Goal: Task Accomplishment & Management: Manage account settings

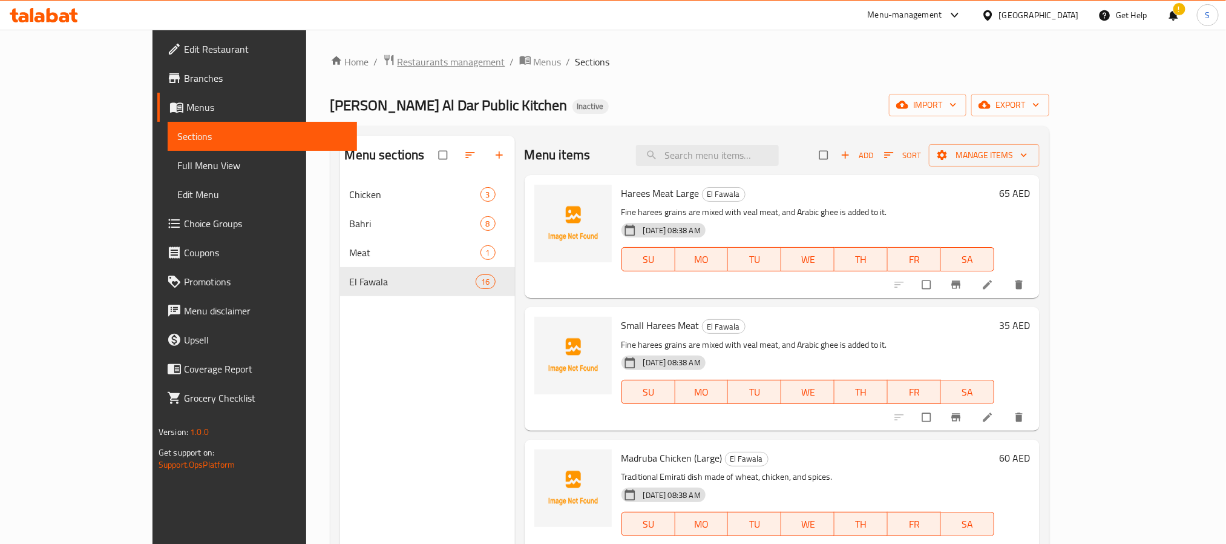
click at [398, 62] on span "Restaurants management" at bounding box center [452, 61] width 108 height 15
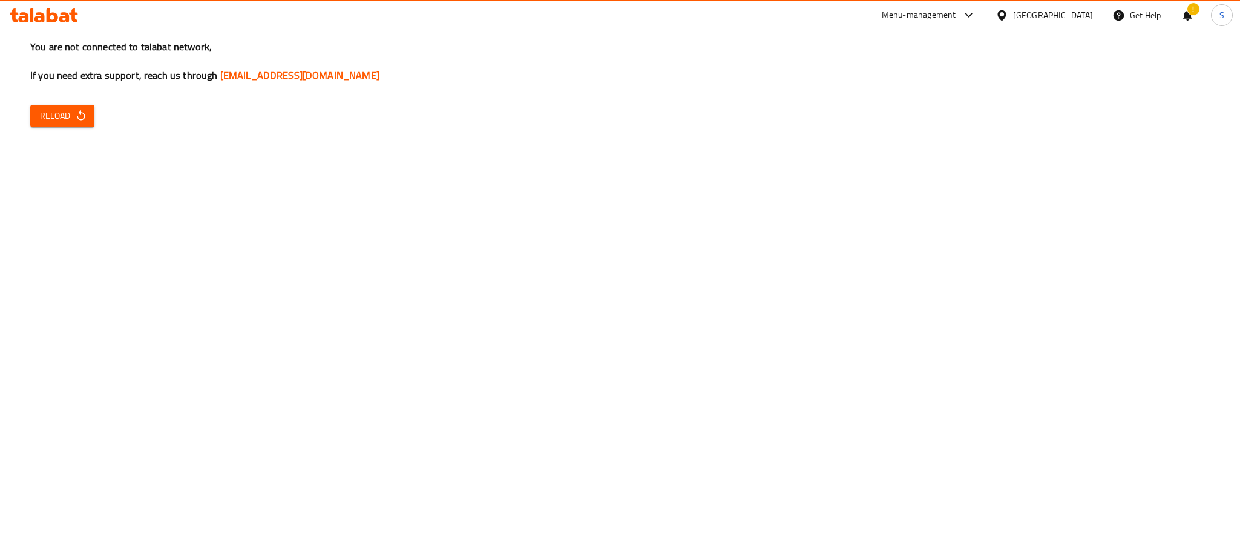
click at [73, 119] on span "Reload" at bounding box center [62, 115] width 45 height 15
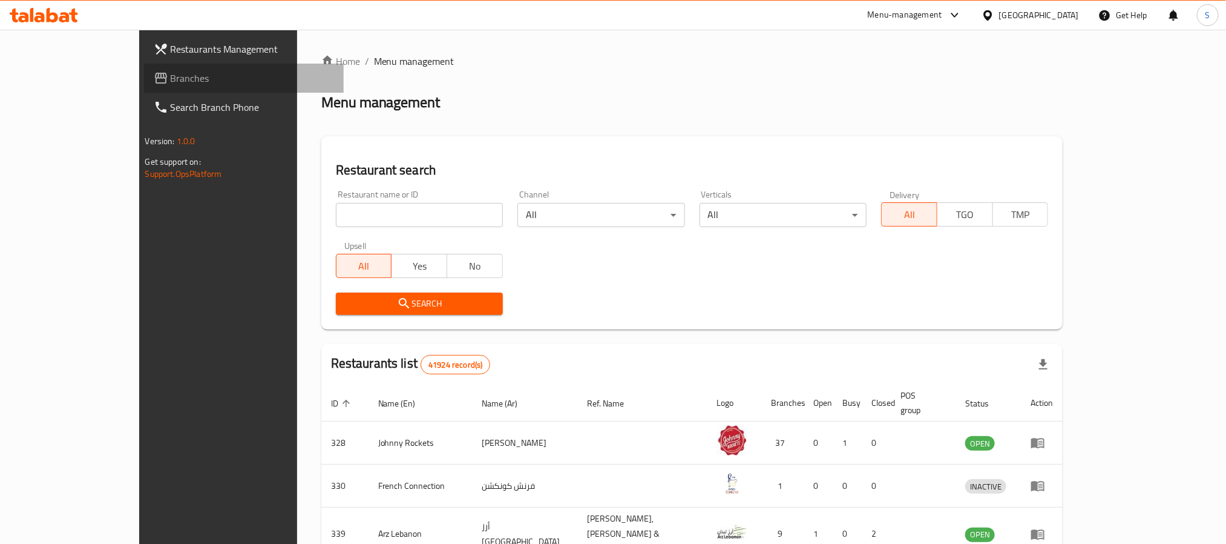
click at [171, 80] on span "Branches" at bounding box center [252, 78] width 163 height 15
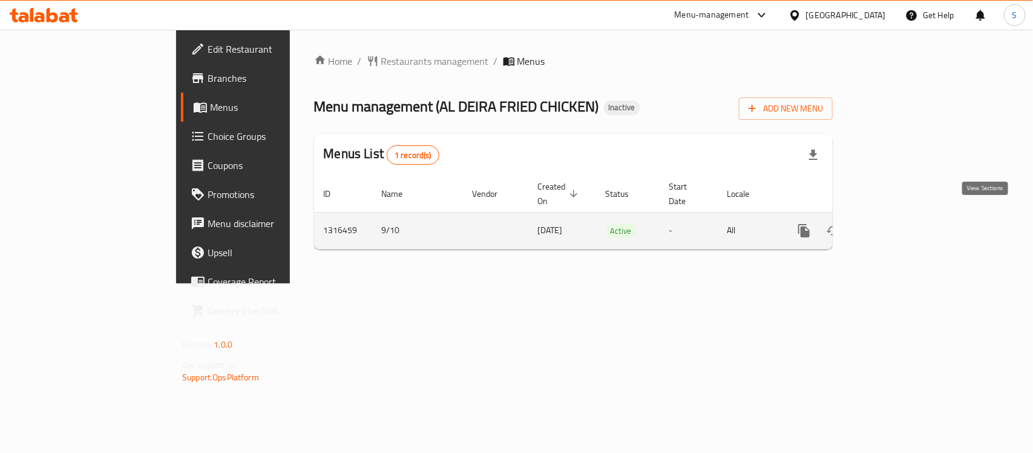
click at [899, 223] on icon "enhanced table" at bounding box center [891, 230] width 15 height 15
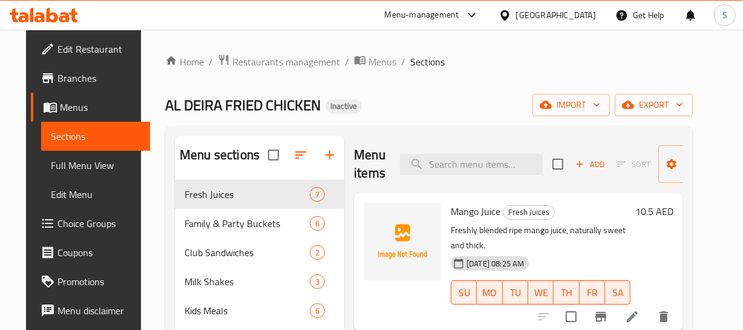
click at [467, 206] on span "Mango Juice" at bounding box center [476, 211] width 50 height 18
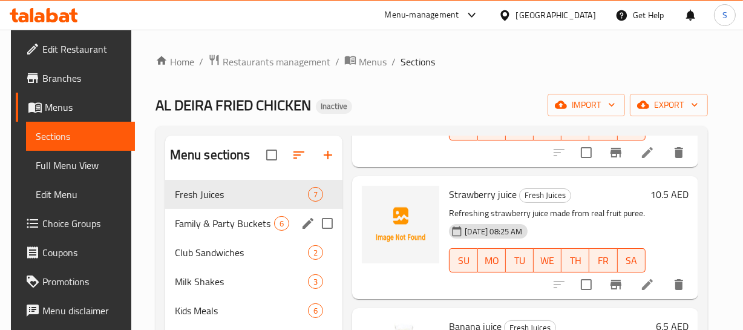
scroll to position [330, 0]
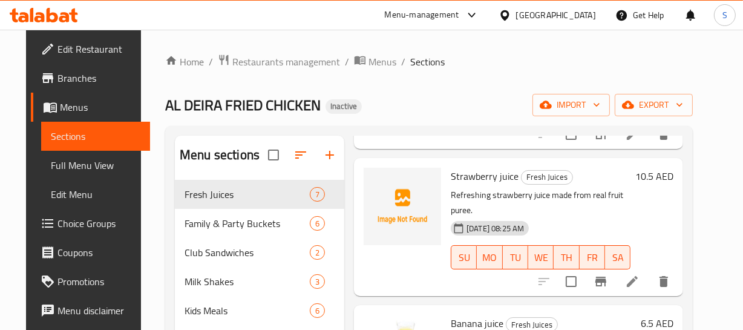
click at [527, 221] on div "[DATE] 08:25 AM" at bounding box center [490, 228] width 78 height 15
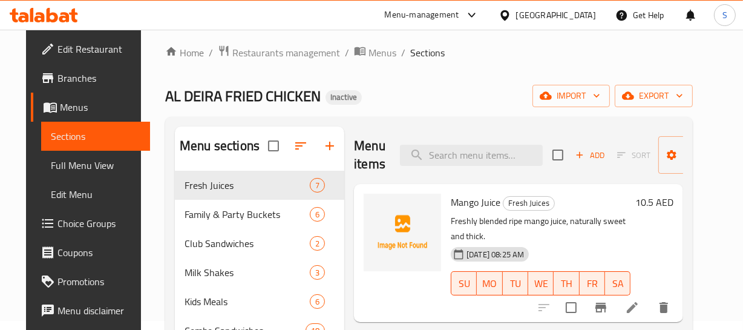
scroll to position [0, 0]
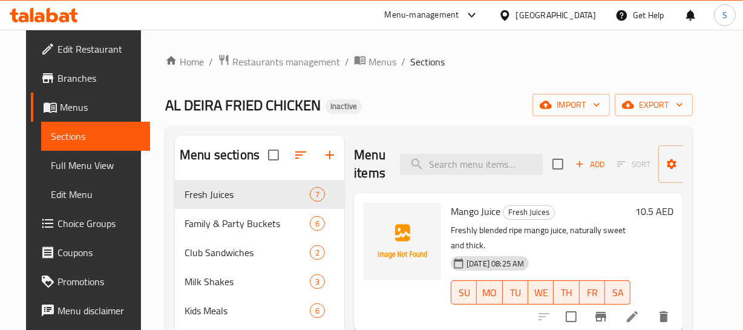
click at [473, 234] on p "Freshly blended ripe mango juice, naturally sweet and thick." at bounding box center [541, 238] width 180 height 30
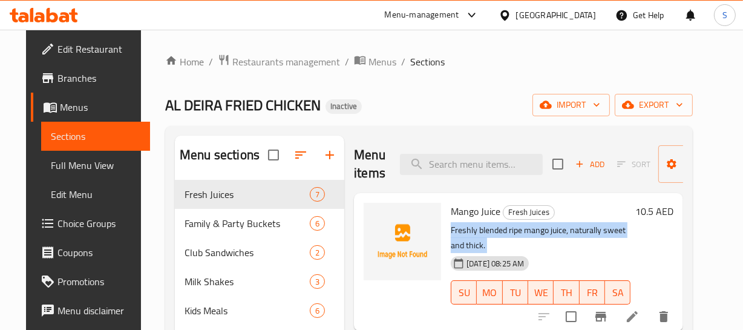
click at [473, 234] on p "Freshly blended ripe mango juice, naturally sweet and thick." at bounding box center [541, 238] width 180 height 30
click at [596, 238] on p "Freshly blended ripe mango juice, naturally sweet and thick." at bounding box center [541, 238] width 180 height 30
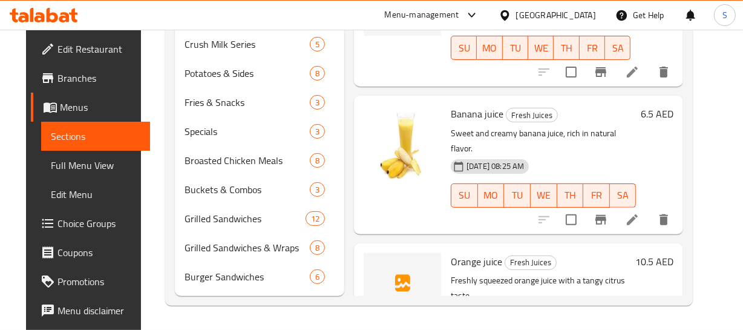
scroll to position [275, 0]
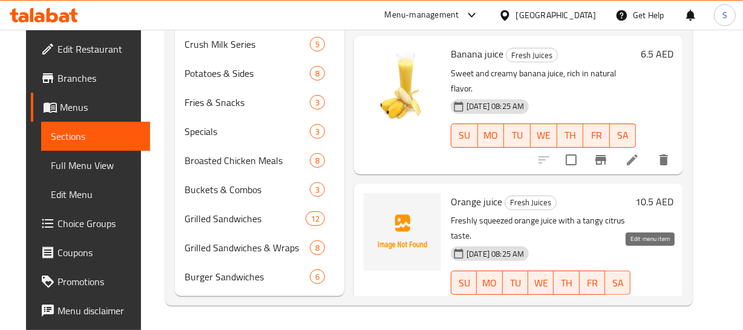
drag, startPoint x: 647, startPoint y: 257, endPoint x: 635, endPoint y: 260, distance: 12.5
click at [594, 151] on div "Menu items Add Sort Manage items Mango Juice Fresh Juices Freshly blended ripe …" at bounding box center [513, 53] width 339 height 485
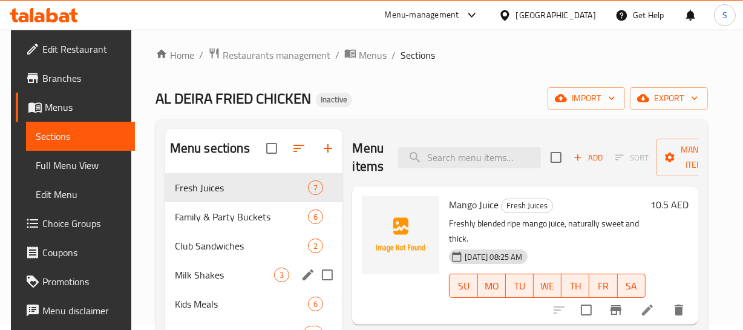
scroll to position [0, 0]
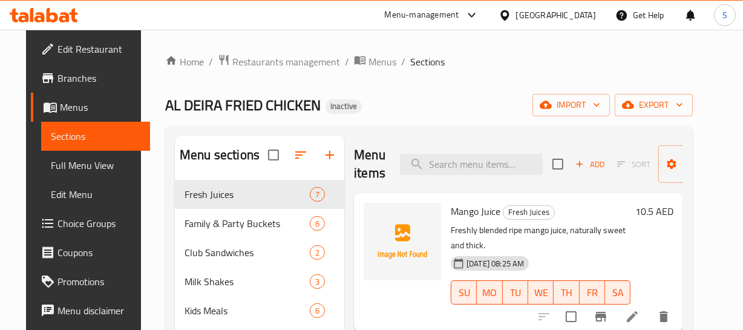
click at [493, 180] on div "Menu items Add Sort Manage items" at bounding box center [518, 165] width 329 height 58
click at [473, 157] on input "search" at bounding box center [471, 164] width 143 height 21
paste input "KitKat Crush Milk"
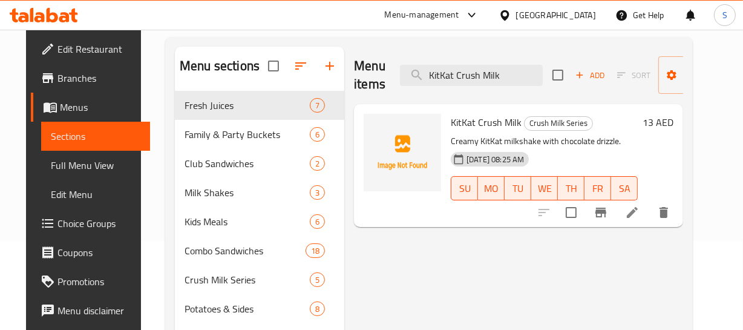
scroll to position [110, 0]
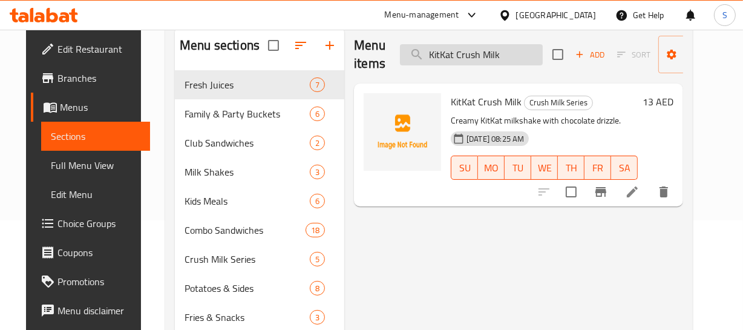
click at [466, 61] on input "KitKat Crush Milk" at bounding box center [471, 54] width 143 height 21
paste input "Oreo"
click at [478, 39] on div "Menu items Oreo Crush Milk Add Sort Manage items" at bounding box center [518, 55] width 329 height 58
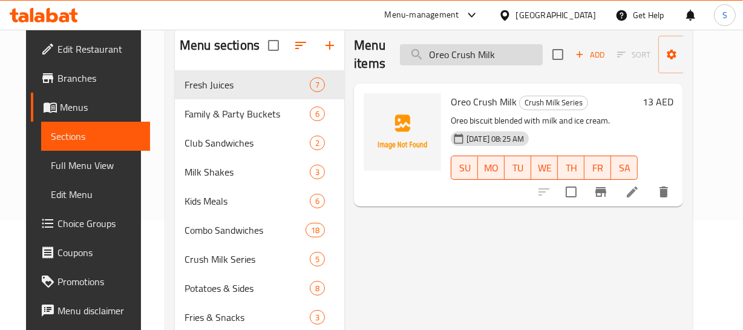
click at [467, 47] on input "Oreo Crush Milk" at bounding box center [471, 54] width 143 height 21
paste input "Galaxy"
click at [467, 47] on input "Galaxy Crush Milk" at bounding box center [471, 54] width 143 height 21
click at [470, 38] on div "Menu items Galaxy Crush Milk Add Sort Manage items" at bounding box center [518, 55] width 329 height 58
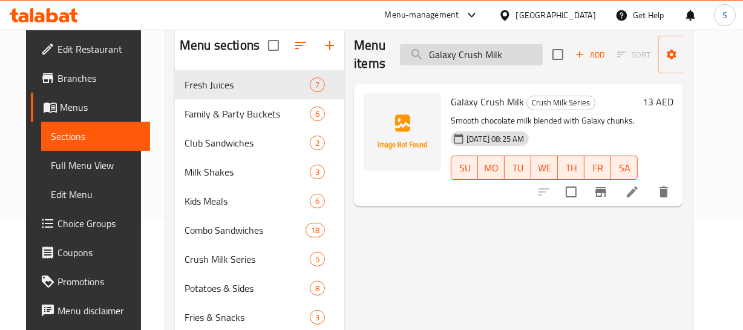
click at [469, 52] on input "Galaxy Crush Milk" at bounding box center [471, 54] width 143 height 21
paste input "Lotus"
click at [486, 56] on input "Lotus Crush Milk" at bounding box center [471, 54] width 143 height 21
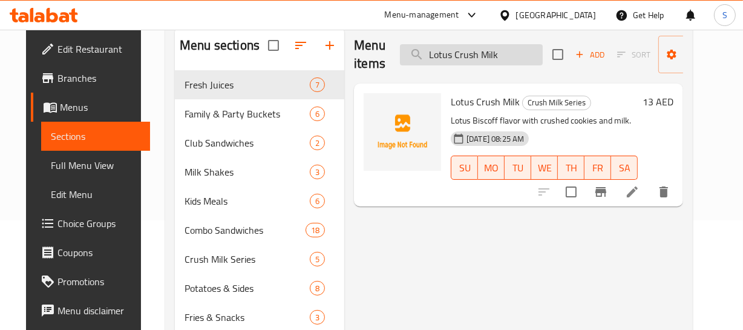
click at [486, 56] on input "Lotus Crush Milk" at bounding box center [471, 54] width 143 height 21
paste input "Cheese Chilli Fries"
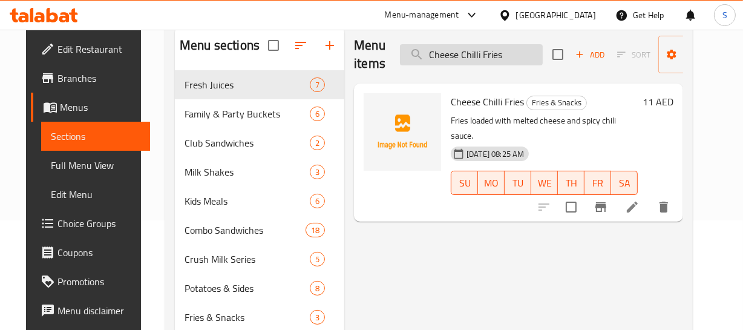
click at [487, 55] on input "Cheese Chilli Fries" at bounding box center [471, 54] width 143 height 21
paste input "Fried cheese sticks served with dipping sauce."
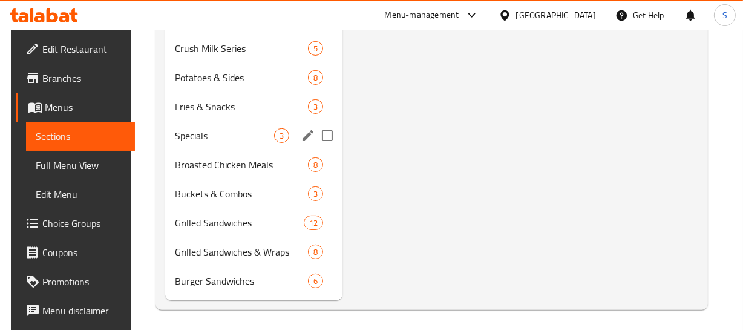
scroll to position [324, 0]
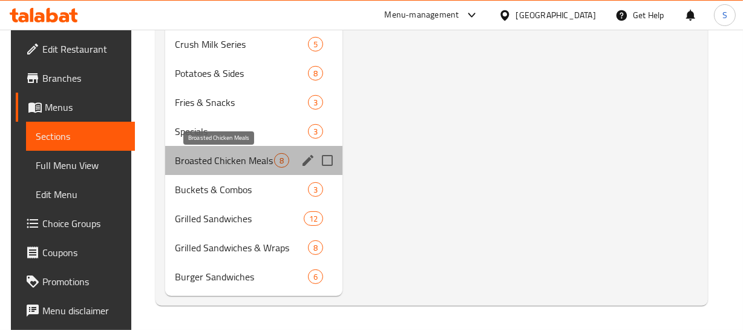
click at [219, 163] on span "Broasted Chicken Meals" at bounding box center [225, 160] width 100 height 15
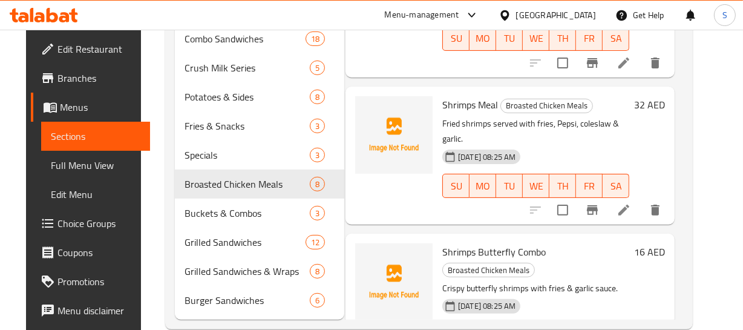
scroll to position [324, 0]
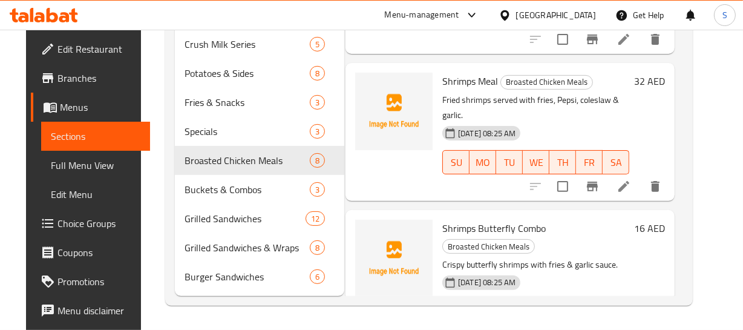
click at [382, 267] on div at bounding box center [393, 280] width 87 height 130
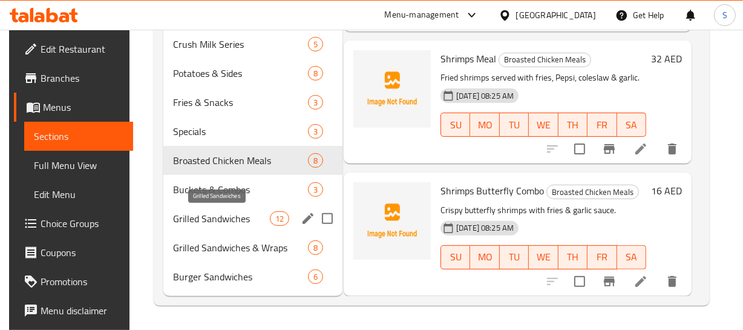
click at [220, 219] on span "Grilled Sandwiches" at bounding box center [221, 218] width 96 height 15
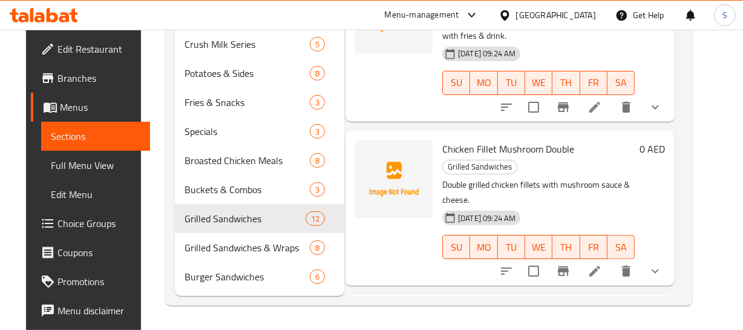
click at [510, 177] on p "Double grilled chicken fillets with mushroom sauce & cheese." at bounding box center [538, 192] width 192 height 30
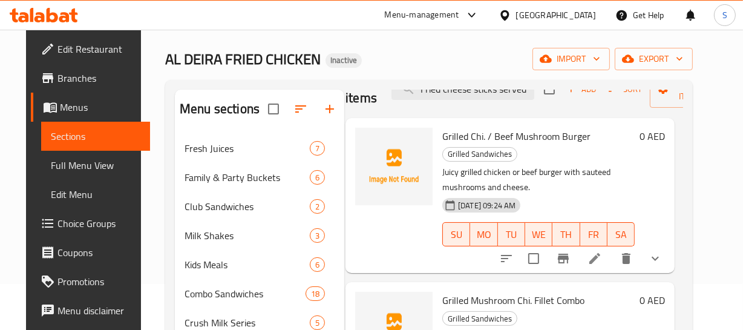
scroll to position [54, 8]
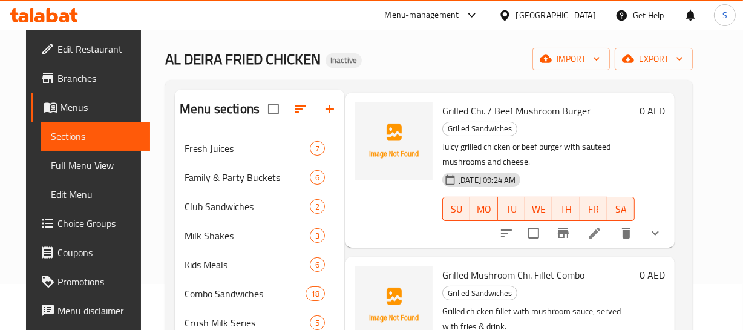
click at [598, 142] on p "Juicy grilled chicken or beef burger with sauteed mushrooms and cheese." at bounding box center [538, 154] width 192 height 30
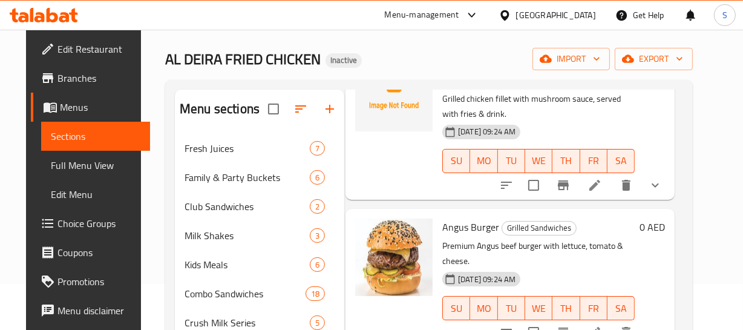
scroll to position [275, 8]
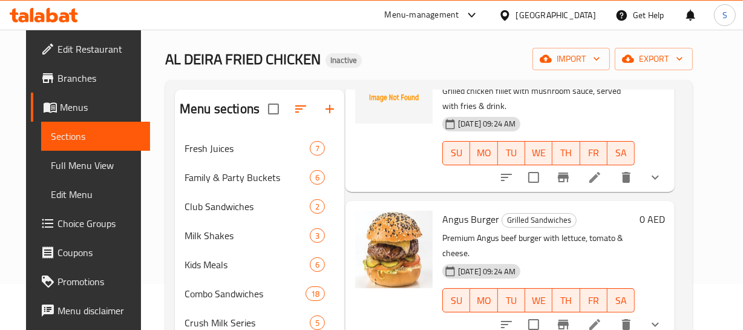
click at [635, 235] on p "Premium Angus beef burger with lettuce, tomato & cheese." at bounding box center [538, 246] width 192 height 30
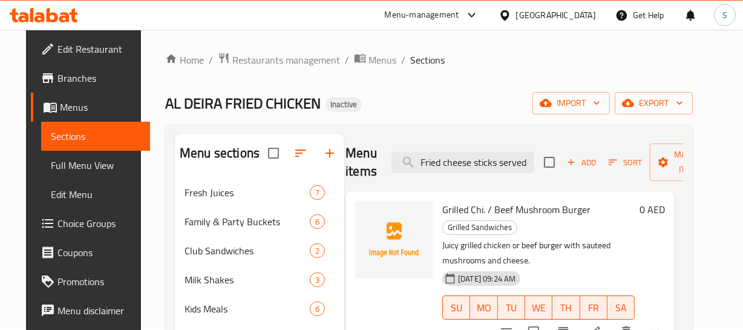
scroll to position [0, 0]
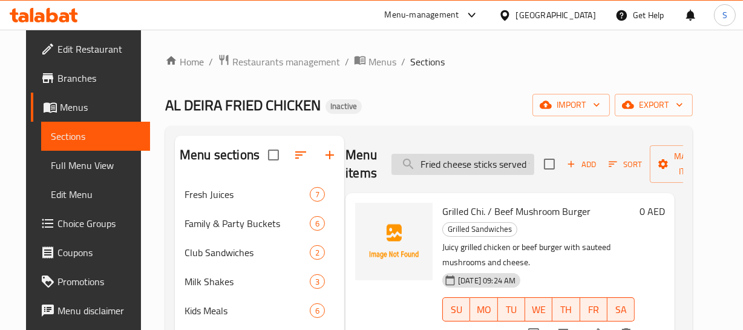
click at [430, 170] on input "Fried cheese sticks served with dipping sauce." at bounding box center [463, 164] width 143 height 21
paste input "Beef Double Burger Combo"
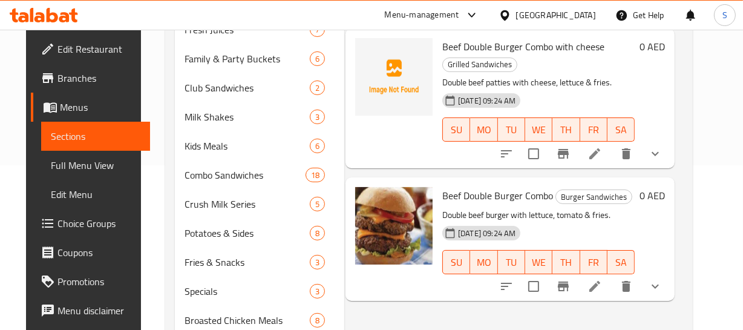
scroll to position [110, 0]
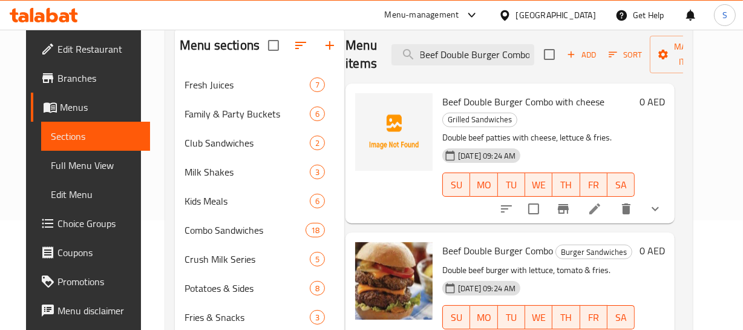
type input "Beef Double Burger Combo"
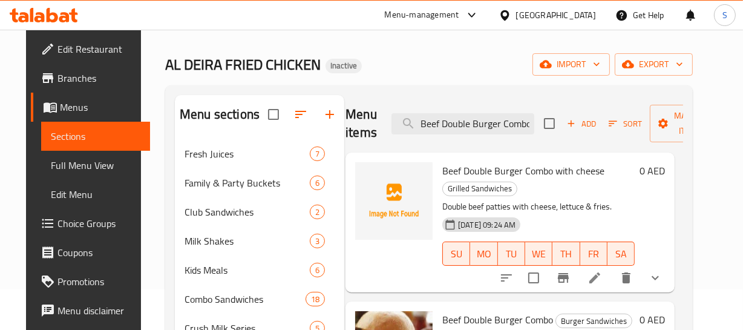
scroll to position [0, 0]
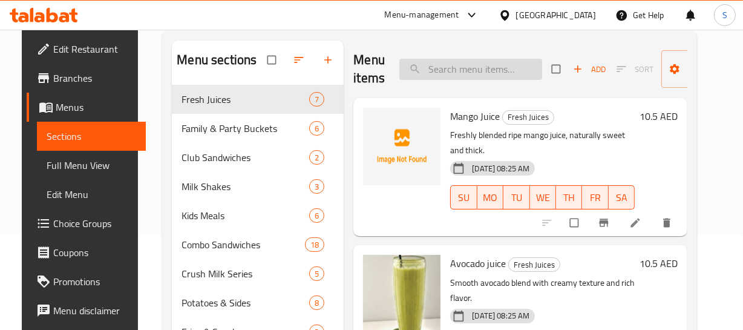
scroll to position [110, 0]
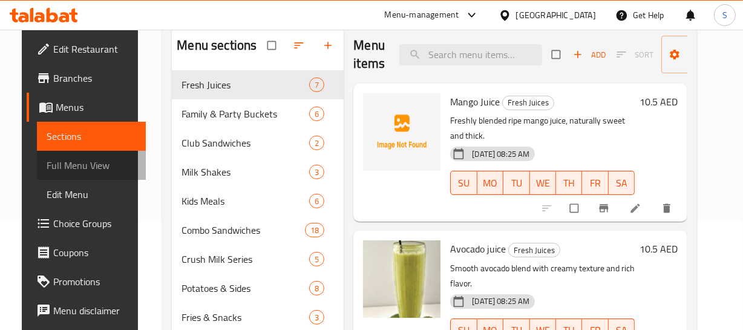
click at [77, 163] on span "Full Menu View" at bounding box center [92, 165] width 90 height 15
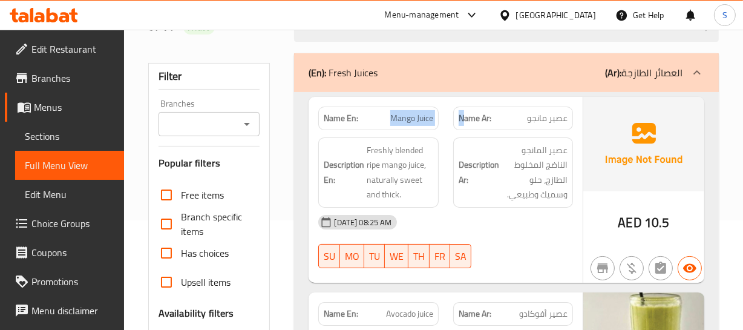
click at [462, 113] on div "Name En: Mango Juice Name Ar: عصير مانجو" at bounding box center [445, 118] width 269 height 38
drag, startPoint x: 503, startPoint y: 121, endPoint x: 257, endPoint y: 122, distance: 246.4
click at [498, 121] on p "Name Ar: عصير مانجو" at bounding box center [513, 118] width 109 height 13
click at [327, 218] on icon at bounding box center [326, 222] width 9 height 10
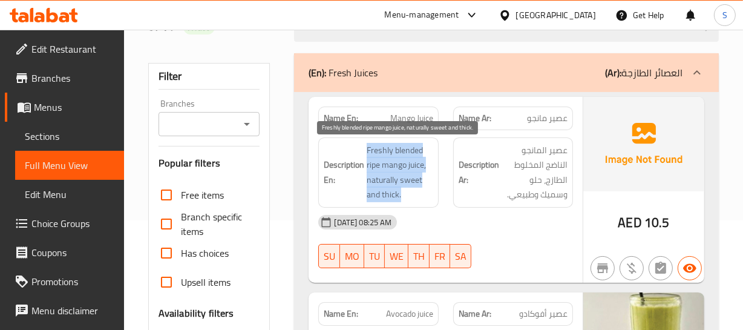
drag, startPoint x: 356, startPoint y: 137, endPoint x: 401, endPoint y: 192, distance: 70.9
click at [401, 192] on div "Description En: Freshly blended ripe mango juice, naturally sweet and thick." at bounding box center [378, 172] width 120 height 70
click at [401, 192] on span "Freshly blended ripe mango juice, naturally sweet and thick." at bounding box center [400, 172] width 66 height 59
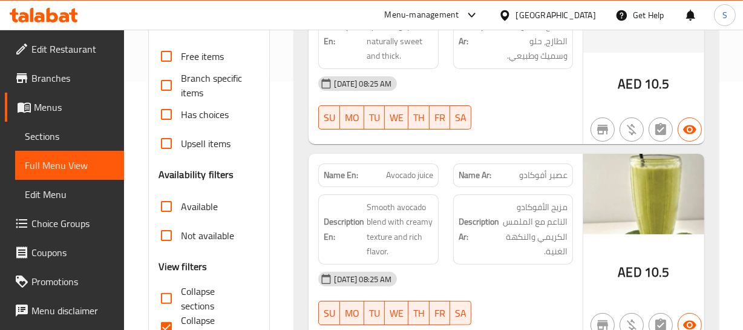
scroll to position [330, 0]
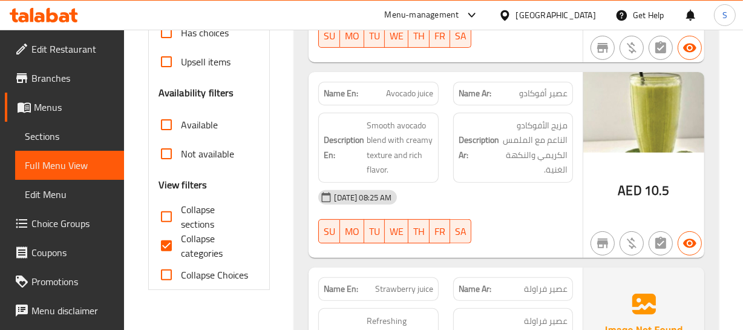
click at [444, 200] on div "09-10-2025 08:25 AM" at bounding box center [445, 197] width 269 height 29
click at [405, 93] on span "Avocado juice" at bounding box center [409, 93] width 47 height 13
click at [522, 88] on span "عصير أفوكادو" at bounding box center [543, 93] width 48 height 13
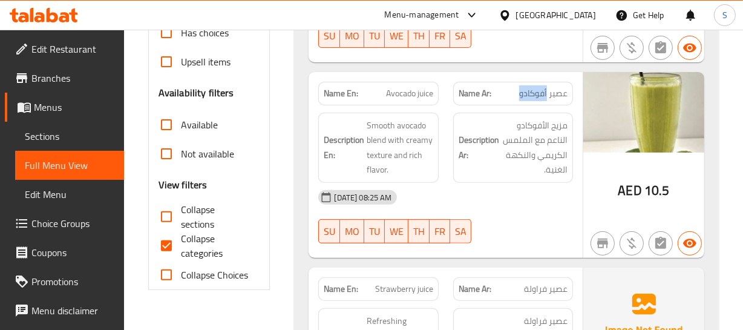
click at [522, 88] on span "عصير أفوكادو" at bounding box center [543, 93] width 48 height 13
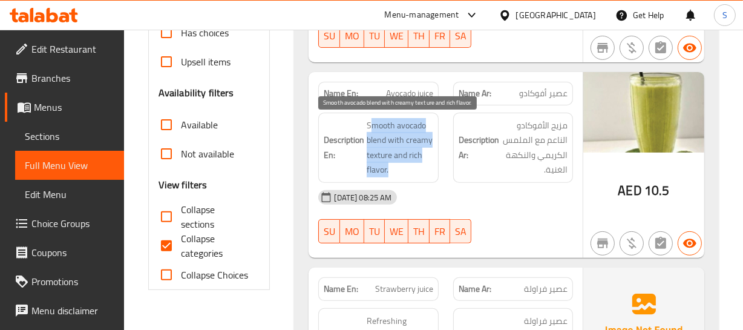
drag, startPoint x: 374, startPoint y: 121, endPoint x: 389, endPoint y: 169, distance: 50.6
click at [389, 169] on span "Smooth avocado blend with creamy texture and rich flavor." at bounding box center [400, 147] width 66 height 59
click at [391, 164] on span "Smooth avocado blend with creamy texture and rich flavor." at bounding box center [400, 147] width 66 height 59
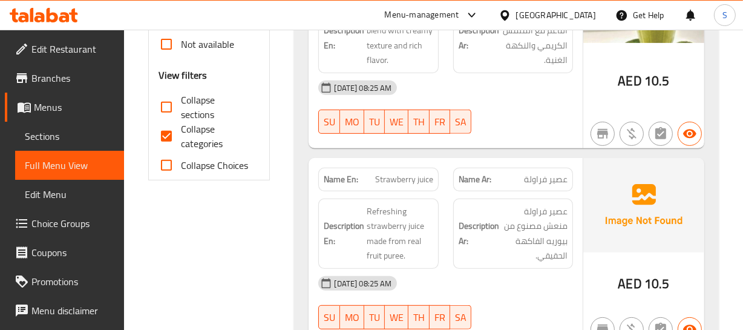
scroll to position [440, 0]
click at [451, 220] on div "Description Ar: عصير فراولة منعش مصنوع من بيوريه الفاكهة الحقيقي." at bounding box center [513, 233] width 134 height 85
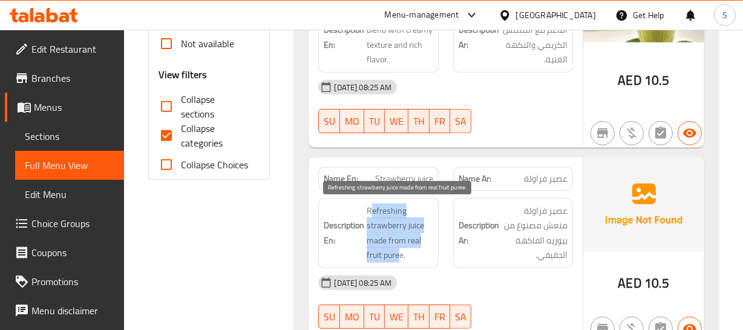
drag, startPoint x: 372, startPoint y: 214, endPoint x: 401, endPoint y: 254, distance: 49.3
click at [401, 254] on span "Refreshing strawberry juice made from real fruit puree." at bounding box center [400, 232] width 66 height 59
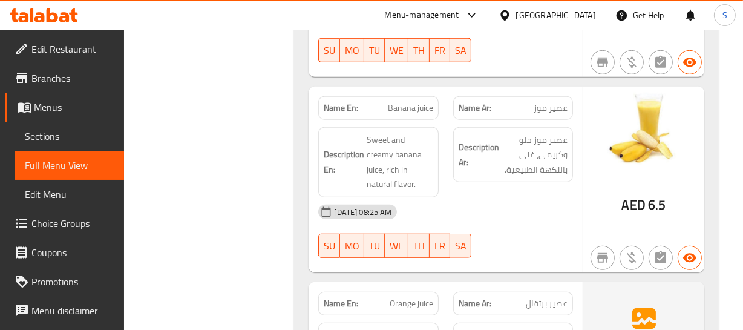
scroll to position [715, 0]
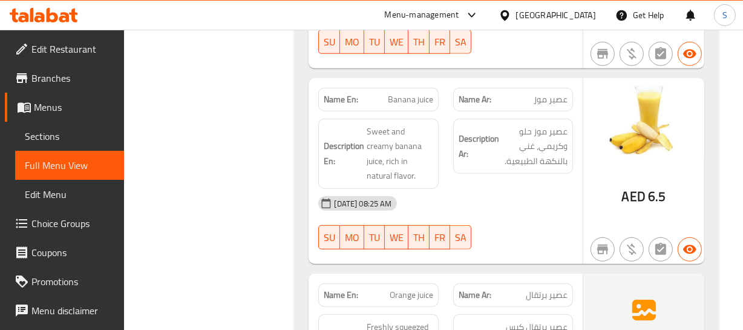
click at [487, 217] on div "09-10-2025 08:25 AM SU MO TU WE TH FR SA" at bounding box center [445, 223] width 269 height 68
click at [400, 90] on div "Name En: Banana juice" at bounding box center [378, 100] width 120 height 24
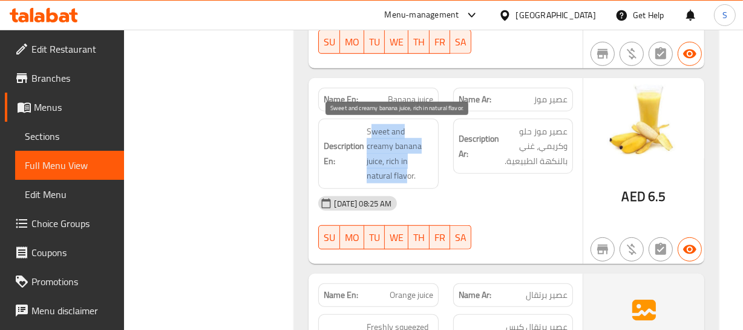
drag, startPoint x: 373, startPoint y: 127, endPoint x: 415, endPoint y: 159, distance: 52.2
click at [415, 159] on span "Sweet and creamy banana juice, rich in natural flavor." at bounding box center [400, 153] width 66 height 59
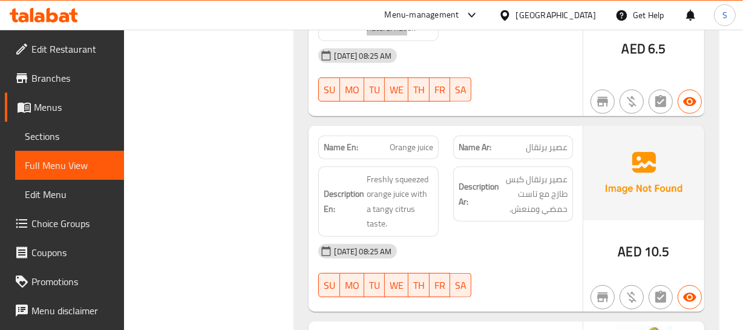
scroll to position [935, 0]
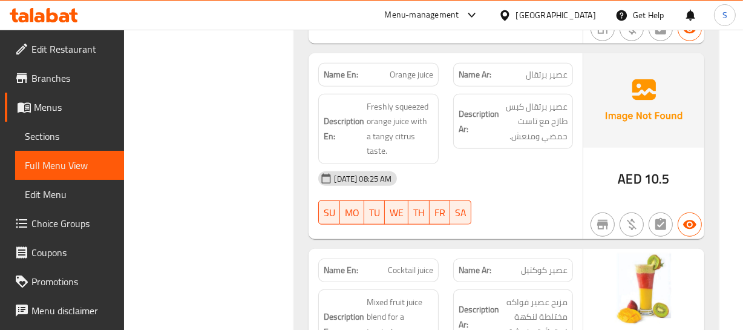
click at [473, 203] on div "Name En: Orange juice Name Ar: عصير برتقال Description En: Freshly squeezed ora…" at bounding box center [446, 146] width 274 height 186
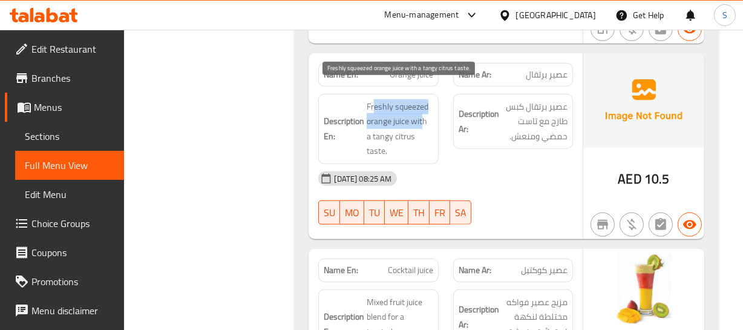
drag, startPoint x: 373, startPoint y: 85, endPoint x: 422, endPoint y: 101, distance: 51.1
click at [422, 101] on span "Freshly squeezed orange juice with a tangy citrus taste." at bounding box center [400, 128] width 66 height 59
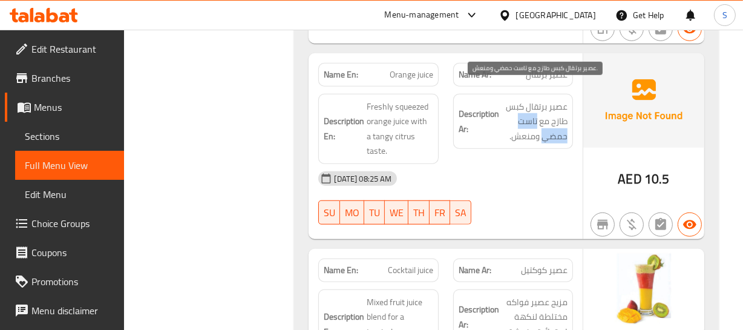
drag, startPoint x: 536, startPoint y: 102, endPoint x: 546, endPoint y: 117, distance: 18.0
click at [546, 117] on span "عصير برتقال كبس طازج مع تاست حمضي ومنعش." at bounding box center [535, 121] width 66 height 45
copy span "تاست حمضي"
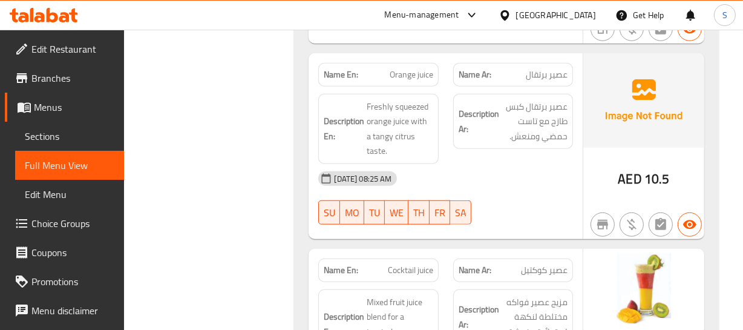
click at [413, 63] on div "Name En: Orange juice" at bounding box center [378, 75] width 120 height 24
copy span "Orange juice"
click at [424, 121] on span "Freshly squeezed orange juice with a tangy citrus taste." at bounding box center [400, 128] width 66 height 59
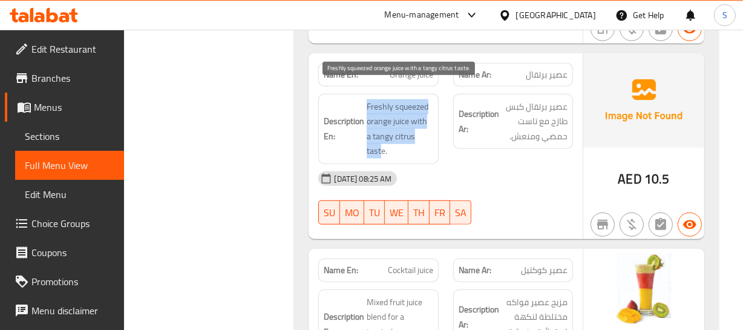
drag, startPoint x: 363, startPoint y: 117, endPoint x: 424, endPoint y: 116, distance: 60.5
click at [424, 116] on h6 "Description En: Freshly squeezed orange juice with a tangy citrus taste." at bounding box center [378, 128] width 109 height 59
click at [426, 120] on span "Freshly squeezed orange juice with a tangy citrus taste." at bounding box center [400, 128] width 66 height 59
drag, startPoint x: 433, startPoint y: 117, endPoint x: 367, endPoint y: 122, distance: 65.5
click at [367, 122] on span "Freshly squeezed orange juice with a tangy citrus taste." at bounding box center [400, 128] width 66 height 59
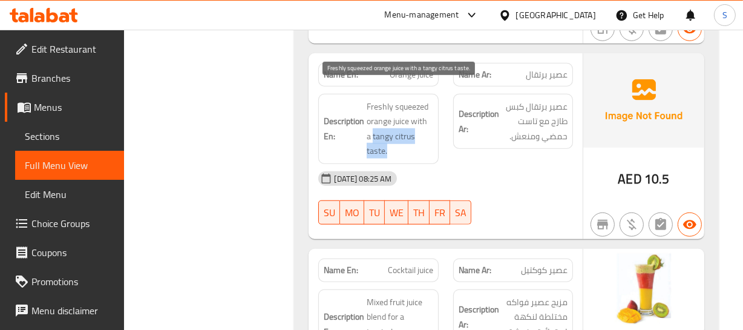
copy span "tangy citrus taste."
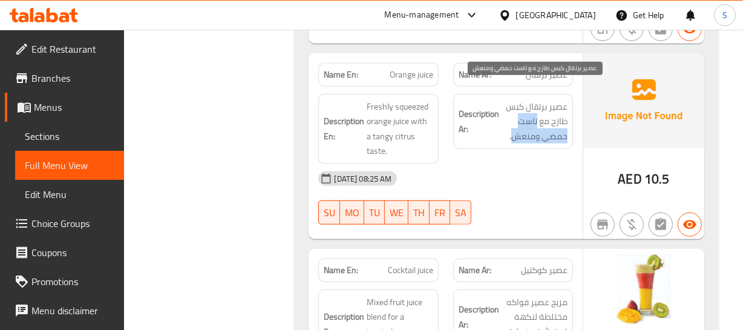
drag, startPoint x: 537, startPoint y: 99, endPoint x: 514, endPoint y: 127, distance: 36.1
click at [514, 127] on span "عصير برتقال كبس طازج مع تاست حمضي ومنعش." at bounding box center [535, 121] width 66 height 45
copy span "تاست حمضي ومنعش"
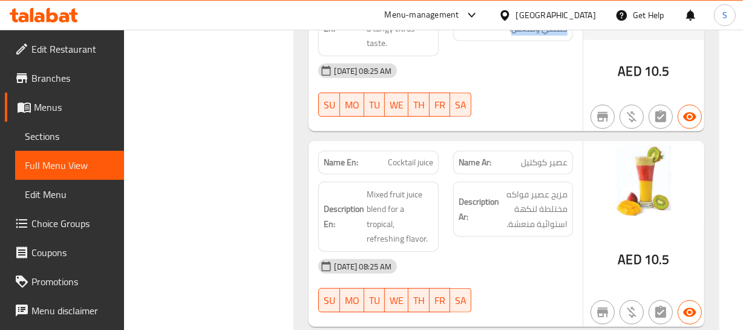
scroll to position [1045, 0]
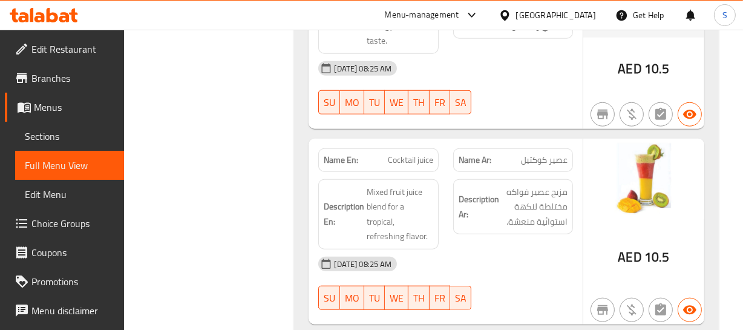
click at [567, 249] on div "09-10-2025 08:25 AM" at bounding box center [445, 263] width 269 height 29
click at [418, 154] on span "Cocktail juice" at bounding box center [410, 160] width 45 height 13
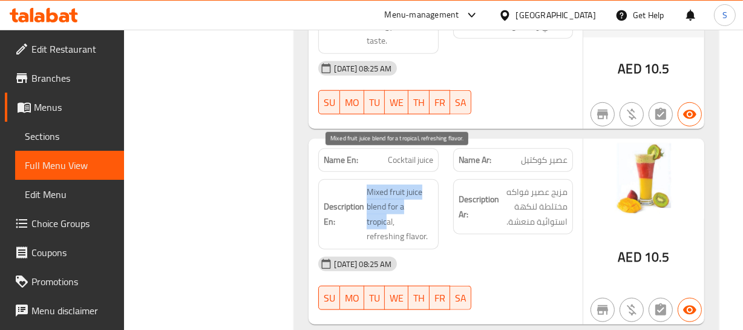
drag, startPoint x: 368, startPoint y: 159, endPoint x: 387, endPoint y: 186, distance: 33.6
click at [387, 186] on span "Mixed fruit juice blend for a tropical, refreshing flavor." at bounding box center [400, 214] width 66 height 59
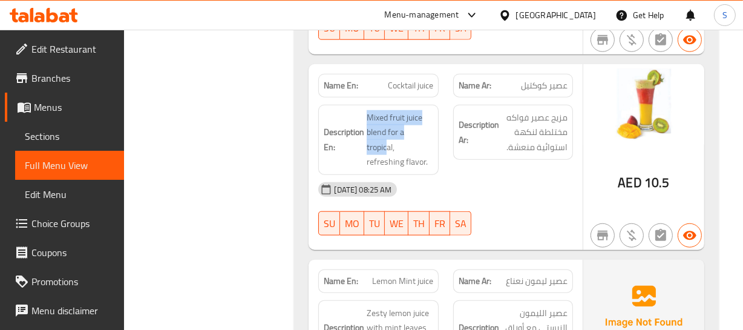
scroll to position [1100, 0]
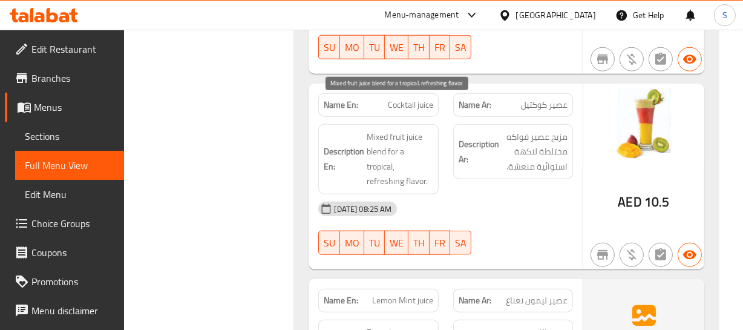
click at [399, 142] on span "Mixed fruit juice blend for a tropical, refreshing flavor." at bounding box center [400, 159] width 66 height 59
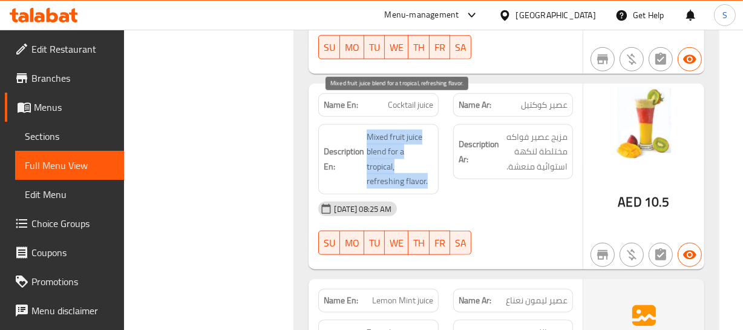
drag, startPoint x: 369, startPoint y: 112, endPoint x: 430, endPoint y: 151, distance: 72.4
click at [430, 151] on span "Mixed fruit juice blend for a tropical, refreshing flavor." at bounding box center [400, 159] width 66 height 59
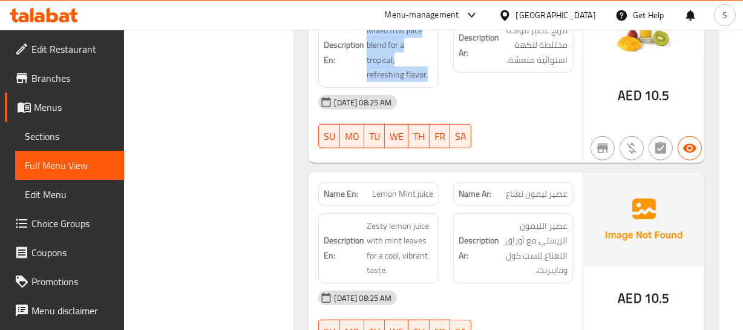
scroll to position [1211, 0]
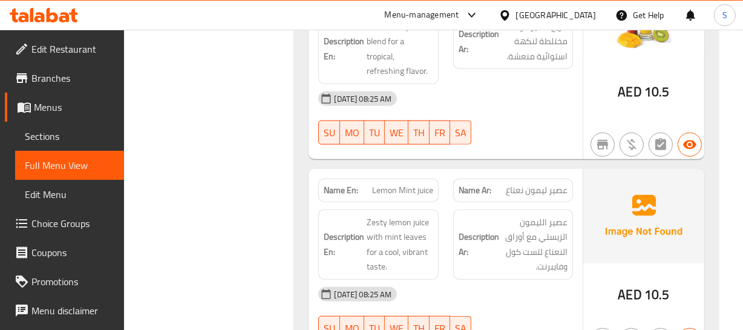
click at [493, 184] on p "Name Ar: عصير ليمون نعناع" at bounding box center [513, 190] width 109 height 13
click at [396, 184] on span "Lemon Mint juice" at bounding box center [402, 190] width 61 height 13
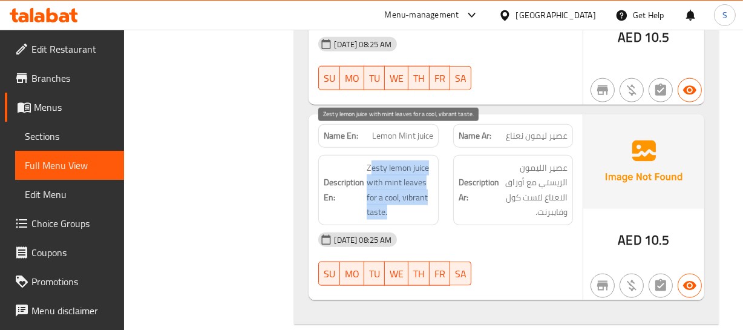
drag, startPoint x: 372, startPoint y: 126, endPoint x: 409, endPoint y: 183, distance: 68.3
click at [409, 183] on div "Description En: Zesty lemon juice with mint leaves for a cool, vibrant taste." at bounding box center [378, 190] width 120 height 70
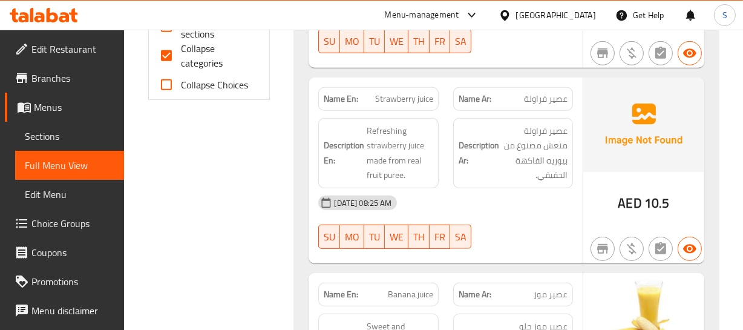
scroll to position [605, 0]
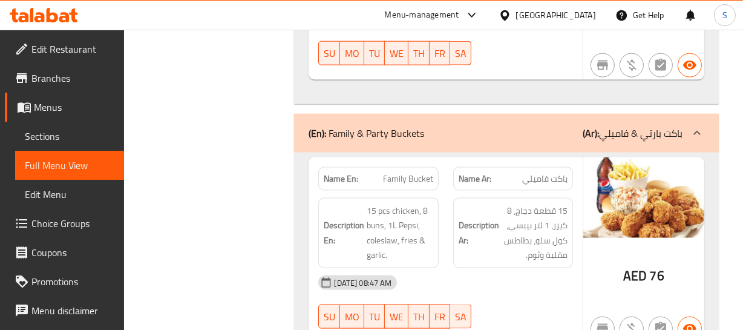
click at [447, 203] on div "Description Ar: 15 قطعة دجاج، 8 كيزر، 1 لتر بيبسي، كول سلو، بطاطس مقلية وثوم." at bounding box center [513, 233] width 134 height 85
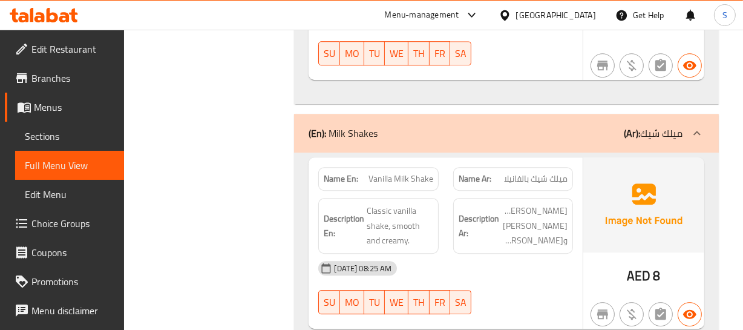
click at [376, 173] on span "Vanilla Milk Shake" at bounding box center [401, 179] width 65 height 13
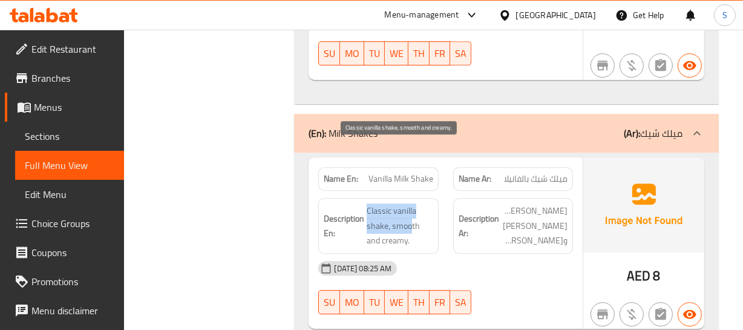
drag, startPoint x: 368, startPoint y: 145, endPoint x: 413, endPoint y: 166, distance: 50.4
click at [413, 203] on span "Classic vanilla shake, smooth and creamy." at bounding box center [400, 225] width 66 height 45
drag, startPoint x: 417, startPoint y: 165, endPoint x: 406, endPoint y: 163, distance: 11.0
click at [412, 203] on span "Classic vanilla shake, smooth and creamy." at bounding box center [400, 225] width 66 height 45
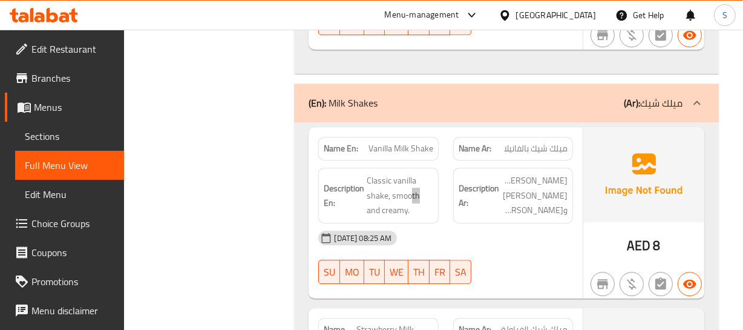
scroll to position [3323, 0]
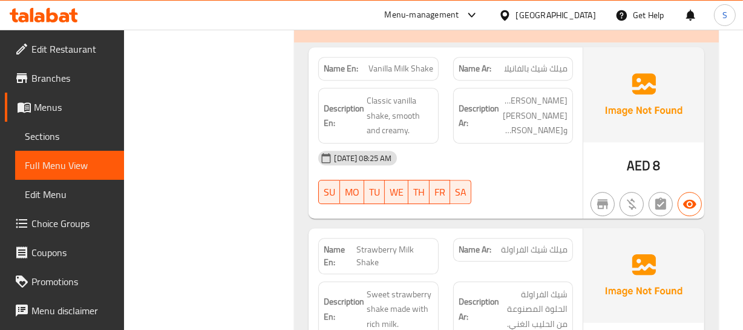
click at [481, 294] on strong "Description Ar:" at bounding box center [479, 309] width 41 height 30
click at [387, 243] on span "Strawberry Milk Shake" at bounding box center [395, 255] width 77 height 25
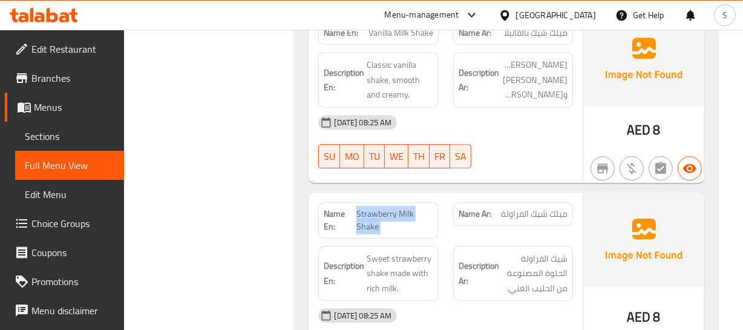
scroll to position [3378, 0]
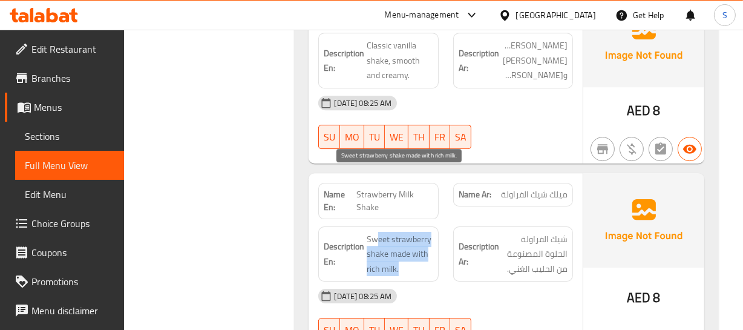
drag, startPoint x: 376, startPoint y: 176, endPoint x: 412, endPoint y: 205, distance: 46.0
click at [412, 232] on span "Sweet strawberry shake made with rich milk." at bounding box center [400, 254] width 66 height 45
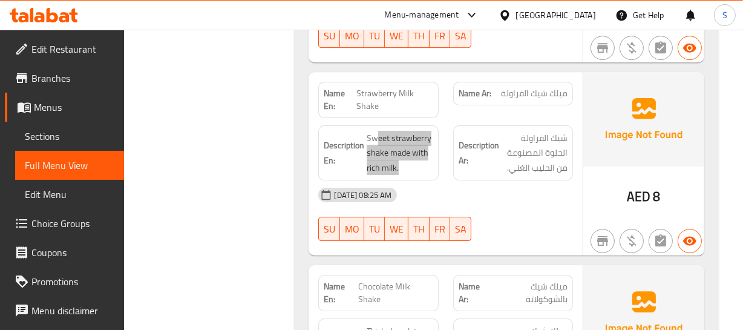
scroll to position [3487, 0]
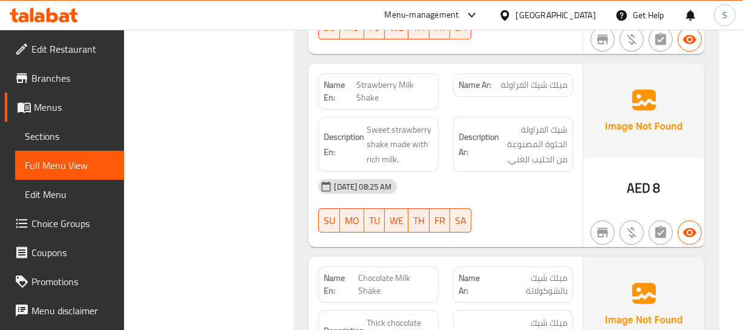
click at [528, 272] on span "ميلك شيك بالشوكولاتة" at bounding box center [528, 284] width 77 height 25
click at [391, 266] on div "Name En: Chocolate Milk Shake" at bounding box center [378, 284] width 120 height 36
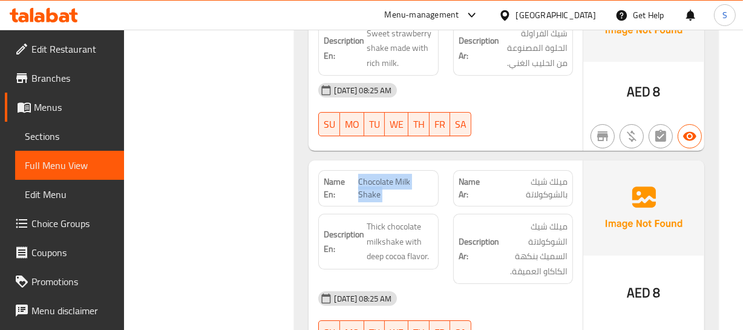
scroll to position [3597, 0]
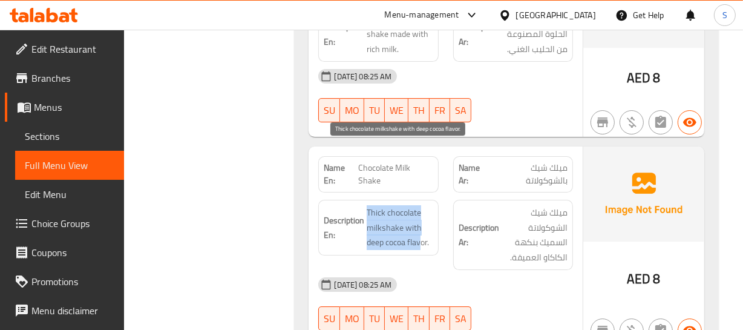
drag, startPoint x: 370, startPoint y: 146, endPoint x: 420, endPoint y: 183, distance: 61.5
click at [420, 205] on h6 "Description En: Thick chocolate milkshake with deep cocoa flavor." at bounding box center [378, 227] width 109 height 45
click at [420, 205] on span "Thick chocolate milkshake with deep cocoa flavor." at bounding box center [400, 227] width 66 height 45
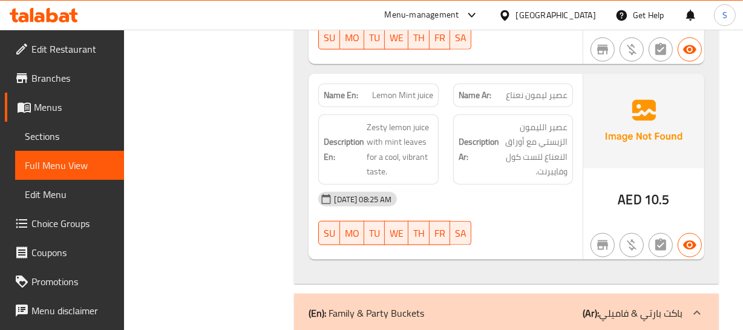
scroll to position [1286, 0]
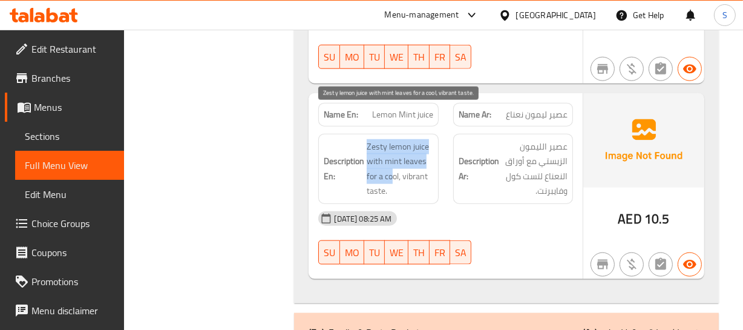
drag, startPoint x: 365, startPoint y: 143, endPoint x: 393, endPoint y: 150, distance: 29.4
click at [391, 150] on h6 "Description En: Zesty lemon juice with mint leaves for a cool, vibrant taste." at bounding box center [378, 168] width 109 height 59
click at [403, 150] on span "Zesty lemon juice with mint leaves for a cool, vibrant taste." at bounding box center [400, 168] width 66 height 59
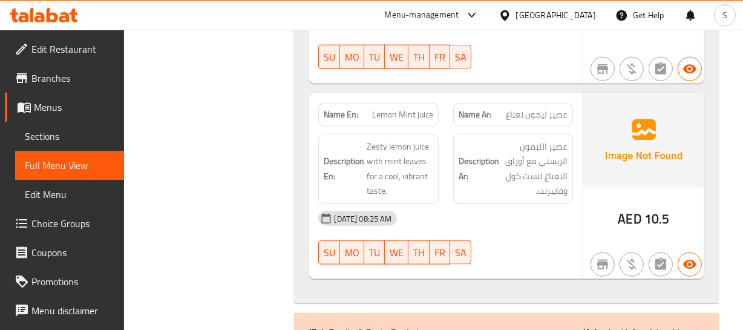
click at [392, 108] on span "Lemon Mint juice" at bounding box center [402, 114] width 61 height 13
copy span "Lemon Mint juice"
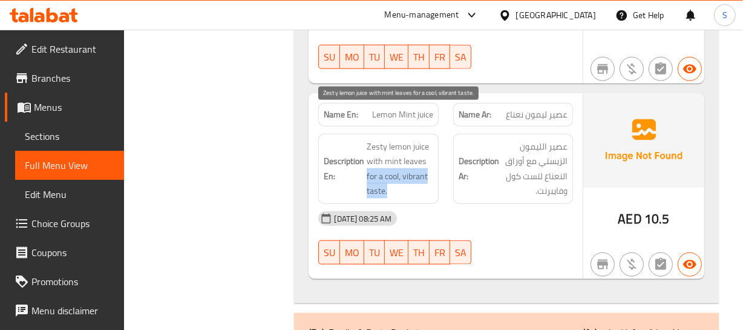
drag, startPoint x: 367, startPoint y: 145, endPoint x: 395, endPoint y: 154, distance: 29.5
click at [395, 154] on span "Zesty lemon juice with mint leaves for a cool, vibrant taste." at bounding box center [400, 168] width 66 height 59
copy span "for a cool, vibrant taste."
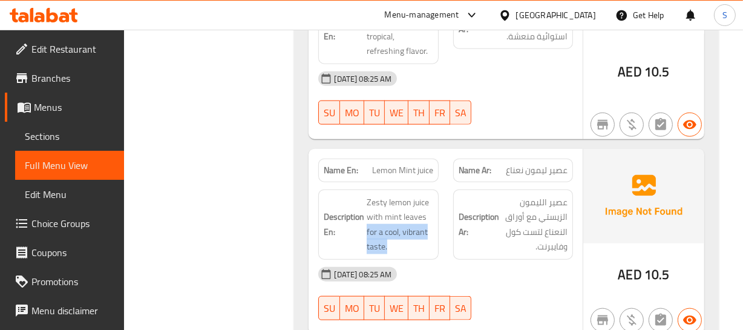
scroll to position [1231, 0]
click at [485, 209] on strong "Description Ar:" at bounding box center [479, 224] width 41 height 30
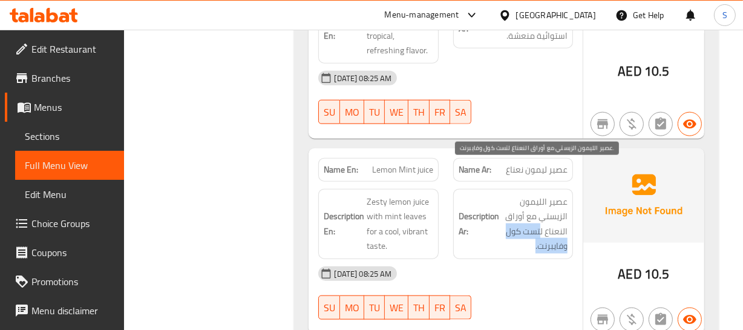
drag, startPoint x: 542, startPoint y: 196, endPoint x: 508, endPoint y: 211, distance: 36.6
click at [518, 213] on span "عصير الليمون الزيستي مع أوراق النعناع لتست كول وفايبرنت." at bounding box center [535, 223] width 66 height 59
click at [544, 194] on span "عصير الليمون الزيستي مع أوراق النعناع لتست كول وفايبرنت." at bounding box center [535, 223] width 66 height 59
drag, startPoint x: 542, startPoint y: 197, endPoint x: 514, endPoint y: 212, distance: 32.5
click at [514, 212] on span "عصير الليمون الزيستي مع أوراق النعناع لتست كول وفايبرنت." at bounding box center [535, 223] width 66 height 59
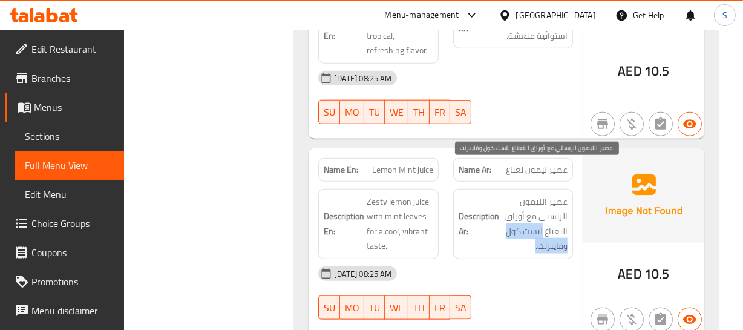
copy span "لتست كول وفايبرنت."
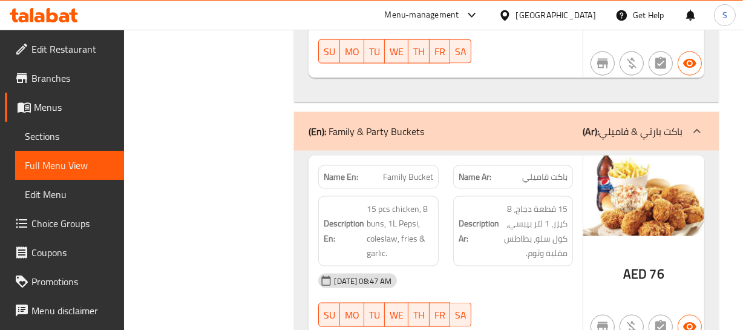
scroll to position [1507, 0]
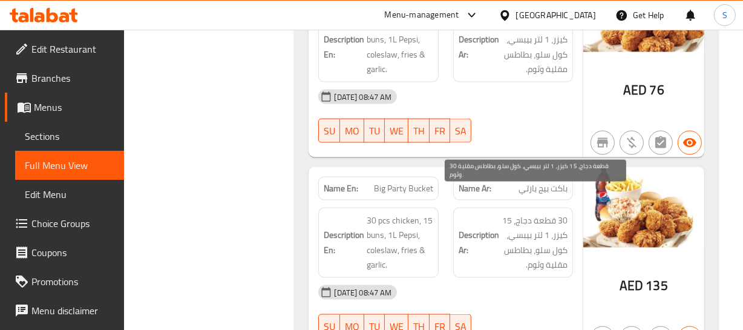
click at [504, 213] on span "30 قطعة دجاج، 15 كيزر، 1 لتر بيبسي، كول سلو، بطاطس مقلية وثوم." at bounding box center [535, 242] width 66 height 59
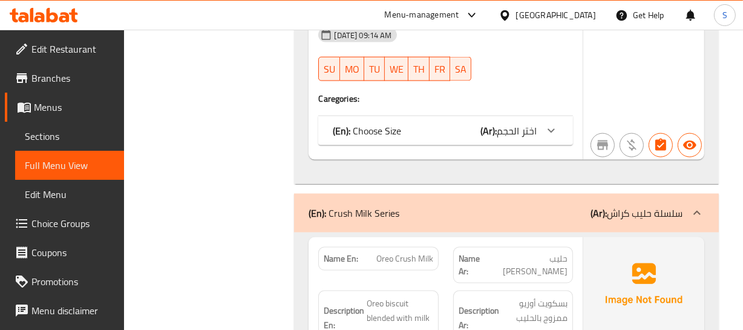
click at [398, 252] on span "Oreo Crush Milk" at bounding box center [405, 258] width 57 height 13
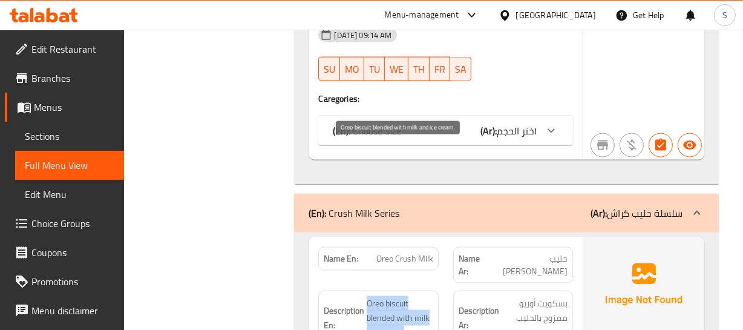
drag, startPoint x: 367, startPoint y: 145, endPoint x: 405, endPoint y: 177, distance: 49.8
click at [405, 296] on span "Oreo biscuit blended with milk and ice cream." at bounding box center [400, 318] width 66 height 45
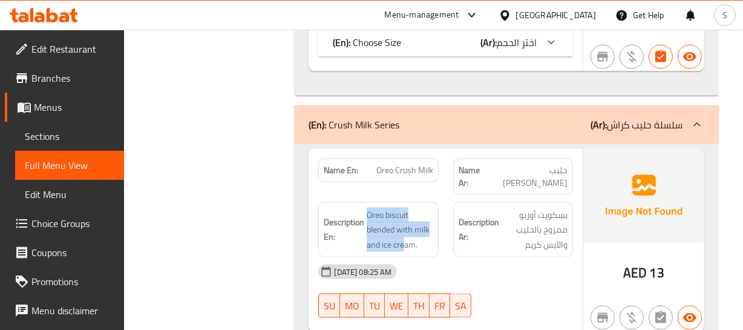
scroll to position [9919, 0]
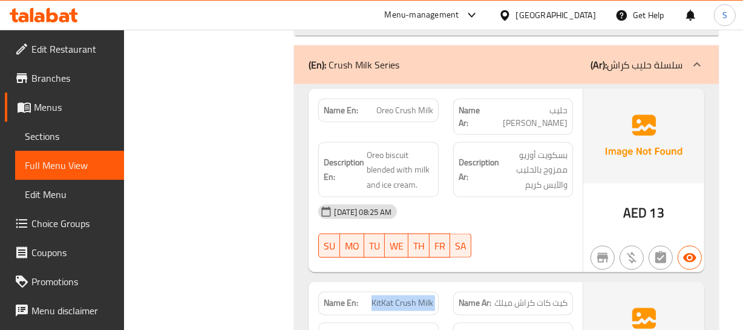
scroll to position [9974, 0]
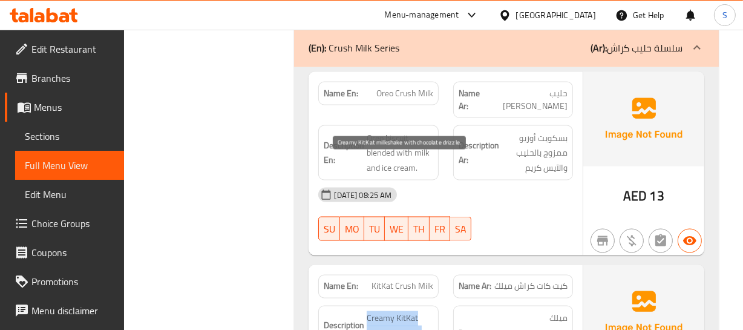
drag, startPoint x: 369, startPoint y: 161, endPoint x: 398, endPoint y: 192, distance: 42.0
click at [397, 311] on span "Creamy KitKat milkshake with chocolate drizzle." at bounding box center [400, 333] width 66 height 45
click at [404, 311] on span "Creamy KitKat milkshake with chocolate drizzle." at bounding box center [400, 333] width 66 height 45
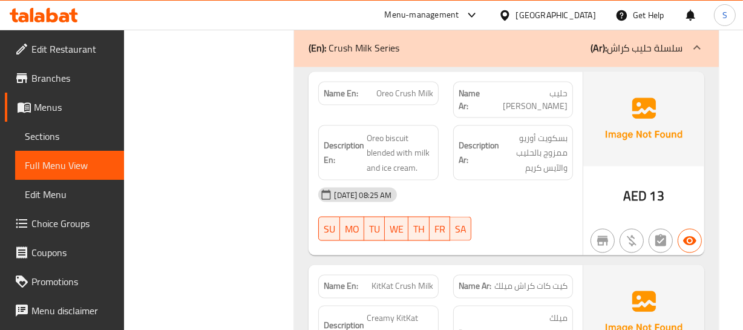
click at [410, 268] on div "Name En: KitKat Crush Milk" at bounding box center [378, 287] width 134 height 38
click at [398, 280] on span "KitKat Crush Milk" at bounding box center [403, 286] width 62 height 13
drag, startPoint x: 398, startPoint y: 130, endPoint x: 406, endPoint y: 144, distance: 16.0
click at [398, 280] on span "KitKat Crush Milk" at bounding box center [403, 286] width 62 height 13
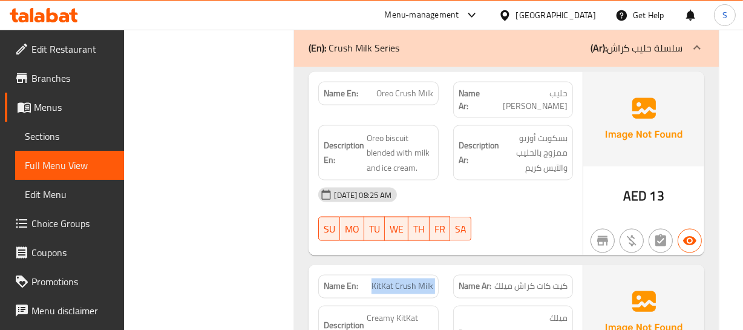
copy span "KitKat Crush Milk"
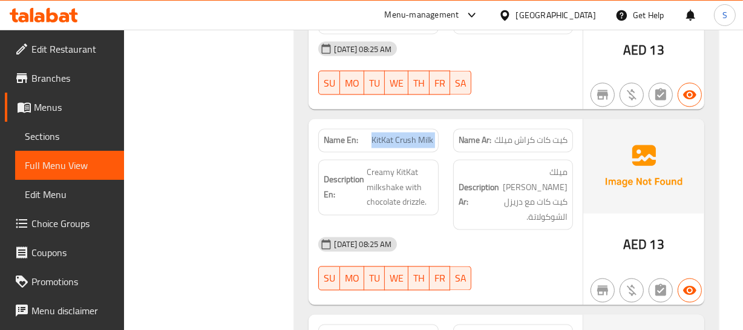
scroll to position [10139, 0]
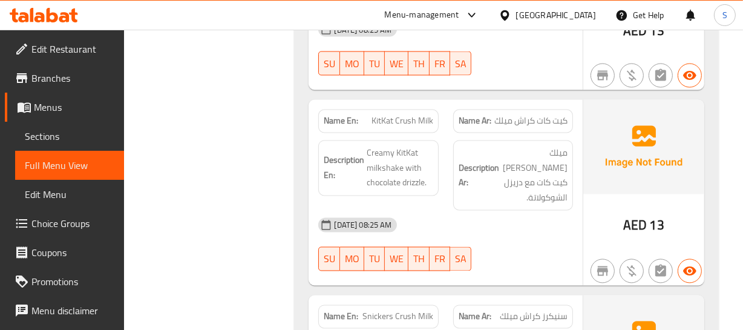
click at [394, 311] on span "Snickers Crush Milk" at bounding box center [398, 317] width 71 height 13
drag, startPoint x: 394, startPoint y: 151, endPoint x: 476, endPoint y: 234, distance: 116.0
click at [393, 311] on span "Snickers Crush Milk" at bounding box center [398, 317] width 71 height 13
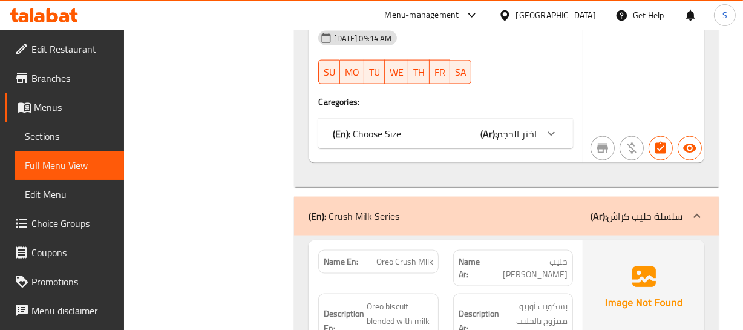
scroll to position [9698, 0]
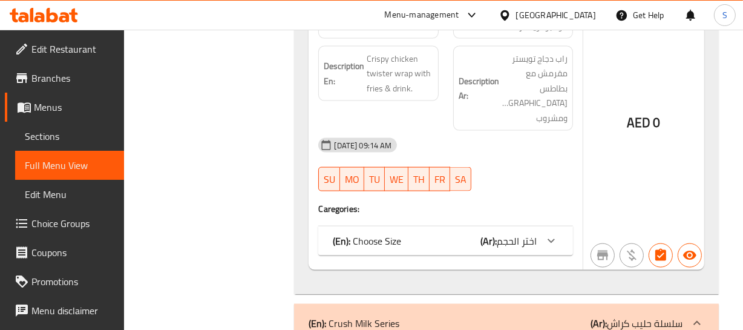
copy span "Oreo Crush Milk"
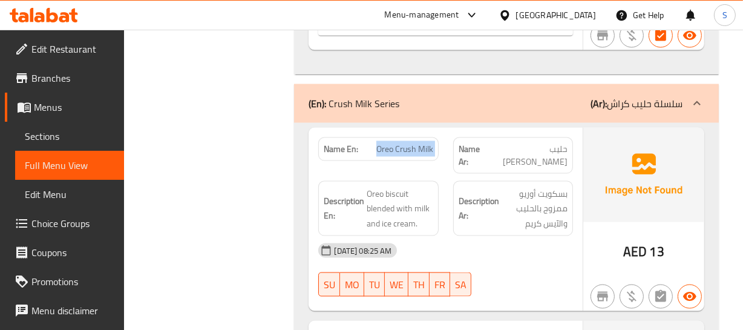
scroll to position [9919, 0]
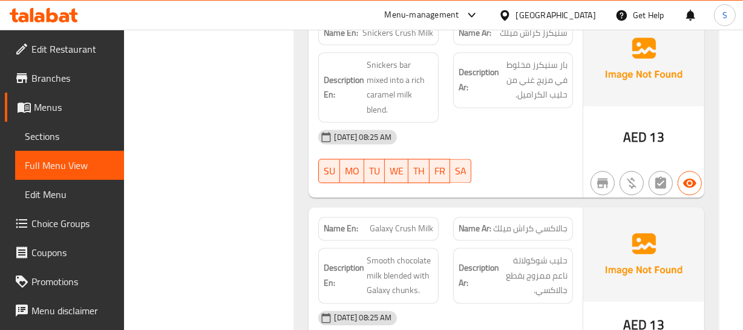
scroll to position [10365, 0]
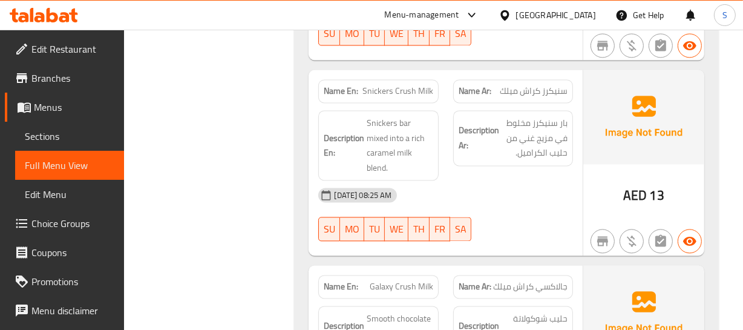
click at [395, 280] on span "Galaxy Crush Milk" at bounding box center [402, 286] width 64 height 13
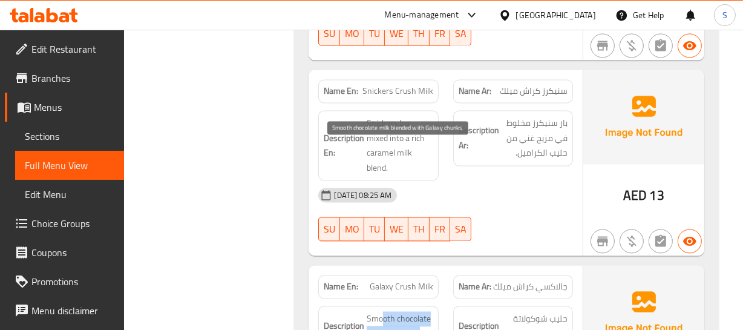
drag, startPoint x: 383, startPoint y: 146, endPoint x: 419, endPoint y: 151, distance: 36.6
click at [419, 311] on span "Smooth chocolate milk blended with Galaxy chunks." at bounding box center [400, 333] width 66 height 45
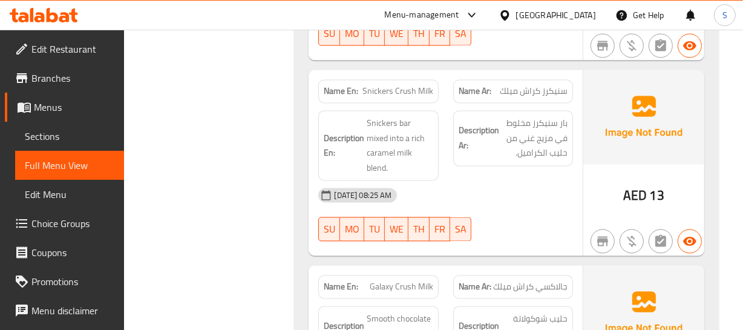
click at [400, 280] on span "Galaxy Crush Milk" at bounding box center [402, 286] width 64 height 13
copy span "Galaxy Crush Milk"
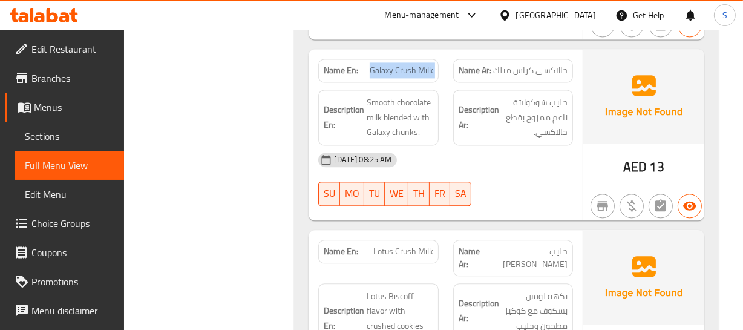
scroll to position [10585, 0]
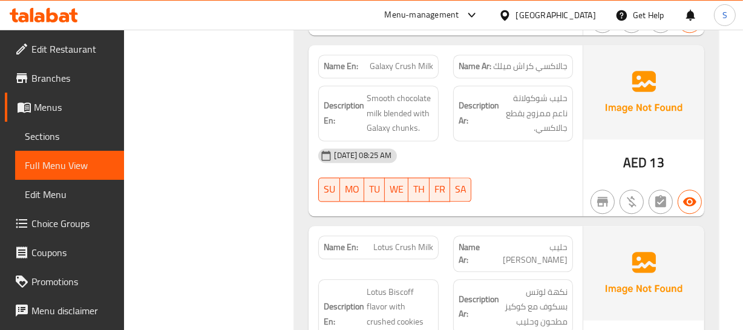
click at [407, 241] on span "Lotus Crush Milk" at bounding box center [403, 247] width 60 height 13
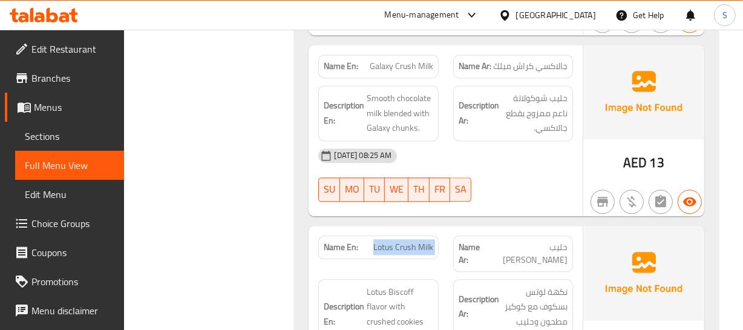
click at [403, 241] on span "Lotus Crush Milk" at bounding box center [403, 247] width 60 height 13
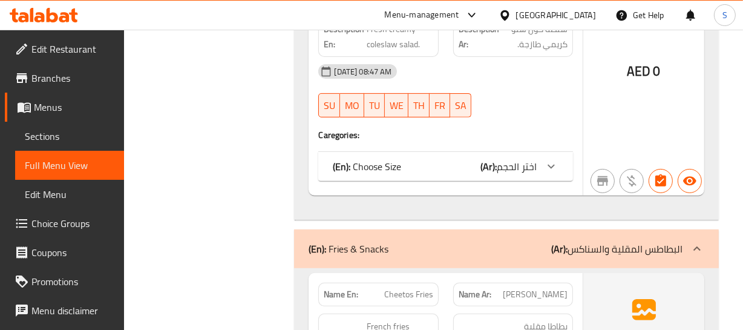
click at [399, 288] on span "Cheetos Fries" at bounding box center [408, 294] width 49 height 13
click at [406, 288] on span "Cheetos Fries" at bounding box center [408, 294] width 49 height 13
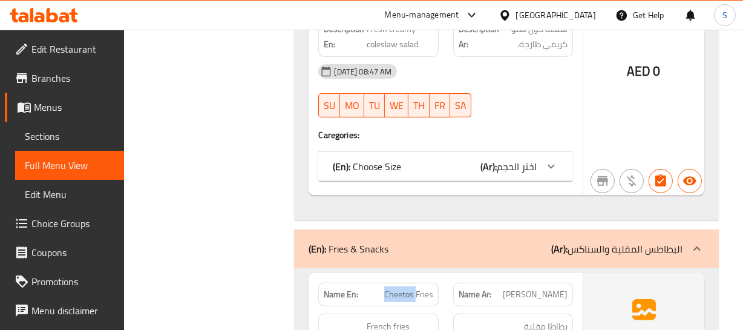
click at [406, 288] on span "Cheetos Fries" at bounding box center [408, 294] width 49 height 13
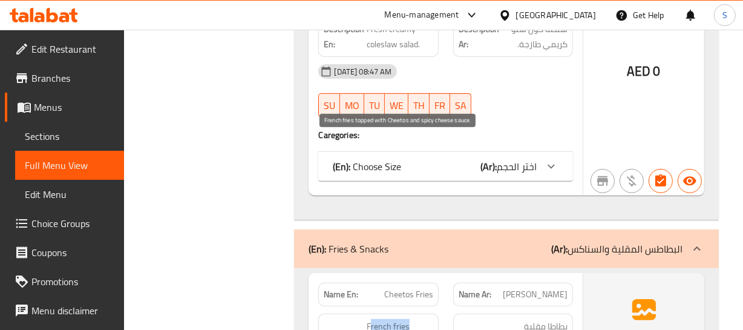
drag, startPoint x: 371, startPoint y: 137, endPoint x: 420, endPoint y: 188, distance: 70.6
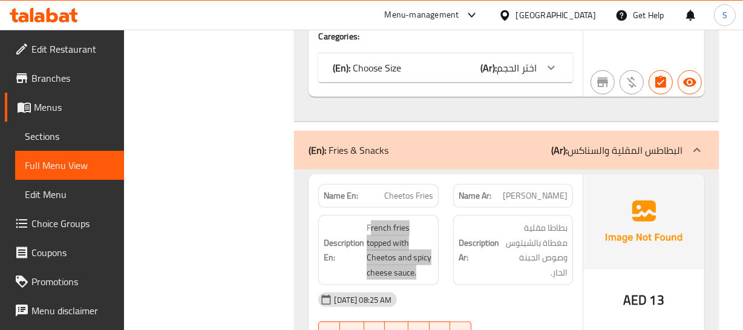
scroll to position [12787, 0]
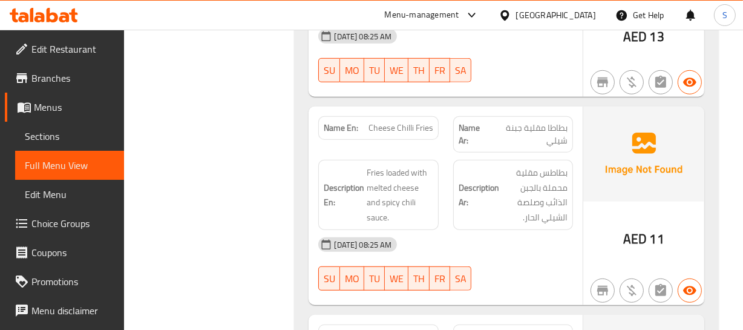
scroll to position [13040, 0]
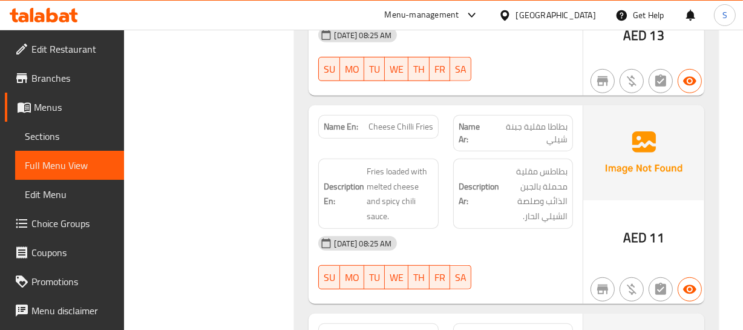
click at [409, 329] on span "Cheese Strips" at bounding box center [409, 335] width 50 height 13
click at [542, 329] on span "ستريبس الجبن" at bounding box center [543, 335] width 50 height 13
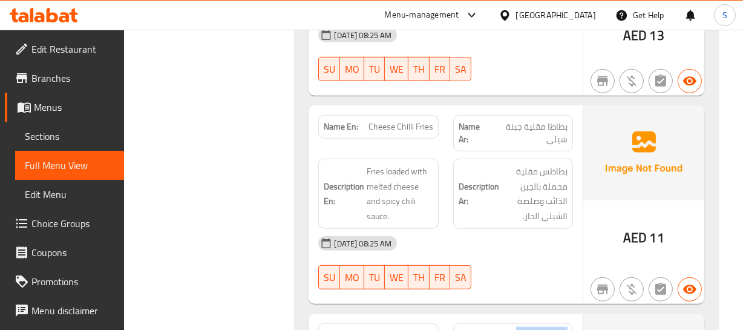
click at [542, 329] on span "ستريبس الجبن" at bounding box center [543, 335] width 50 height 13
drag, startPoint x: 370, startPoint y: 180, endPoint x: 418, endPoint y: 204, distance: 54.1
drag, startPoint x: 406, startPoint y: 212, endPoint x: 373, endPoint y: 212, distance: 32.7
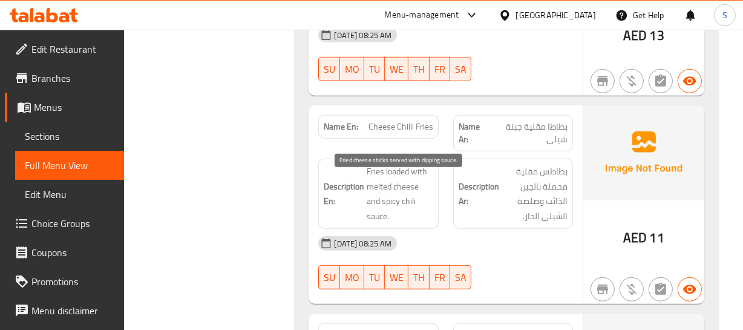
drag, startPoint x: 416, startPoint y: 212, endPoint x: 494, endPoint y: 211, distance: 77.5
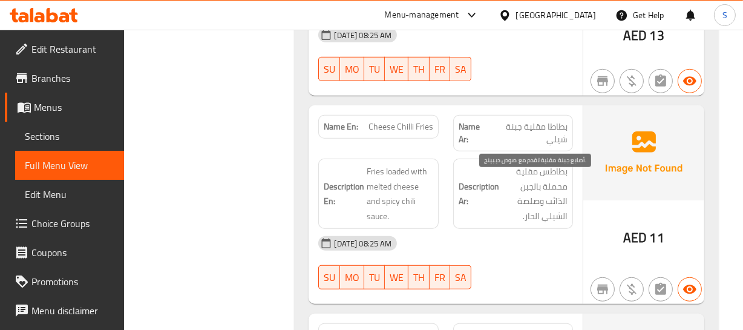
drag, startPoint x: 538, startPoint y: 192, endPoint x: 531, endPoint y: 209, distance: 18.2
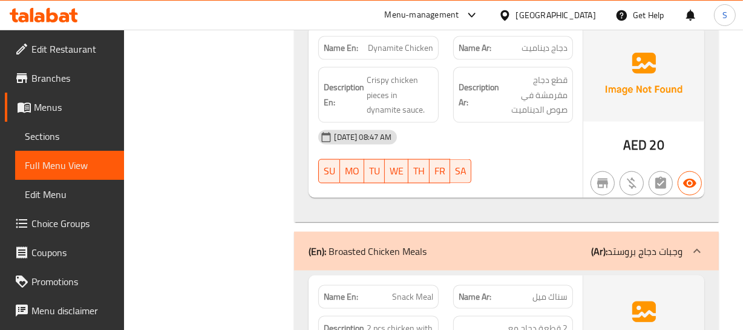
scroll to position [14012, 0]
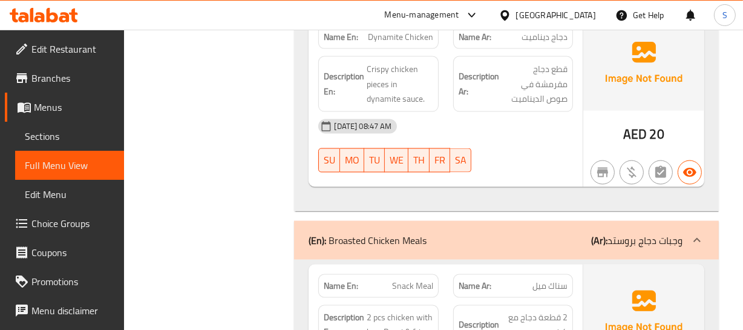
click at [418, 298] on div "Description En: 2 pcs chicken with bun, Pepsi & fries." at bounding box center [378, 333] width 134 height 70
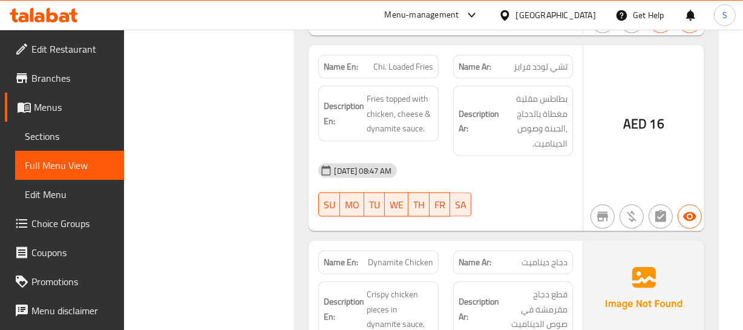
scroll to position [13952, 0]
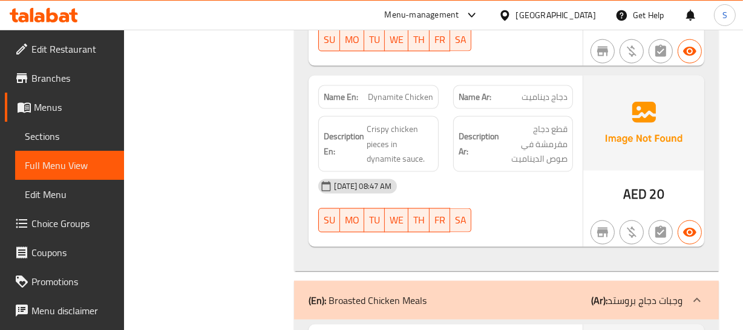
drag, startPoint x: 512, startPoint y: 235, endPoint x: 512, endPoint y: 224, distance: 10.9
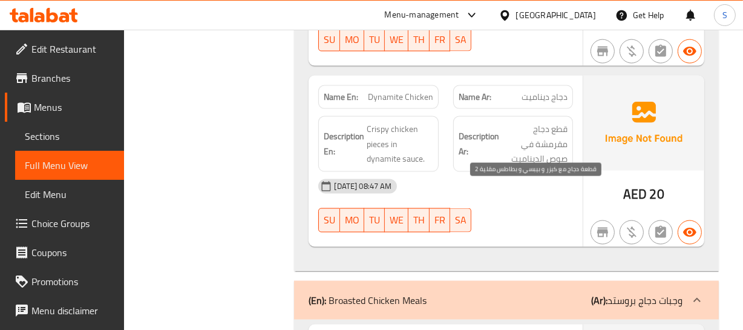
scroll to position [15657, 0]
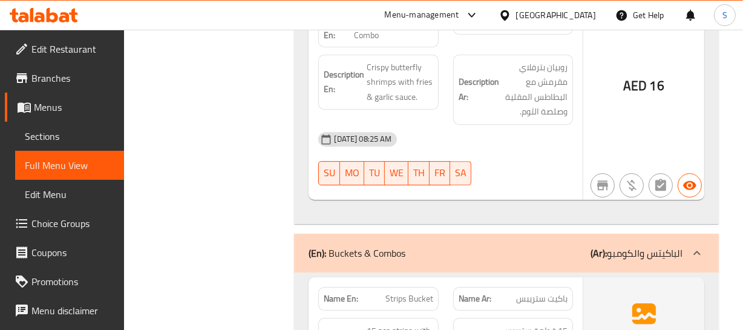
click at [387, 287] on div "Name En: Strips Bucket" at bounding box center [378, 299] width 120 height 24
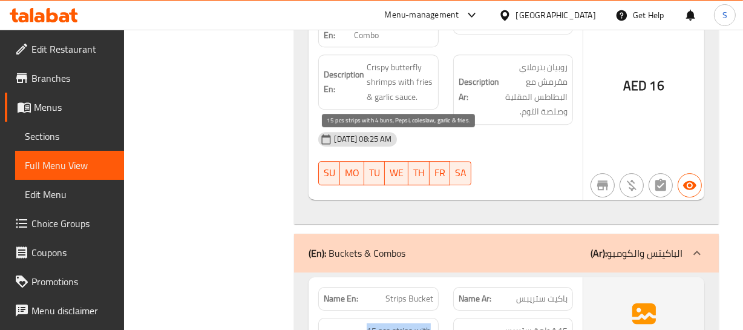
drag, startPoint x: 363, startPoint y: 139, endPoint x: 423, endPoint y: 180, distance: 72.2
drag, startPoint x: 423, startPoint y: 180, endPoint x: 412, endPoint y: 180, distance: 10.3
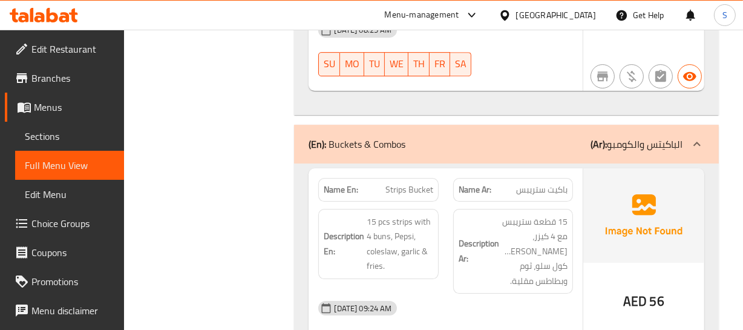
scroll to position [15767, 0]
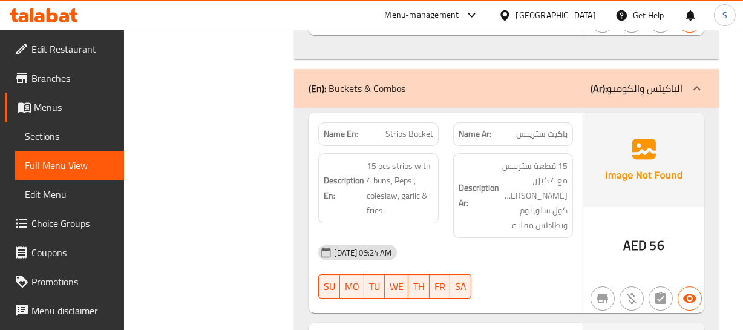
scroll to position [15822, 0]
drag, startPoint x: 361, startPoint y: 163, endPoint x: 432, endPoint y: 215, distance: 87.9
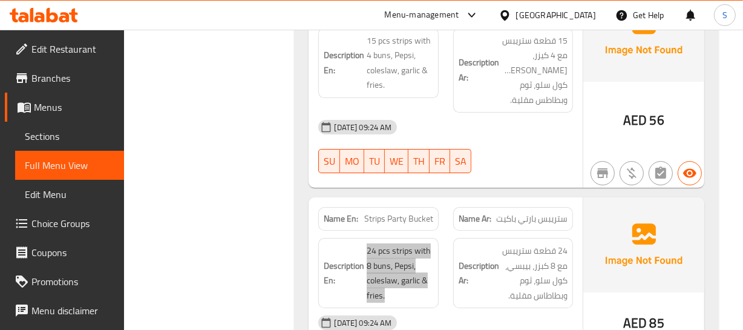
scroll to position [15986, 0]
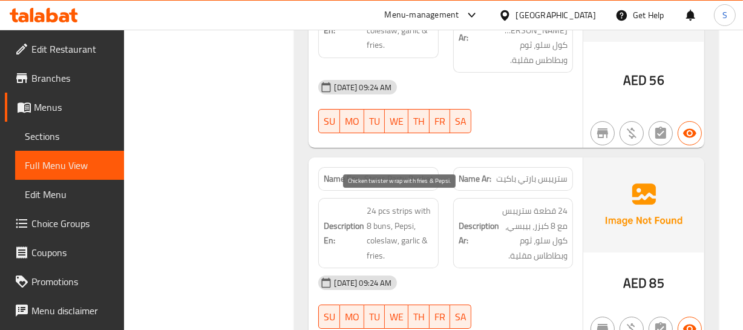
drag, startPoint x: 365, startPoint y: 196, endPoint x: 412, endPoint y: 226, distance: 55.2
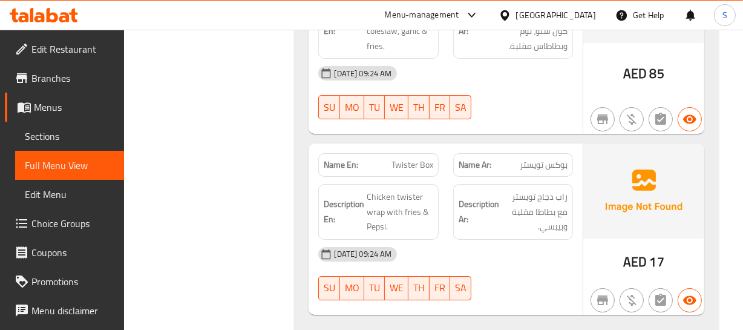
drag, startPoint x: 351, startPoint y: 197, endPoint x: 400, endPoint y: 226, distance: 56.5
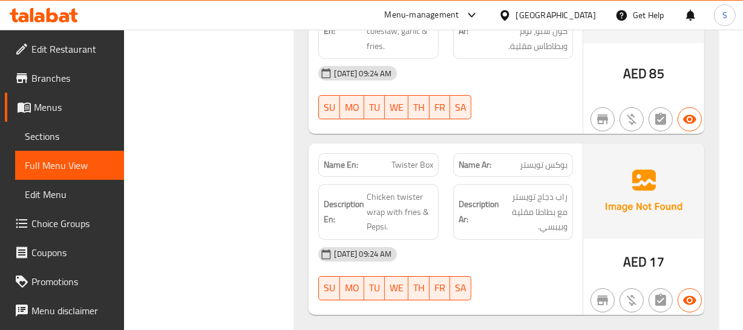
drag, startPoint x: 356, startPoint y: 206, endPoint x: 399, endPoint y: 191, distance: 45.6
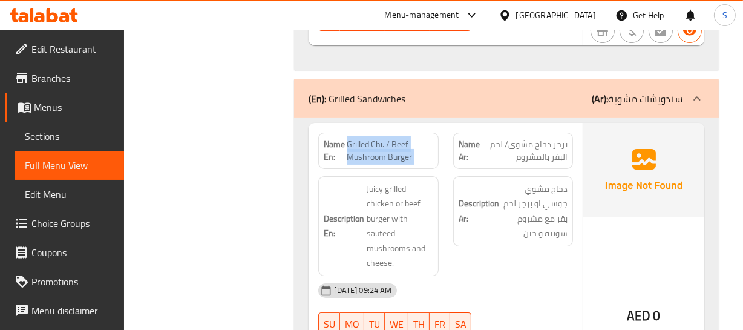
scroll to position [16471, 0]
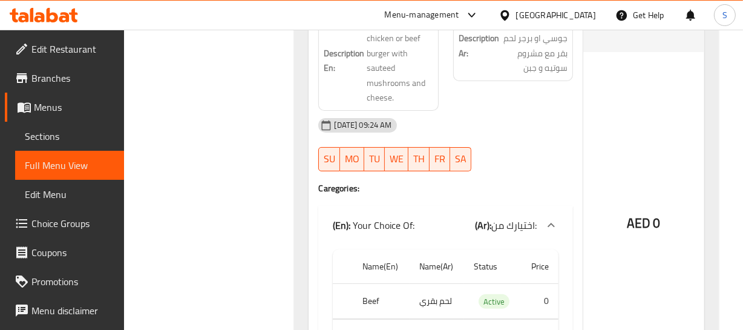
scroll to position [16691, 0]
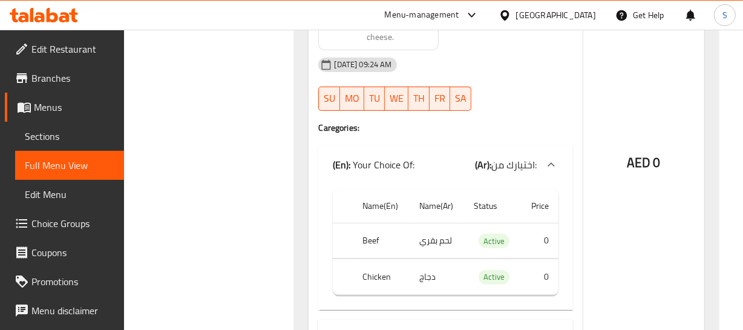
click at [501, 320] on div "(En): Your Choice Of: (Ar): اختيارك من:" at bounding box center [445, 334] width 254 height 29
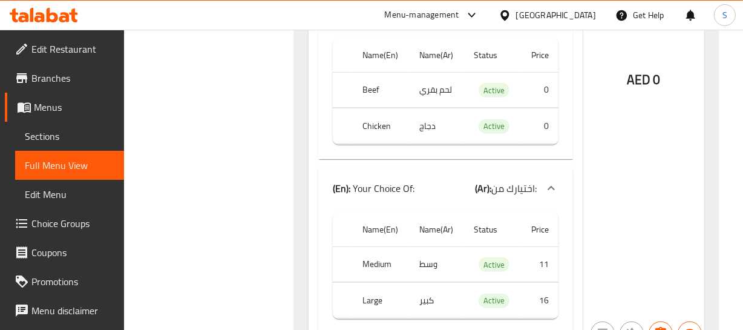
scroll to position [16911, 0]
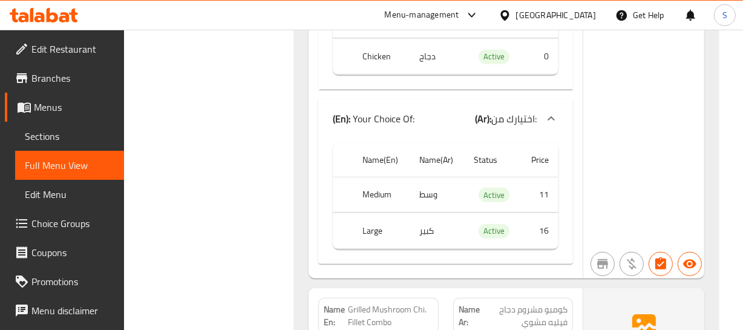
click at [398, 303] on span "Grilled Mushroom Chi. Fillet Combo" at bounding box center [390, 315] width 85 height 25
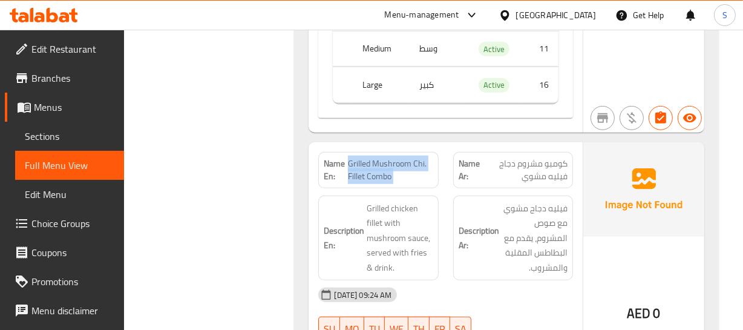
scroll to position [17076, 0]
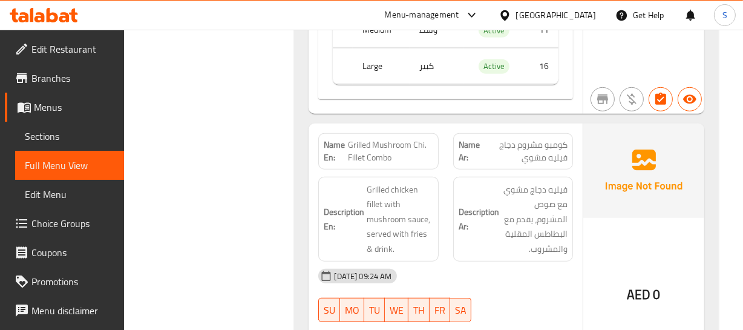
click at [510, 151] on div "Name En: Grilled Mushroom Chi. Fillet Combo Name Ar: كومبو مشروم دجاج فيليه مشو…" at bounding box center [446, 261] width 274 height 277
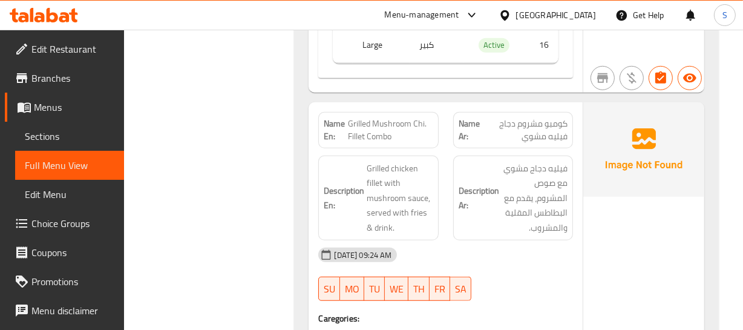
scroll to position [17131, 0]
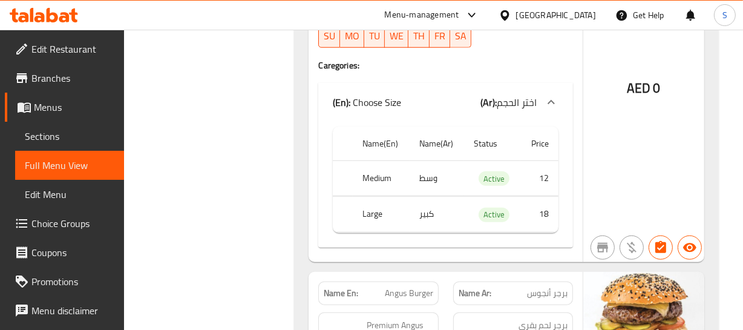
scroll to position [17351, 0]
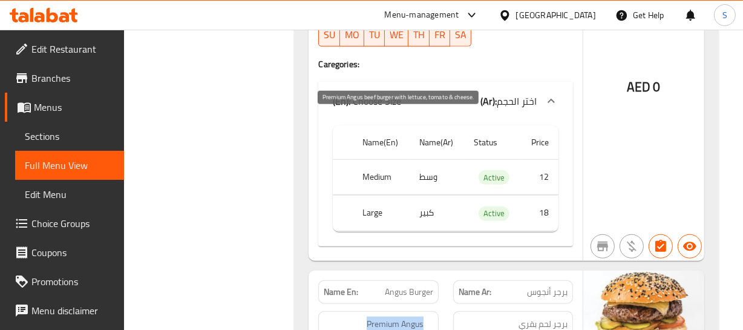
drag, startPoint x: 355, startPoint y: 110, endPoint x: 400, endPoint y: 130, distance: 49.0
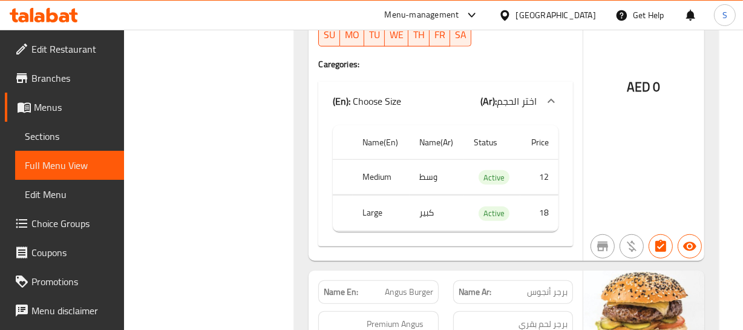
click at [407, 286] on span "Angus Burger" at bounding box center [409, 292] width 48 height 13
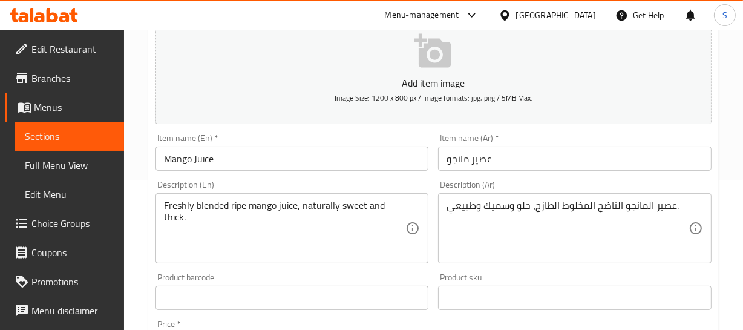
scroll to position [165, 0]
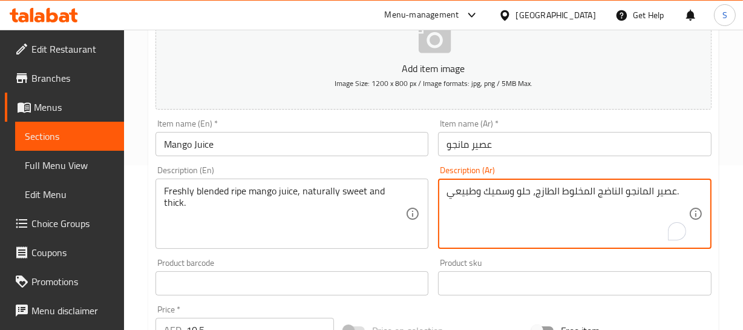
click at [471, 188] on textarea "عصير المانجو الناضج المخلوط الطازج، حلو وسميك وطبيعي." at bounding box center [568, 214] width 242 height 58
click at [510, 189] on textarea "عصير المانجو الناضج المخلوط الطازج، حلو وسميك وطبيعي." at bounding box center [568, 214] width 242 height 58
click at [493, 191] on textarea "عصير المانجو الناضج المخلوط الطازج، حلو وسميك وطبيعي." at bounding box center [568, 214] width 242 height 58
paste textarea "وسميك"
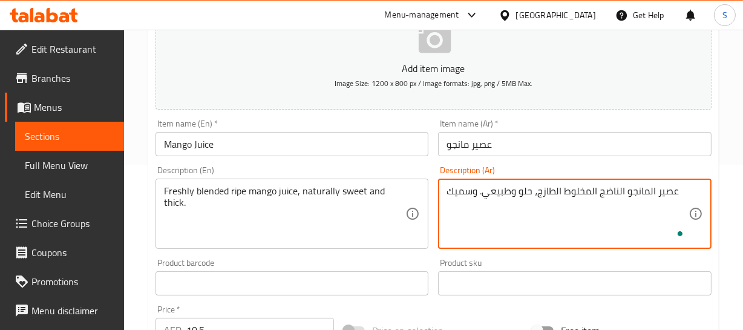
click at [480, 190] on textarea "عصير المانجو الناضج المخلوط الطازج، حلو وطبيعي. وسميك" at bounding box center [568, 214] width 242 height 58
click at [511, 188] on textarea "عصير المانجو الناضج المخلوط الطازج، حلو وطبيعي. وسميك" at bounding box center [568, 214] width 242 height 58
click at [506, 191] on textarea "عصير المانجو الناضج المخلوط الطازج، حل,بشكل طبيعي. وسميك" at bounding box center [568, 214] width 242 height 58
click at [510, 196] on textarea "عصير المانجو الناضج المخلوط الطازج، حلو بشكل طبيعي. وسميك" at bounding box center [568, 214] width 242 height 58
type textarea "عصير المانجو الناضج المخلوط الطازج، حلو بشكل طبيعي. وسميك"
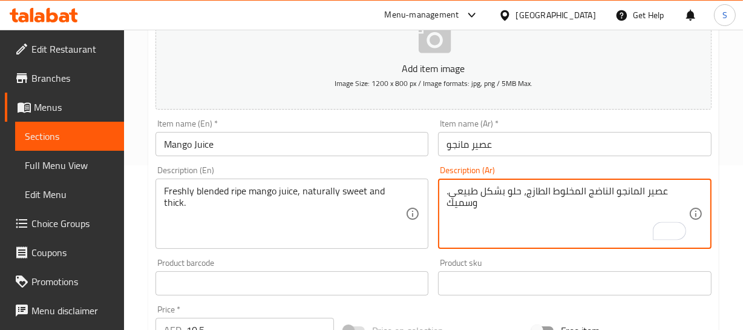
click at [495, 147] on input "عصير مانجو" at bounding box center [575, 144] width 274 height 24
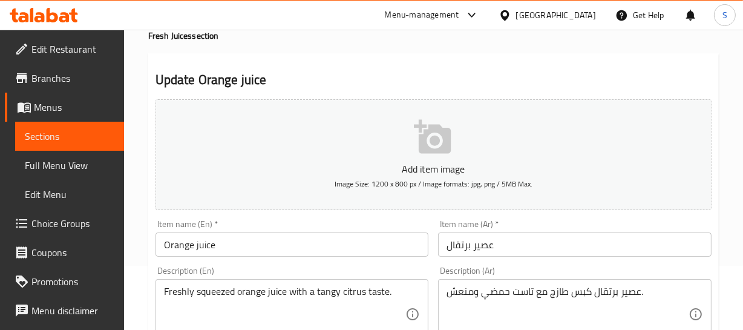
scroll to position [165, 0]
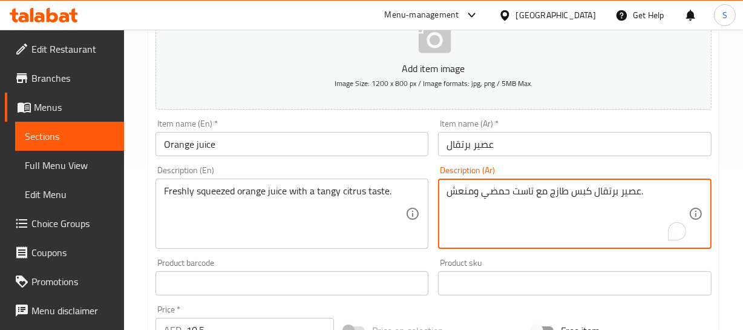
click at [524, 188] on textarea "عصير برتقال كبس طازج مع تاست حمضي ومنعش." at bounding box center [568, 214] width 242 height 58
drag, startPoint x: 535, startPoint y: 188, endPoint x: 436, endPoint y: 193, distance: 98.8
click at [439, 165] on html "​ Menu-management [GEOGRAPHIC_DATA] Get Help S Edit Restaurant Branches Menus S…" at bounding box center [371, 0] width 743 height 330
type textarea "عصير برتقال كبس طازج بطعم حمضي ومنعش."
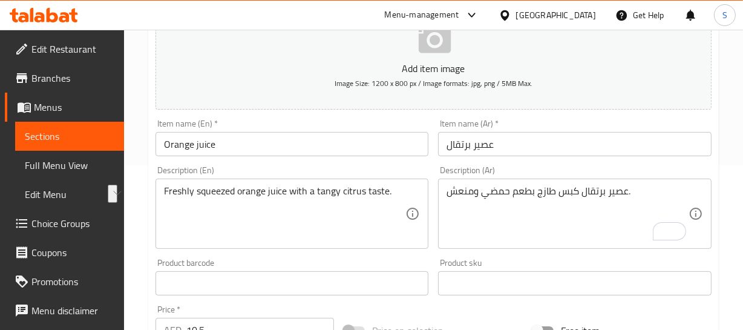
click at [622, 188] on textarea "عصير برتقال كبس طازج بطعم حمضي ومنعش." at bounding box center [568, 214] width 242 height 58
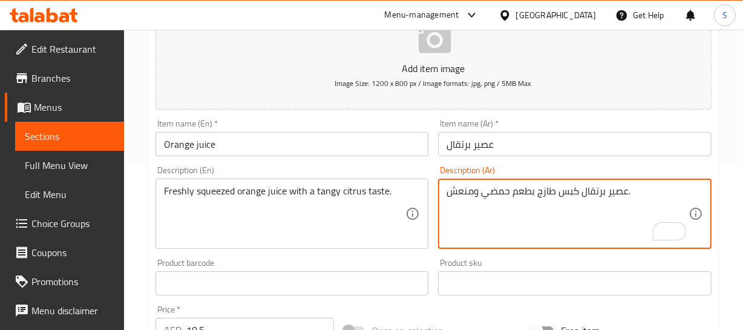
click at [567, 193] on textarea "عصير برتقال كبس طازج بطعم حمضي ومنعش." at bounding box center [568, 214] width 242 height 58
click at [567, 192] on textarea "عصير برتقال كبس طازج بطعم حمضي ومنعش." at bounding box center [568, 214] width 242 height 58
click at [607, 186] on textarea "عصير برتقال كبس طازج بطعم حمضي ومنعش." at bounding box center [568, 214] width 242 height 58
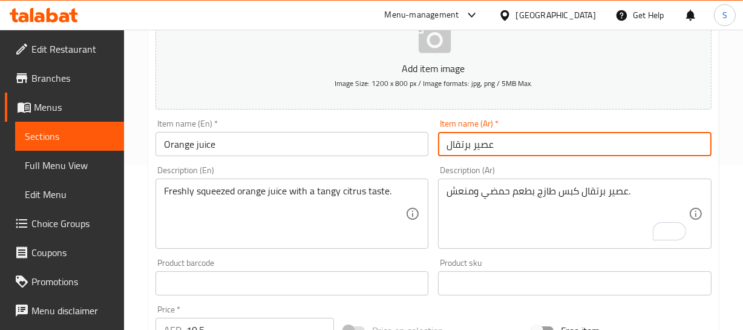
click at [476, 146] on input "عصير برتقال" at bounding box center [575, 144] width 274 height 24
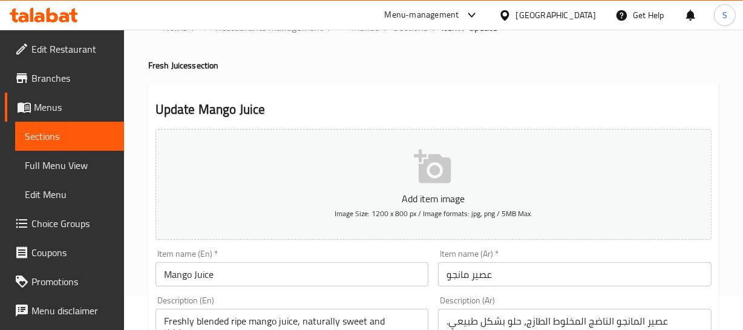
scroll to position [165, 0]
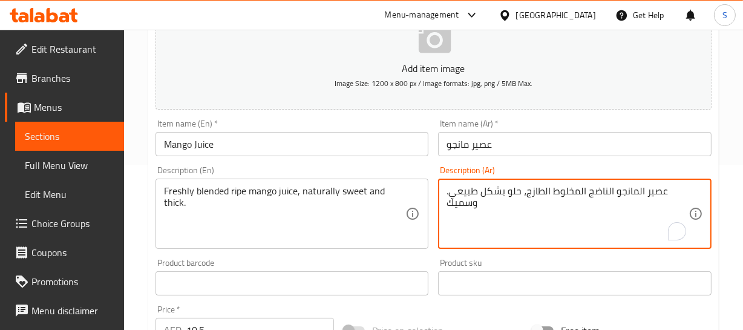
click at [576, 192] on textarea "عصير المانجو الناضج المخلوط الطازج، حلو بشكل طبيعي. وسميك" at bounding box center [568, 214] width 242 height 58
type textarea "عصير المانجو الناضج الممزوج الطازج، حلو بشكل طبيعي. وسميك"
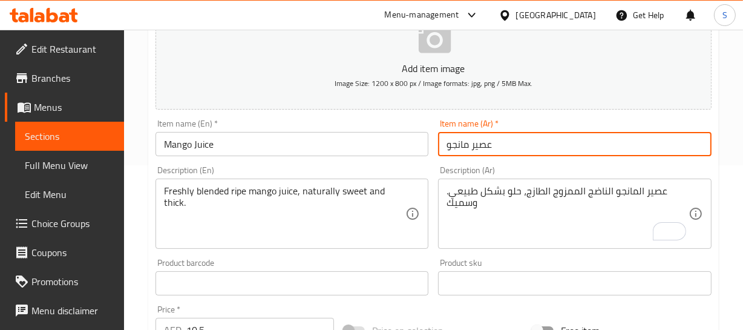
click at [526, 151] on input "عصير مانجو" at bounding box center [575, 144] width 274 height 24
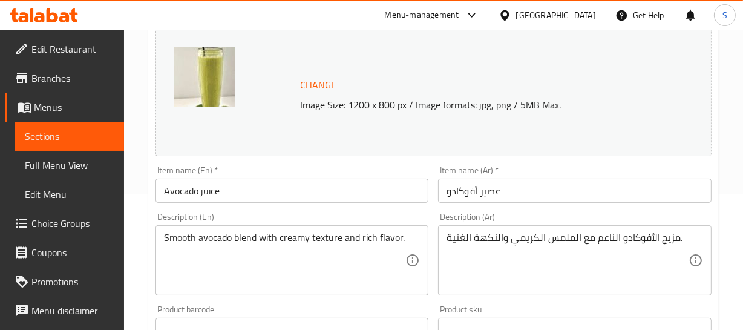
scroll to position [165, 0]
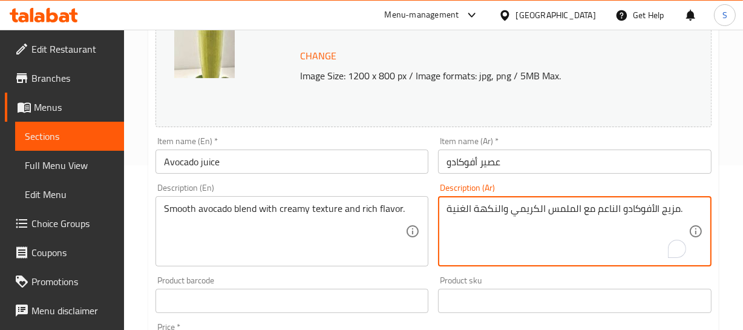
click at [619, 204] on textarea "مزيج الأفوكادو الناعم مع الملمس الكريمي والنكهة الغنية." at bounding box center [568, 232] width 242 height 58
click at [562, 206] on textarea "مزيج الأفوكادو السلس مع الملمس الكريمي والنكهة الغنية." at bounding box center [568, 232] width 242 height 58
click at [652, 208] on textarea "مزيج الأفوكادو السلس مع [PERSON_NAME] والنكهة الغنية." at bounding box center [568, 232] width 242 height 58
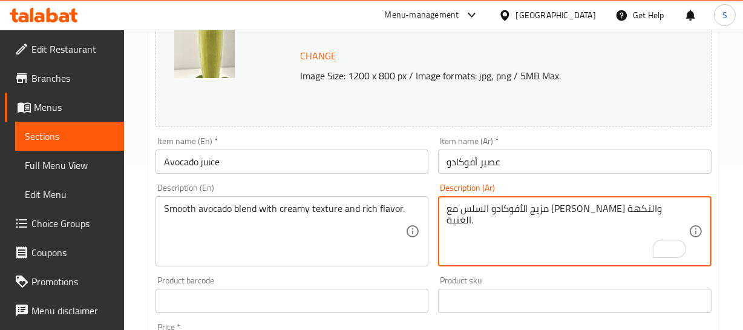
click at [640, 212] on textarea "مزيج الأفوكادو السلس مع [PERSON_NAME] والنكهة الغنية." at bounding box center [568, 232] width 242 height 58
click at [600, 204] on textarea "مزيج أفوكادو السلس مع [PERSON_NAME] والنكهة الغنية." at bounding box center [568, 232] width 242 height 58
click at [644, 206] on textarea "مزيج أفوكادو سلس مع [PERSON_NAME] والنكهة الغنية." at bounding box center [568, 232] width 242 height 58
click at [616, 211] on textarea "أفوكادو سلس مع [PERSON_NAME] والنكهة الغنية." at bounding box center [568, 232] width 242 height 58
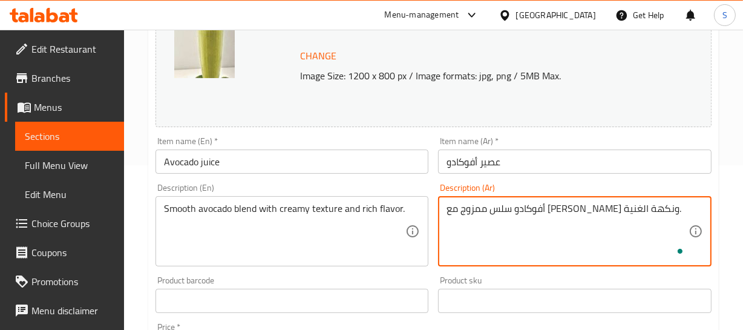
click at [469, 208] on textarea "أفوكادو سلس ممزوج مع [PERSON_NAME] ونكهة الغنية." at bounding box center [568, 232] width 242 height 58
type textarea "أفوكادو سلس ممزوج مع قوام كريمي ونكهة غنية."
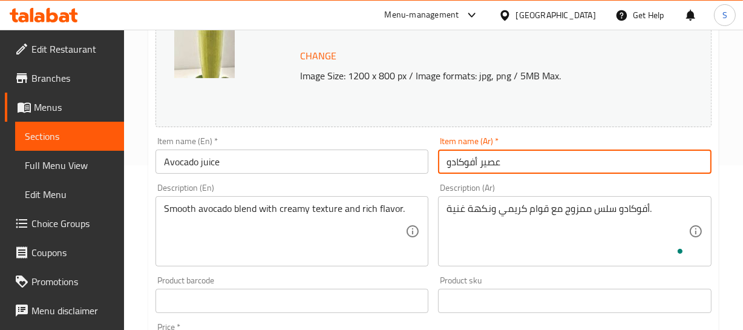
click at [498, 163] on input "عصير أفوكادو" at bounding box center [575, 162] width 274 height 24
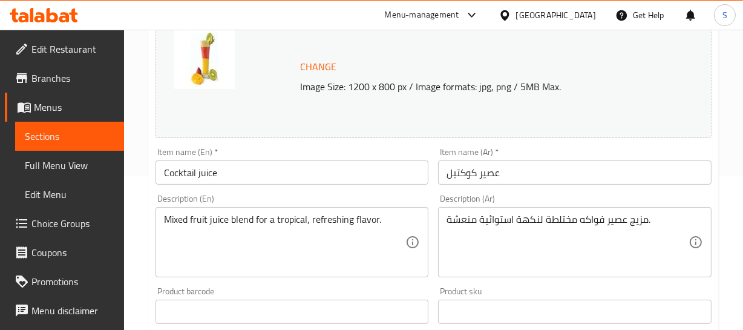
scroll to position [165, 0]
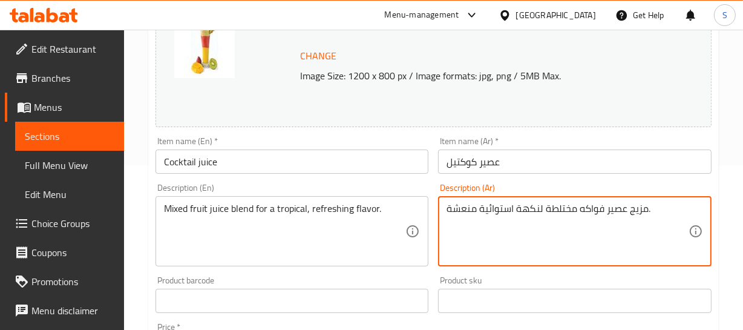
click at [570, 209] on textarea "مزيج عصير فواكه مختلطة لنكهة استوائية منعشة." at bounding box center [568, 232] width 242 height 58
type textarea "مزيج عصير فواكه مشكلة لنكهة استوائية منعشة."
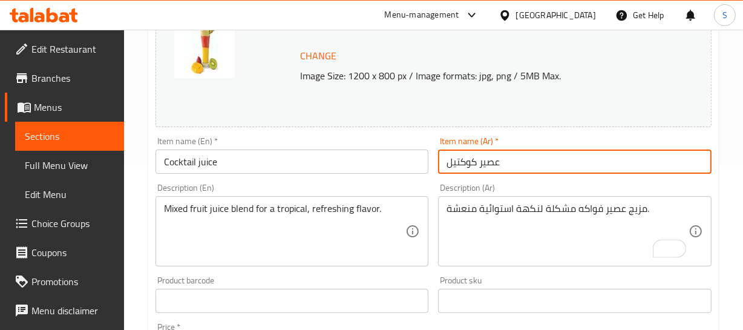
drag, startPoint x: 507, startPoint y: 165, endPoint x: 504, endPoint y: 172, distance: 8.1
click at [505, 165] on input "عصير كوكتيل" at bounding box center [575, 162] width 274 height 24
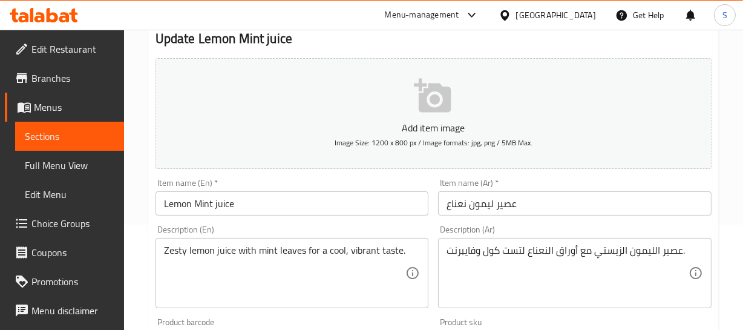
scroll to position [110, 0]
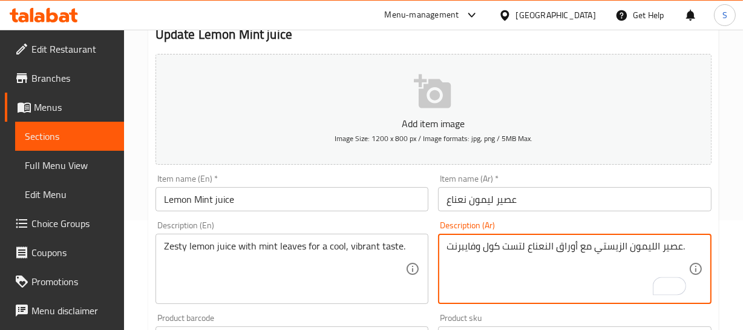
click at [515, 246] on textarea "عصير الليمون الزيستي مع أوراق النعناع لتست كول وفايبرنت." at bounding box center [568, 269] width 242 height 58
click at [489, 243] on textarea "عصير الليمون الزيستي مع أوراق النعناع لطعم كول وفايبرنت." at bounding box center [568, 269] width 242 height 58
click at [475, 246] on textarea "عصير الليمون الزيستي مع أوراق النعناع لطعم بارد وفايبرنت." at bounding box center [568, 269] width 242 height 58
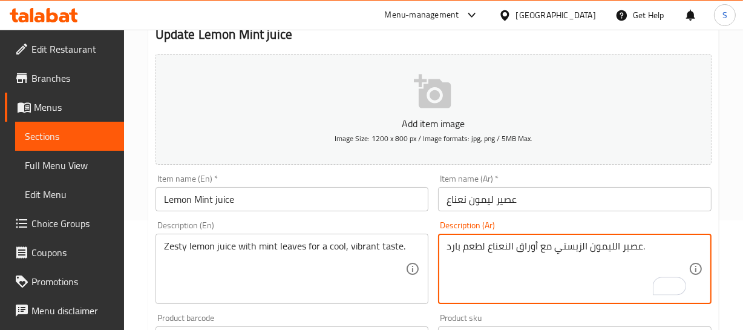
type textarea "عصير الليمون الزيستي مع أوراق النعناع لطعم بارد."
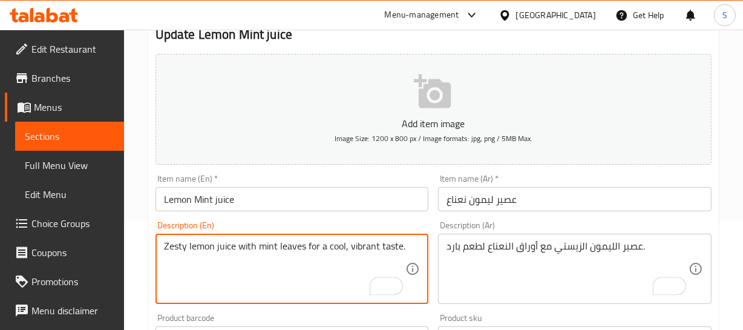
drag, startPoint x: 347, startPoint y: 248, endPoint x: 377, endPoint y: 243, distance: 29.5
click at [355, 243] on textarea "Zesty lemon juice with mint leaves for a cool, vibrant taste." at bounding box center [285, 269] width 242 height 58
click at [313, 245] on textarea "Zesty lemon juice with mint leaves for a cool taste." at bounding box center [285, 269] width 242 height 58
drag, startPoint x: 306, startPoint y: 247, endPoint x: 380, endPoint y: 248, distance: 73.2
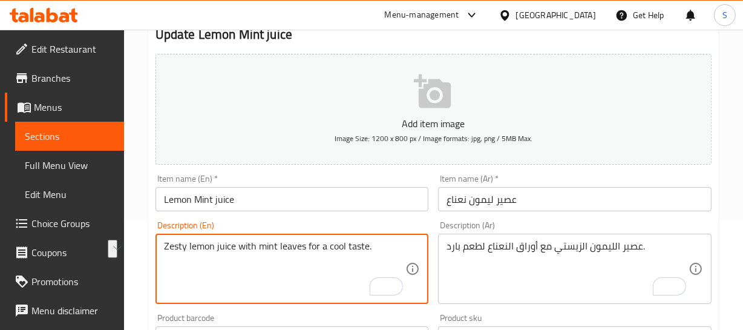
click at [381, 245] on textarea "Zesty lemon juice with mint leaves for a cool taste." at bounding box center [285, 269] width 242 height 58
type textarea "Zesty lemon juice with mint leaves for a cool taste."
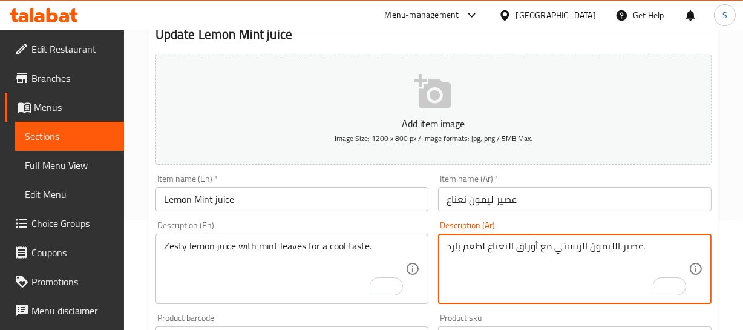
click at [619, 243] on textarea "عصير الليمون الزيستي مع أوراق النعناع لطعم بارد." at bounding box center [568, 269] width 242 height 58
click at [580, 246] on textarea "عصير ليمون الزيستي مع أوراق النعناع لطعم بارد." at bounding box center [568, 269] width 242 height 58
click at [542, 245] on textarea "عصير ليمون زيستي مع أوراق النعناع لطعم بارد." at bounding box center [568, 269] width 242 height 58
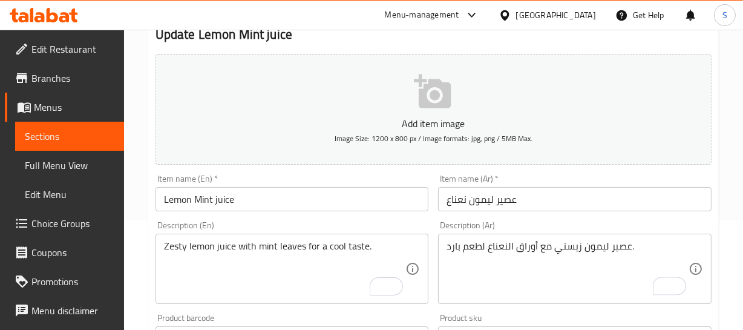
click at [507, 238] on div "عصير ليمون زيستي مع أوراق النعناع لطعم بارد. Description (Ar)" at bounding box center [575, 269] width 274 height 70
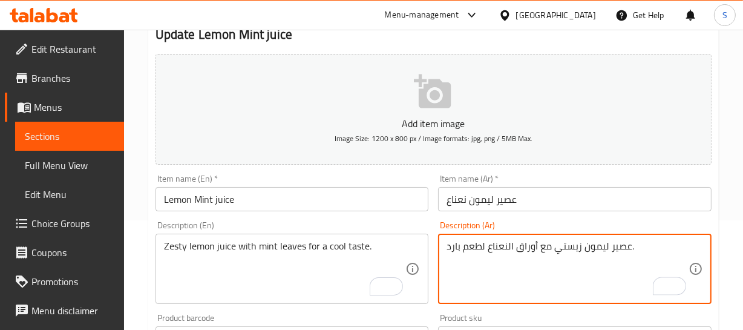
click at [508, 248] on textarea "عصير ليمون زيستي مع أوراق النعناع لطعم بارد." at bounding box center [568, 269] width 242 height 58
click at [611, 247] on textarea "عصير ليمون زيستي مع أوراق نعناع لطعم بارد." at bounding box center [568, 269] width 242 height 58
type textarea "عصير ليمون زيستي مع أوراق نعناع لطعم بارد."
click at [225, 203] on div "Home / Restaurants management / Menus / Sections / item / update Fresh Juices s…" at bounding box center [433, 332] width 571 height 777
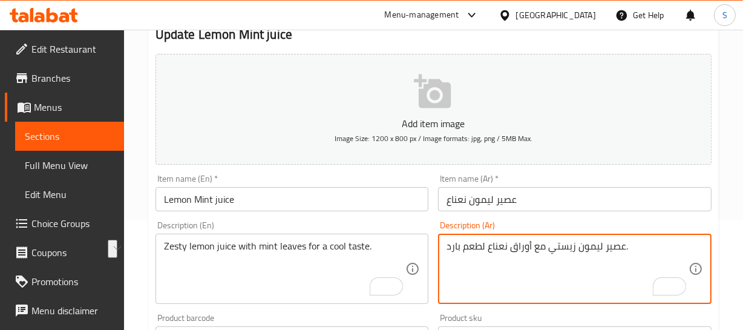
drag, startPoint x: 486, startPoint y: 245, endPoint x: 441, endPoint y: 242, distance: 44.9
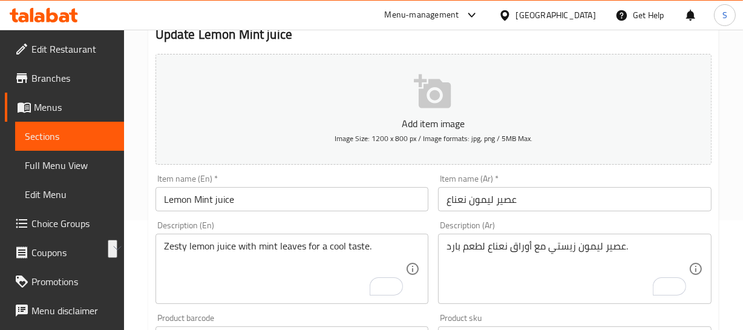
click at [507, 194] on input "عصير ليمون نعناع" at bounding box center [575, 199] width 274 height 24
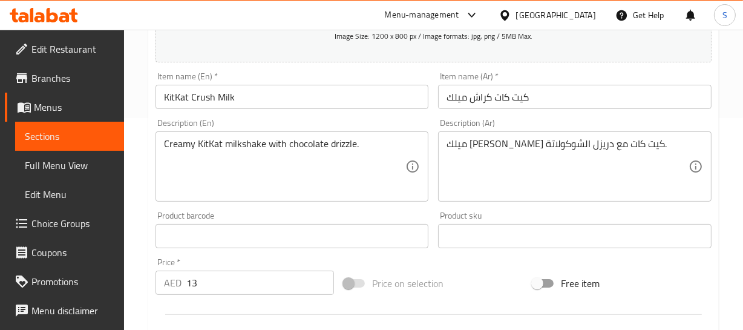
scroll to position [220, 0]
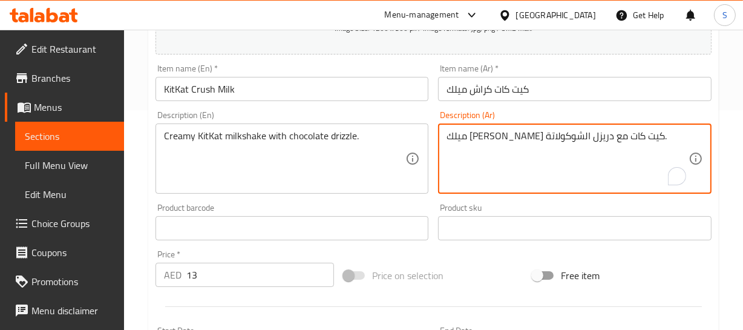
click at [502, 137] on textarea "ميلك [PERSON_NAME] كيت كات مع دريزل الشوكولاتة." at bounding box center [568, 159] width 242 height 58
type textarea "ميلك [PERSON_NAME] كيت كات مع رشة شوكولاتة."
click at [512, 93] on input "كيت كات كراش ميلك" at bounding box center [575, 89] width 274 height 24
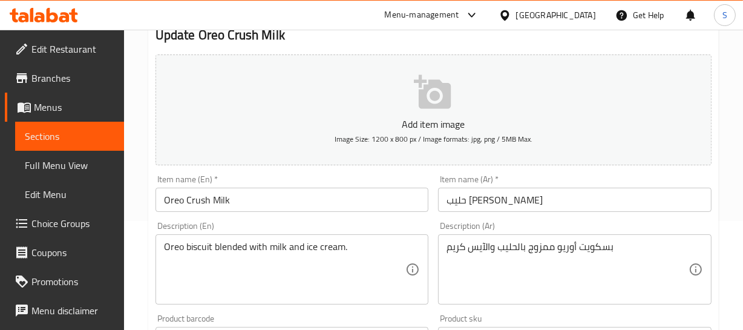
scroll to position [110, 0]
click at [508, 200] on input "حليب [PERSON_NAME]" at bounding box center [575, 199] width 274 height 24
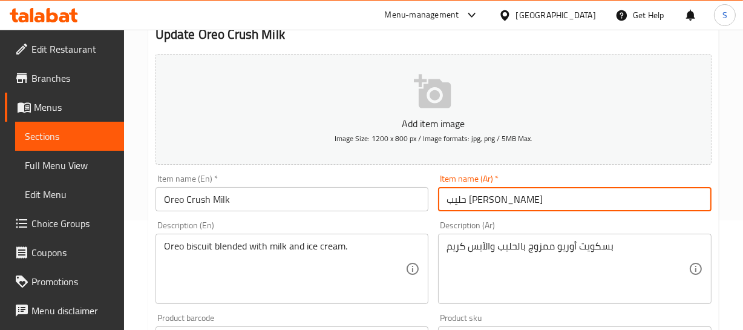
click at [508, 200] on input "حليب أوريو كراش" at bounding box center [575, 199] width 274 height 24
drag, startPoint x: 533, startPoint y: 195, endPoint x: 587, endPoint y: 200, distance: 54.1
click at [541, 196] on input "أوريو كراش" at bounding box center [575, 199] width 274 height 24
type input "أوريو كراش ميلك"
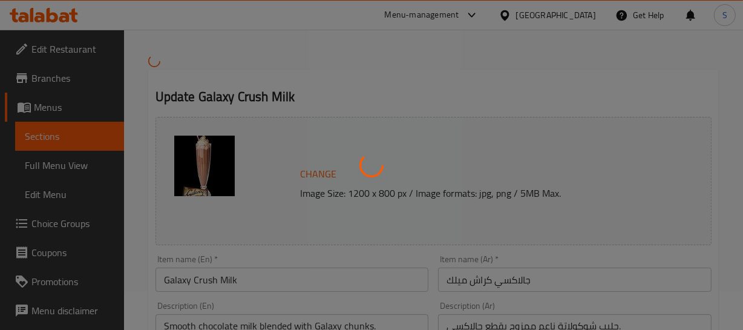
scroll to position [165, 0]
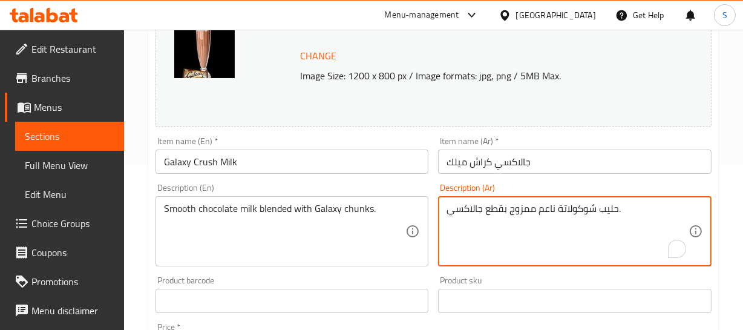
click at [557, 209] on textarea "حليب شوكولاتة ناعم ممزوج بقطع جالاكسي." at bounding box center [568, 232] width 242 height 58
click at [538, 209] on textarea "حليب شوكولاتة ناعم ممزوج بقطع جالاكسي." at bounding box center [568, 232] width 242 height 58
click at [545, 206] on textarea "حليب شوكولاتة ناعم ممزوج بقطع جالاكسي." at bounding box center [568, 232] width 242 height 58
type textarea "حليب شوكولاتة سلس ممزوج بقطع جالاكسي."
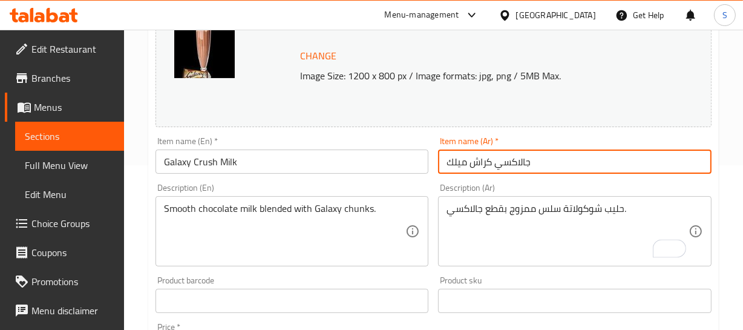
click at [539, 154] on input "جالاكسي كراش ميلك" at bounding box center [575, 162] width 274 height 24
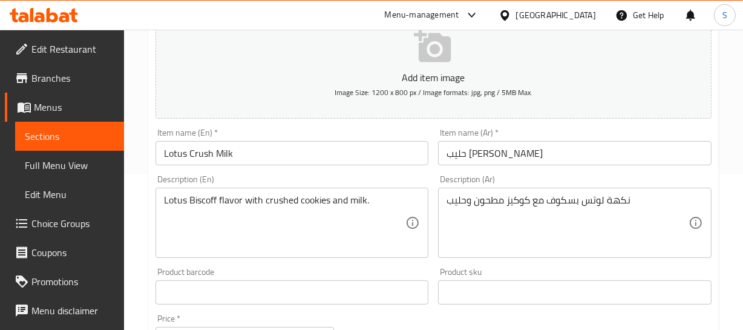
scroll to position [165, 0]
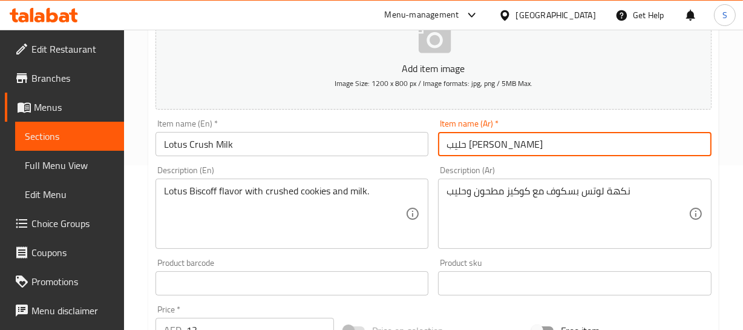
click at [506, 148] on input "حليب [PERSON_NAME]" at bounding box center [575, 144] width 274 height 24
click at [463, 145] on input "[PERSON_NAME]" at bounding box center [575, 144] width 274 height 24
click at [444, 140] on input "كراش" at bounding box center [575, 144] width 274 height 24
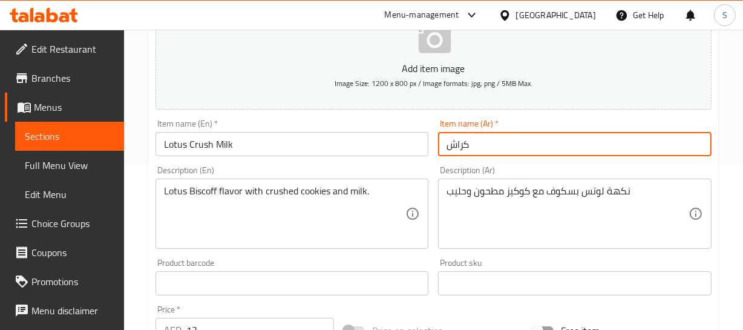
paste input "لوتس"
drag, startPoint x: 544, startPoint y: 141, endPoint x: 568, endPoint y: 150, distance: 25.7
click at [545, 142] on input "[PERSON_NAME]" at bounding box center [575, 144] width 274 height 24
type input "لوتس كراش ميلك"
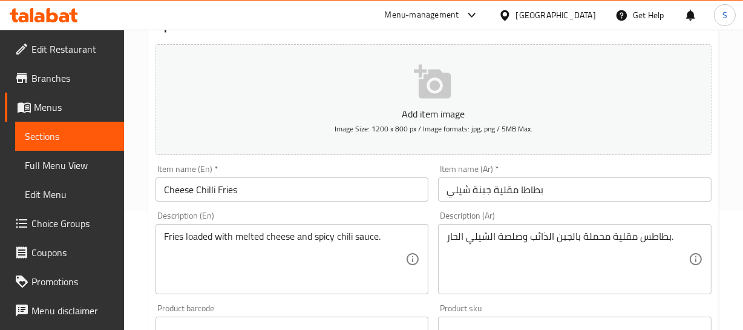
scroll to position [165, 0]
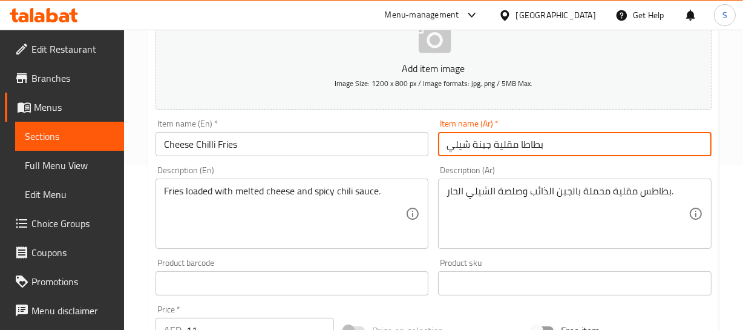
click at [490, 140] on input "بطاطا مقلية جبنة شيلي" at bounding box center [575, 144] width 274 height 24
click at [455, 148] on input "بطاطا مقلية بالفلفل الحار والجبنة شيلي" at bounding box center [575, 144] width 274 height 24
type input "بطاطا مقلية بالفلفل الحار والجبنة"
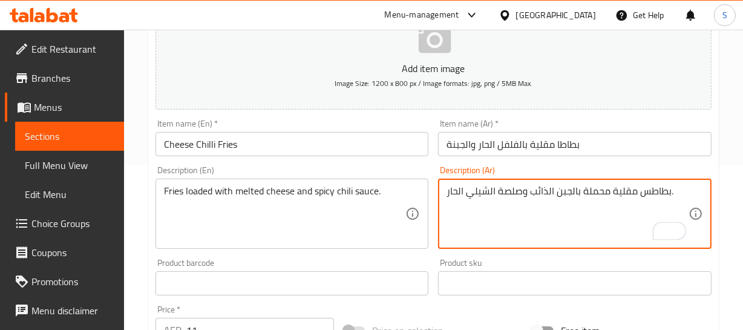
click at [596, 193] on textarea "بطاطس مقلية محملة بالجبن الذائب وصلصة الشيلي الحار." at bounding box center [568, 214] width 242 height 58
click at [481, 188] on textarea "بطاطس مقلية مملوءة بالجبن الذائب وصلصة الشيلي الحار." at bounding box center [568, 214] width 242 height 58
click at [450, 189] on textarea "بطاطس مقلية مملوءة بالجبن الذائب وصلصة الفلفل الحا االحار." at bounding box center [568, 214] width 242 height 58
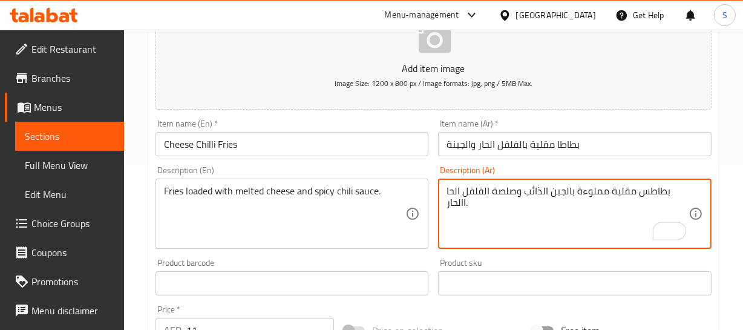
click at [450, 189] on textarea "بطاطس مقلية مملوءة بالجبن الذائب وصلصة الفلفل الحا االحار." at bounding box center [568, 214] width 242 height 58
drag, startPoint x: 520, startPoint y: 194, endPoint x: 441, endPoint y: 200, distance: 79.0
click at [441, 200] on div "بطاطس مقلية مملوءة بالجبن الذائب وصلصة الفلفل الحار. Description (Ar)" at bounding box center [575, 214] width 274 height 70
click at [504, 206] on textarea "بطاطس مقلية مملوءة بالجبن الذائب وصلصة الفلفل الحار." at bounding box center [568, 214] width 242 height 58
click at [654, 191] on textarea "بطاطس مقلية مملوءة بالجبن الذائب وصلصة الفلفل الحار." at bounding box center [568, 214] width 242 height 58
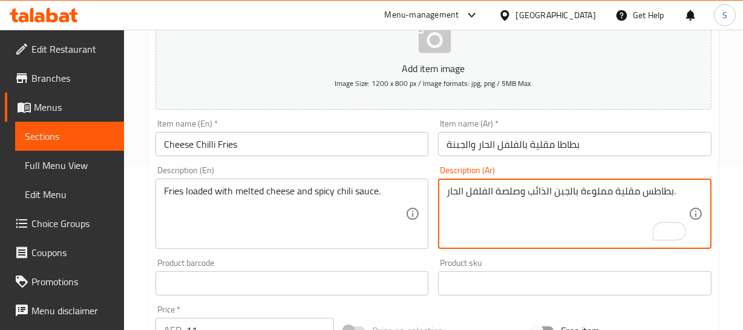
click at [654, 191] on textarea "بطاطس مقلية مملوءة بالجبن الذائب وصلصة الفلفل الحار." at bounding box center [568, 214] width 242 height 58
click at [515, 196] on textarea "بطاطس مقلية مملوءة بالجبن الذائب وصلصة الفلفل الحار." at bounding box center [568, 214] width 242 height 58
click at [490, 192] on textarea "بطاطس مقلية مملوءة بالجبن الذائب وصلصة الفلفل الحار." at bounding box center [568, 214] width 242 height 58
type textarea "بطاطس مقلية مملوءة بالجبن الذائب وصلصة فلفل حار الحارة"
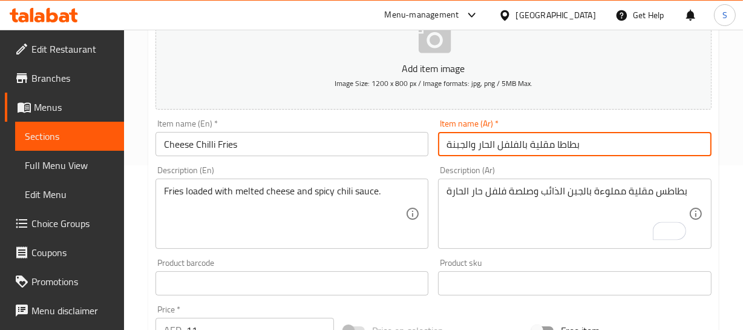
click at [563, 145] on input "بطاطا مقلية بالفلفل الحار والجبنة" at bounding box center [575, 144] width 274 height 24
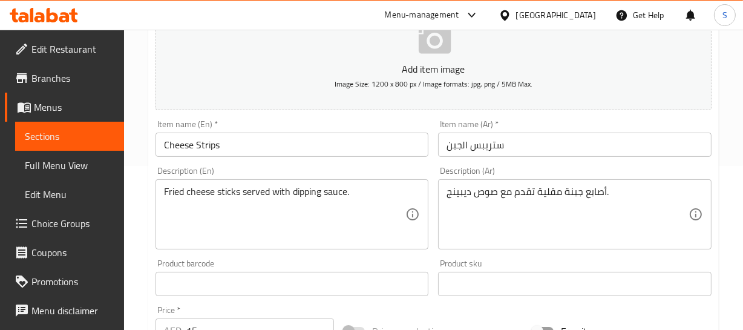
scroll to position [165, 0]
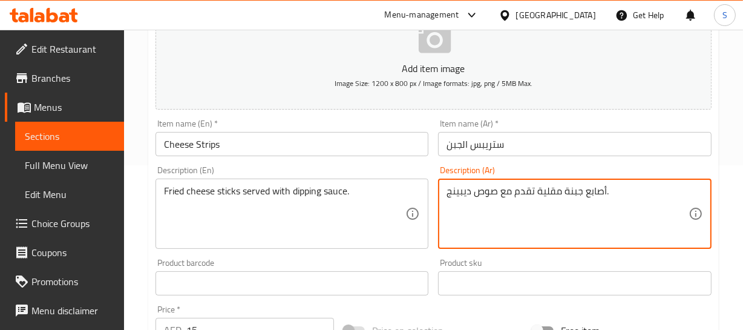
click at [454, 190] on textarea "أصابع جبنة مقلية تقدم مع صوص ديبينج." at bounding box center [568, 214] width 242 height 58
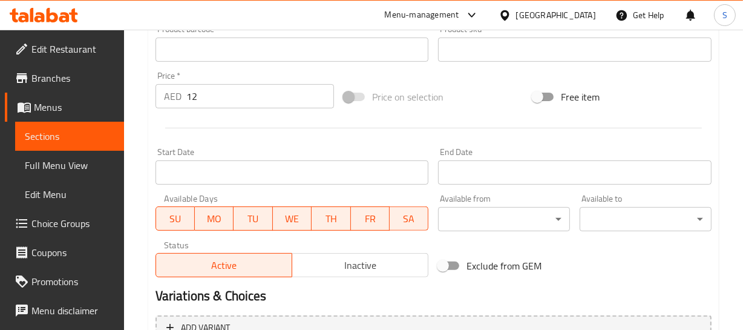
scroll to position [192, 0]
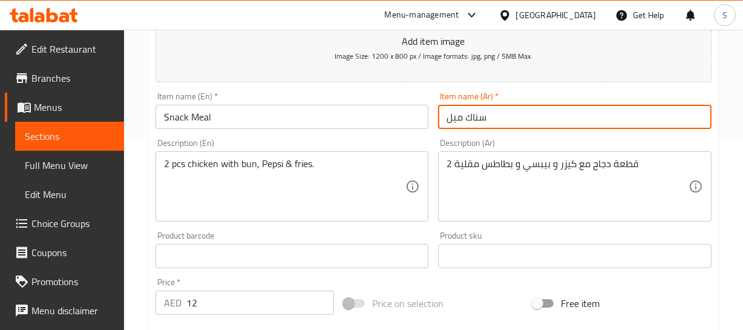
click at [464, 117] on input "سناك ميل" at bounding box center [575, 117] width 274 height 24
click at [461, 118] on input "سناك ميل" at bounding box center [575, 117] width 274 height 24
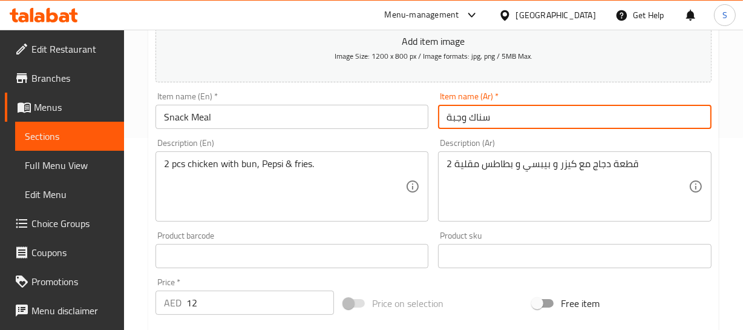
click at [460, 118] on input "سناك وجبة" at bounding box center [575, 117] width 274 height 24
click at [446, 116] on input "سناك" at bounding box center [575, 117] width 274 height 24
paste input "وجبة"
click at [507, 110] on input "وجبة سناك" at bounding box center [575, 117] width 274 height 24
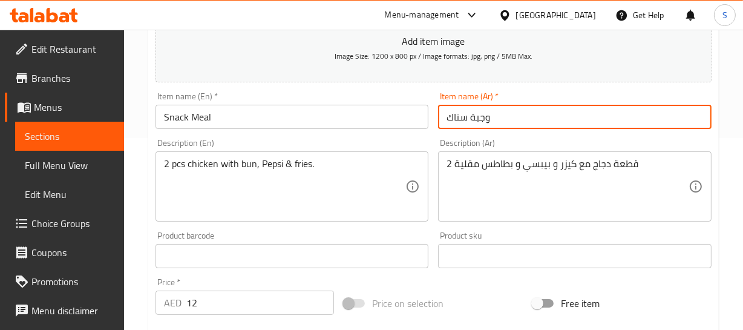
type input "وجبة سناك"
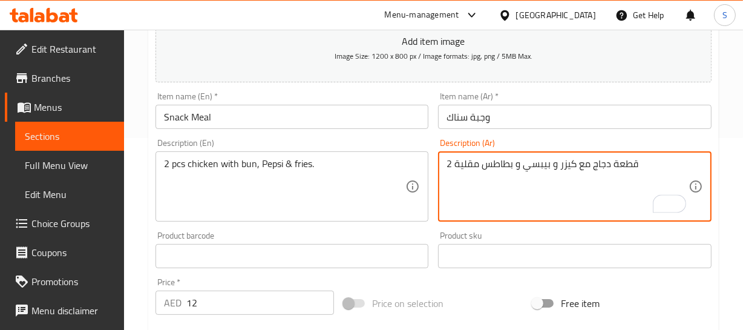
click at [635, 162] on textarea "2 قطعة دجاج مع كيزر و بيبسي و بطاطس مقلية" at bounding box center [568, 187] width 242 height 58
click at [586, 164] on textarea "2 قطعة دجاج مع كيزر و بيبسي و بطاطس مقلية" at bounding box center [568, 187] width 242 height 58
click at [547, 161] on textarea "2 قطعة دجاج مع كيزر و بيبسي و بطاطس مقلية" at bounding box center [568, 187] width 242 height 58
click at [496, 125] on input "وجبة سناك" at bounding box center [575, 117] width 274 height 24
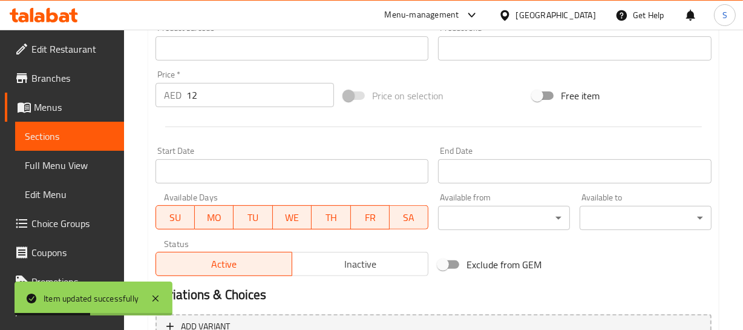
scroll to position [247, 0]
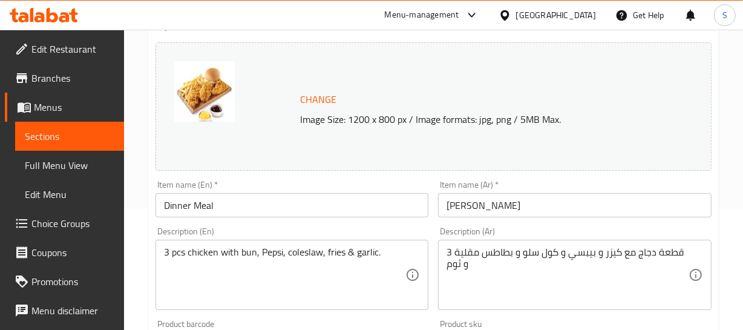
scroll to position [165, 0]
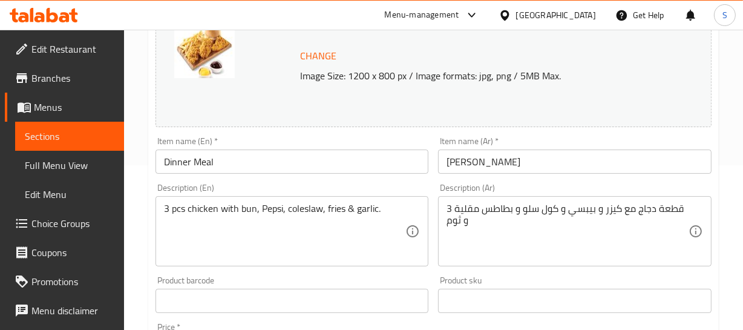
click at [452, 159] on input "[PERSON_NAME]" at bounding box center [575, 162] width 274 height 24
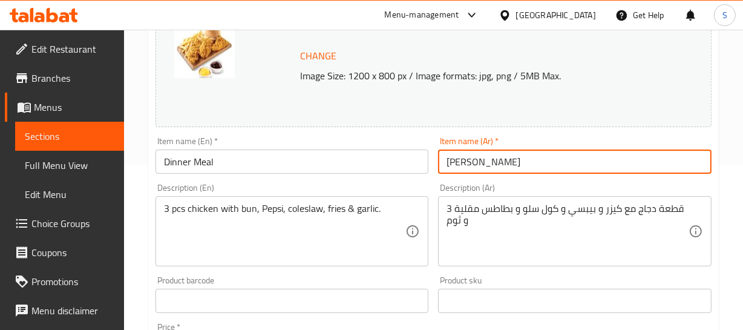
click at [452, 159] on input "[PERSON_NAME]" at bounding box center [575, 162] width 274 height 24
click at [449, 161] on input "دينير" at bounding box center [575, 162] width 274 height 24
click at [464, 166] on input "وجبة عشاء دينير" at bounding box center [575, 162] width 274 height 24
type input "وجبة عشاء"
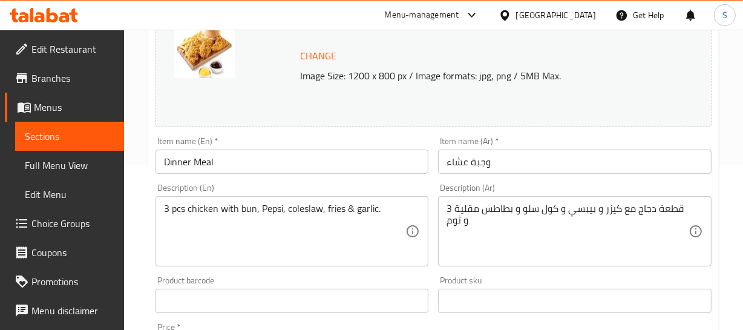
click at [735, 134] on div "Home / Restaurants management / Menus / Sections / item / update Broasted Chick…" at bounding box center [433, 286] width 619 height 843
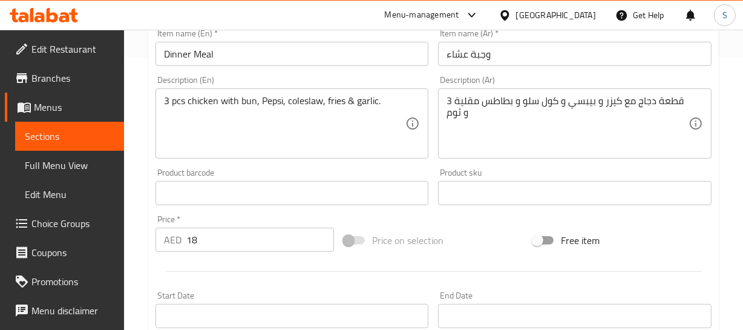
scroll to position [220, 0]
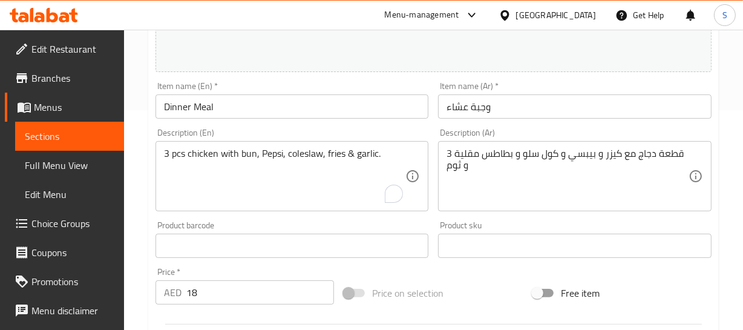
click at [667, 146] on div "3 قطعة دجاج مع كيزر و بيبسي و كول سلو و بطاطس مقلية و ثوم Description (Ar)" at bounding box center [575, 176] width 274 height 70
click at [669, 145] on div "3 قطعة دجاج مع كيزر و بيبسي و كول سلو و بطاطس مقلية و ثوم Description (Ar)" at bounding box center [575, 176] width 274 height 70
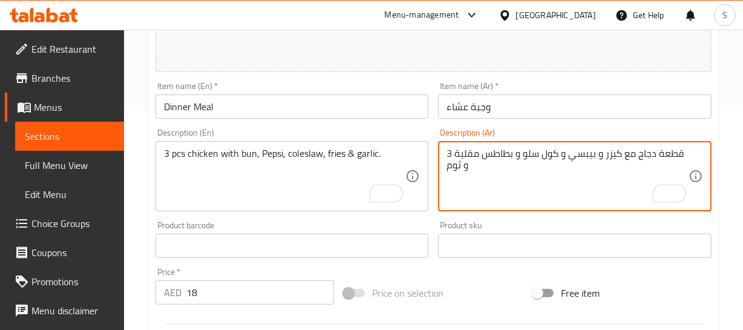
click at [664, 157] on textarea "3 قطعة دجاج مع كيزر و بيبسي و كول سلو و بطاطس مقلية و ثوم" at bounding box center [568, 177] width 242 height 58
click at [453, 117] on input "وجبة عشاء" at bounding box center [575, 106] width 274 height 24
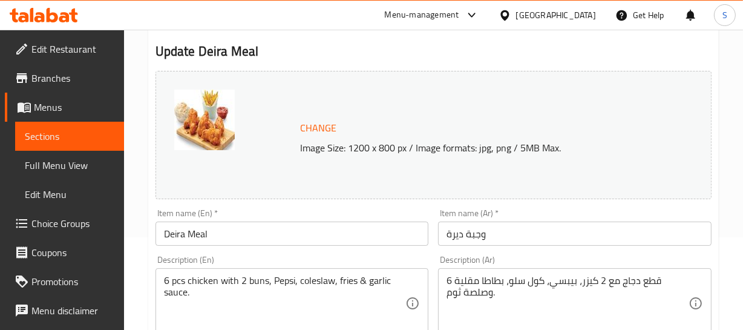
scroll to position [110, 0]
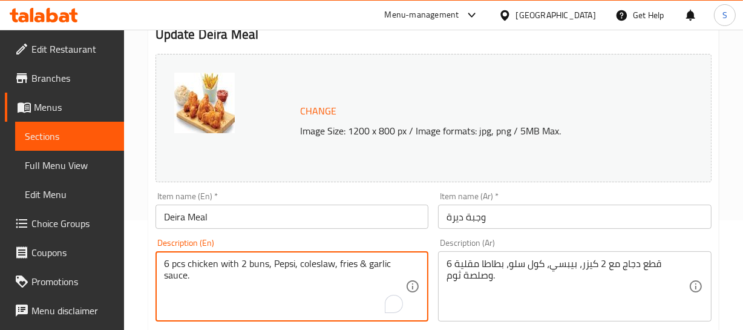
click at [292, 274] on textarea "6 pcs chicken with 2 buns, Pepsi, coleslaw, fries & garlic sauce." at bounding box center [285, 287] width 242 height 58
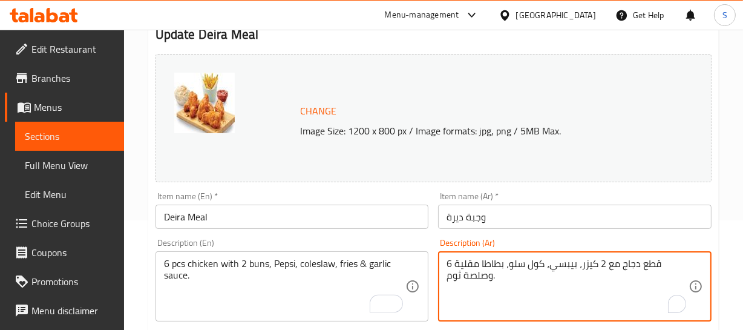
scroll to position [165, 0]
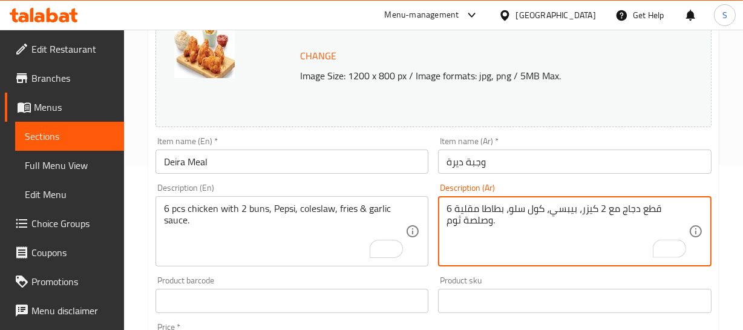
click at [655, 211] on textarea "6 قطع دجاج مع 2 كيزر، بيبسي، كول سلو، بطاطا مقلية وصلصة ثوم." at bounding box center [568, 232] width 242 height 58
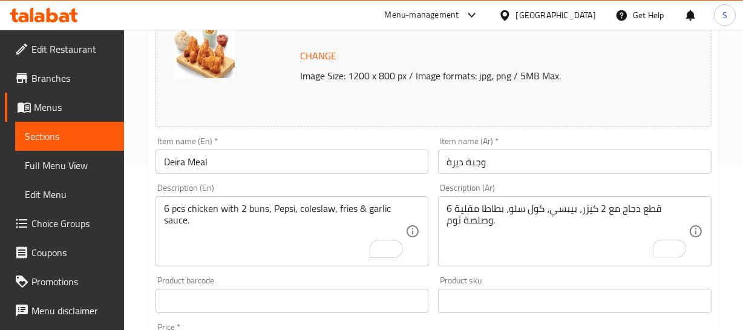
click at [649, 202] on div "6 قطع دجاج مع 2 كيزر، بيبسي، كول سلو، بطاطا مقلية وصلصة ثوم. Description (Ar)" at bounding box center [575, 231] width 274 height 70
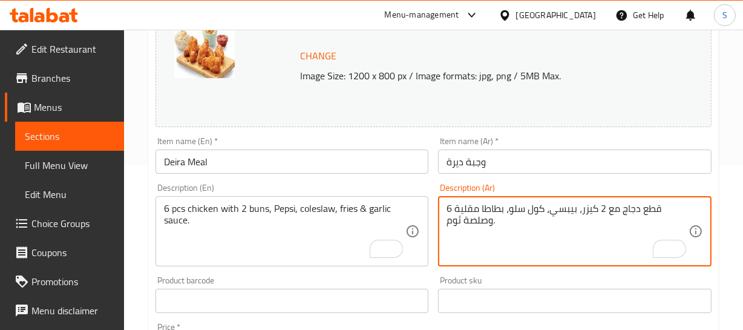
click at [646, 215] on textarea "6 قطع دجاج مع 2 كيزر، بيبسي، كول سلو، بطاطا مقلية وصلصة ثوم." at bounding box center [568, 232] width 242 height 58
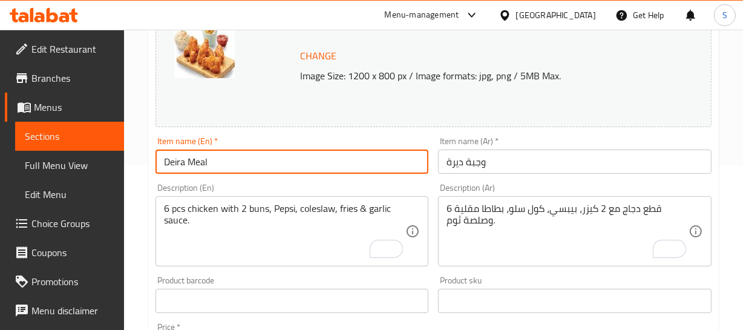
click at [256, 161] on input "Deira Meal" at bounding box center [293, 162] width 274 height 24
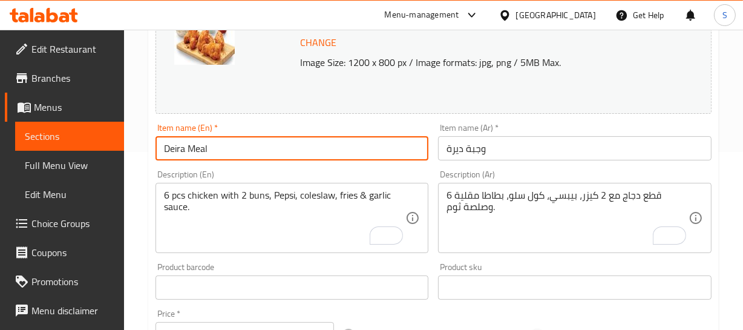
scroll to position [275, 0]
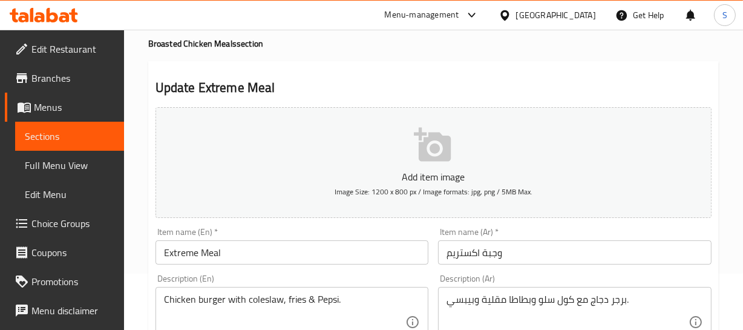
scroll to position [110, 0]
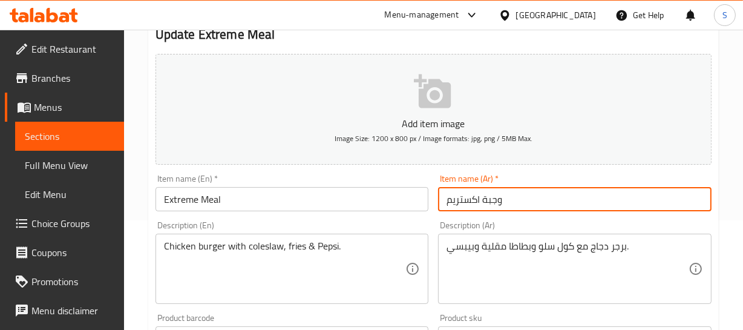
click at [487, 201] on input "وجبة اكستريم" at bounding box center [575, 199] width 274 height 24
drag, startPoint x: 487, startPoint y: 201, endPoint x: 440, endPoint y: 187, distance: 49.2
click at [487, 200] on input "وجبة اكستريم" at bounding box center [575, 199] width 274 height 24
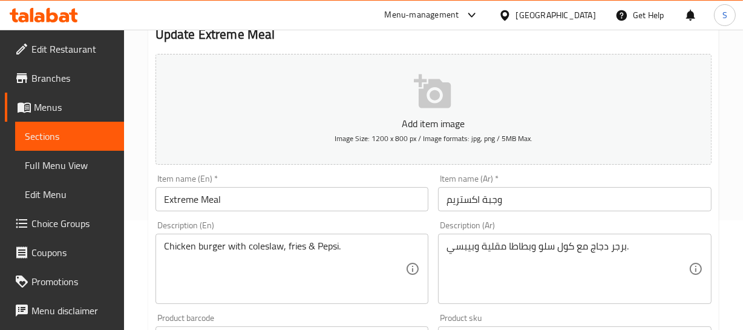
click at [731, 149] on div "Home / Restaurants management / Menus / Sections / item / update Broasted Chick…" at bounding box center [433, 333] width 619 height 826
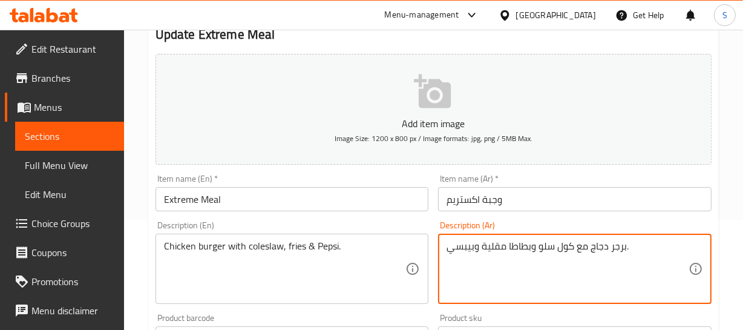
click at [611, 247] on textarea "برجر دجاج مع كول سلو وبطاطا مقلية وبيبسي." at bounding box center [568, 269] width 242 height 58
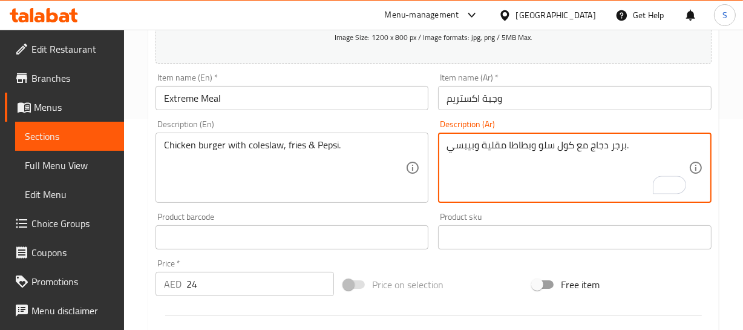
scroll to position [275, 0]
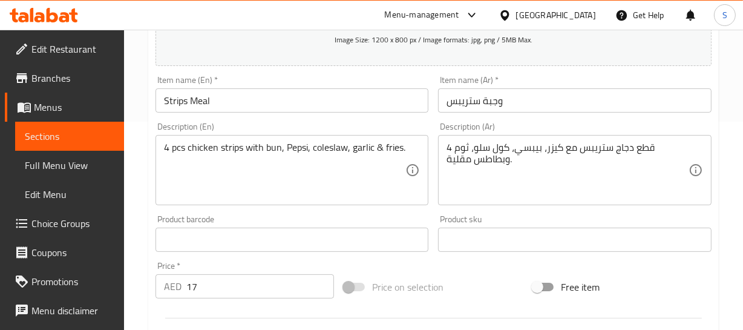
scroll to position [220, 0]
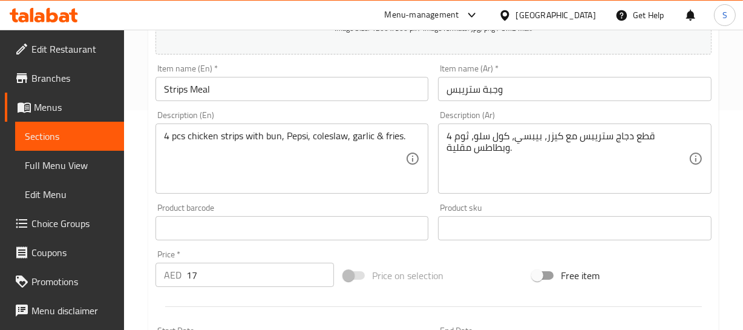
click at [730, 139] on div "Home / Restaurants management / Menus / Sections / item / update Broasted Chick…" at bounding box center [433, 223] width 619 height 826
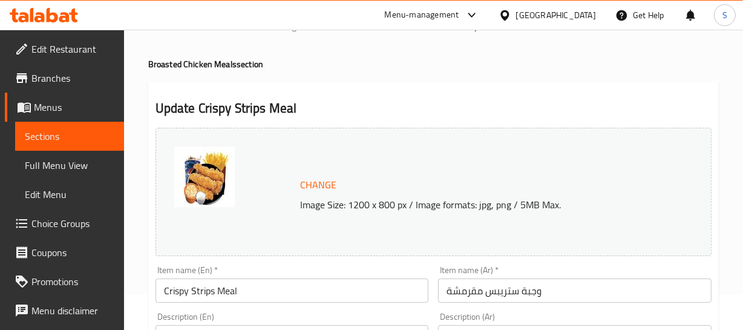
scroll to position [54, 0]
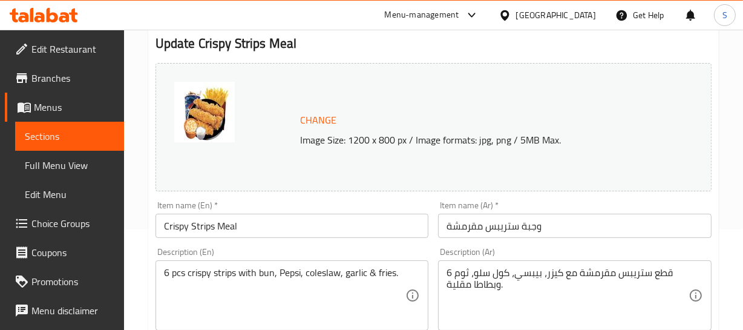
scroll to position [165, 0]
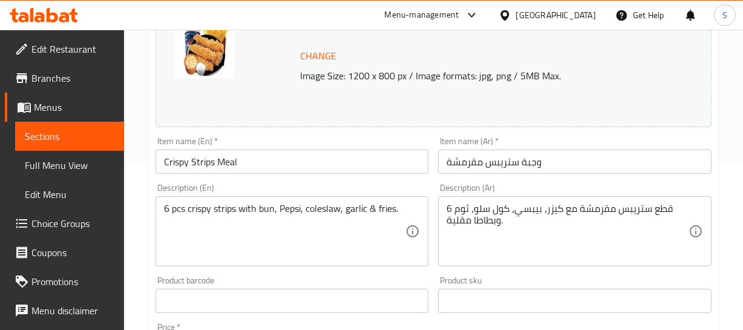
click at [521, 168] on input "وجبة ستريبس مقرمشة" at bounding box center [575, 162] width 274 height 24
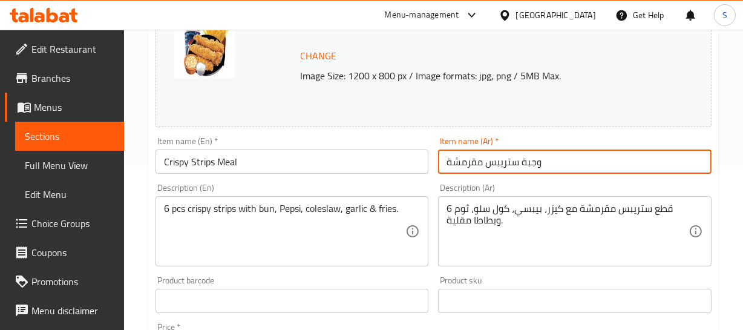
click at [521, 168] on input "وجبة ستريبس مقرمشة" at bounding box center [575, 162] width 274 height 24
click at [484, 171] on input "وجبة ستريبس مقرمشة" at bounding box center [575, 162] width 274 height 24
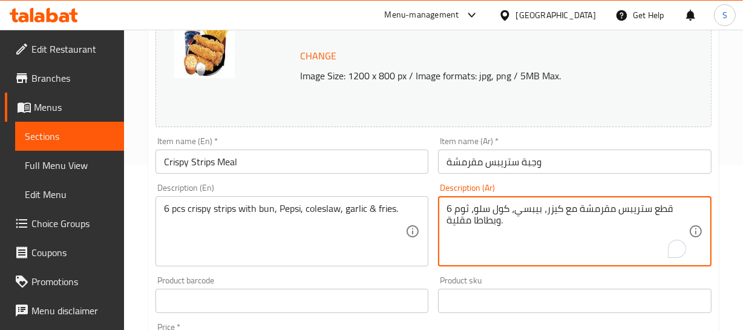
click at [657, 208] on textarea "6 قطع ستريبس مقرمشة مع كيزر، بيبسي، كول سلو، ثوم وبطاطا مقلية." at bounding box center [568, 232] width 242 height 58
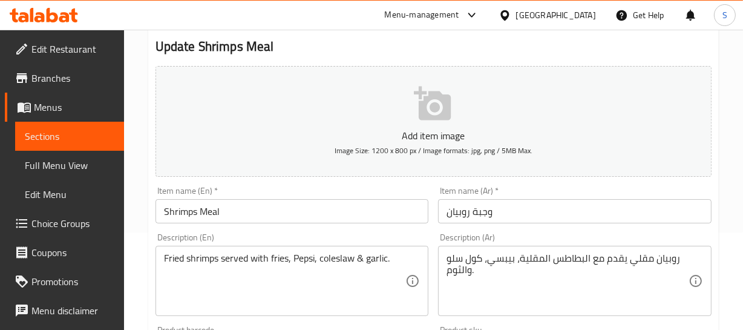
scroll to position [110, 0]
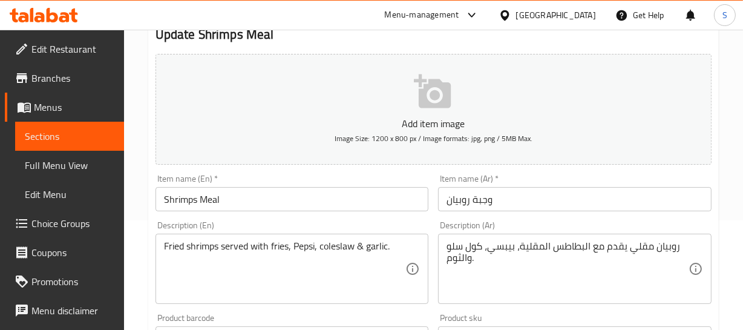
click at [488, 199] on input "وجبة روبيان" at bounding box center [575, 199] width 274 height 24
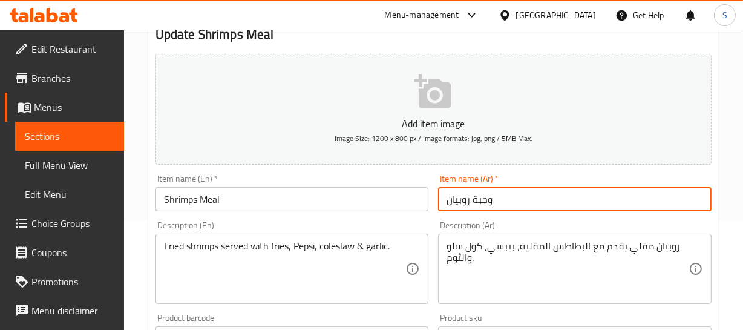
click at [488, 199] on input "وجبة روبيان" at bounding box center [575, 199] width 274 height 24
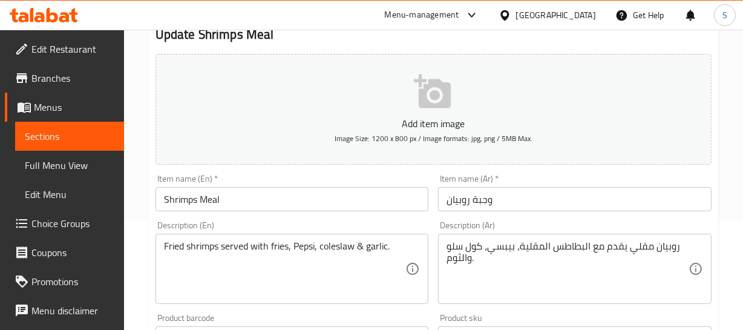
click at [726, 233] on div "Home / Restaurants management / Menus / Sections / item / update Broasted Chick…" at bounding box center [433, 333] width 619 height 826
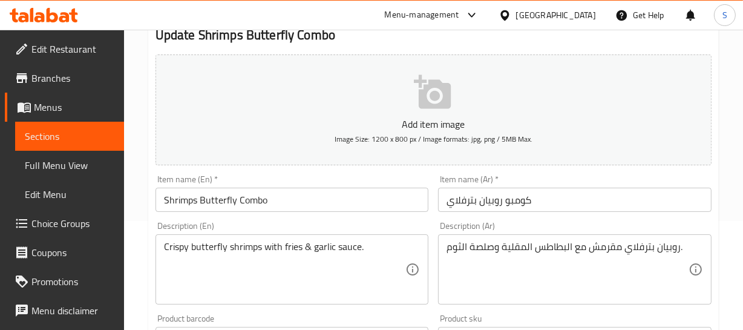
scroll to position [110, 0]
click at [738, 175] on div "Home / Restaurants management / Menus / Sections / item / update Broasted Chick…" at bounding box center [433, 333] width 619 height 826
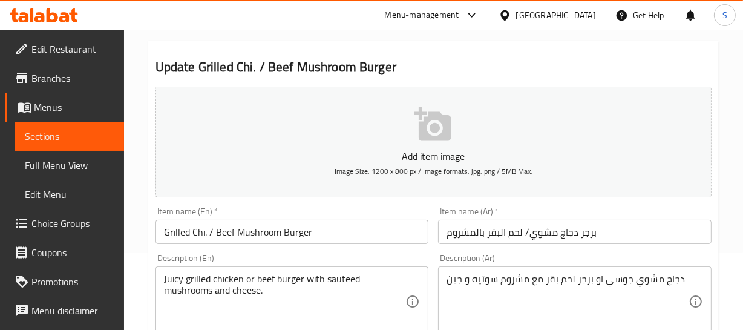
scroll to position [110, 0]
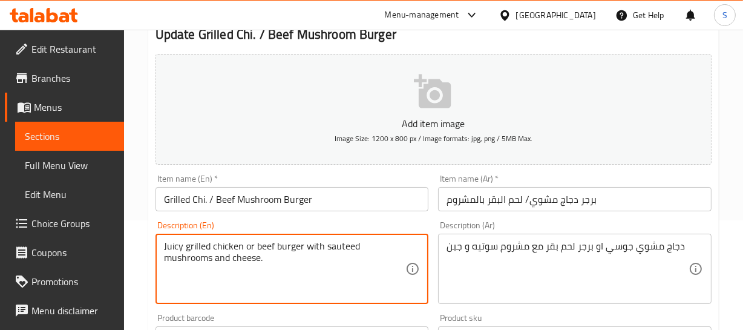
click at [227, 242] on textarea "Juicy grilled chicken or beef burger with sauteed mushrooms and cheese." at bounding box center [285, 269] width 242 height 58
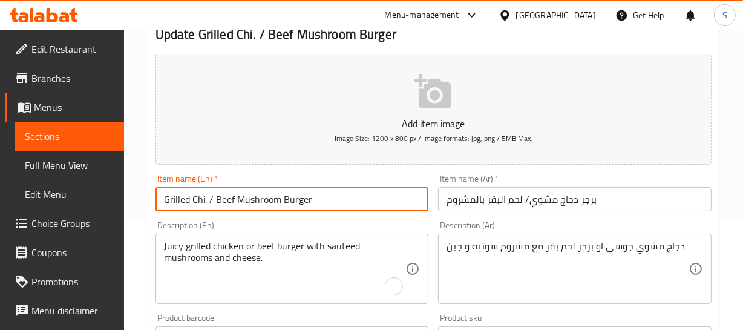
click at [198, 197] on input "Grilled Chi. / Beef Mushroom Burger" at bounding box center [293, 199] width 274 height 24
paste input "chicken"
click at [182, 199] on input "Grilled chicken / Beef Mushroom Burger" at bounding box center [293, 199] width 274 height 24
type input "Grilled chicken / Beef Mushroom Burger"
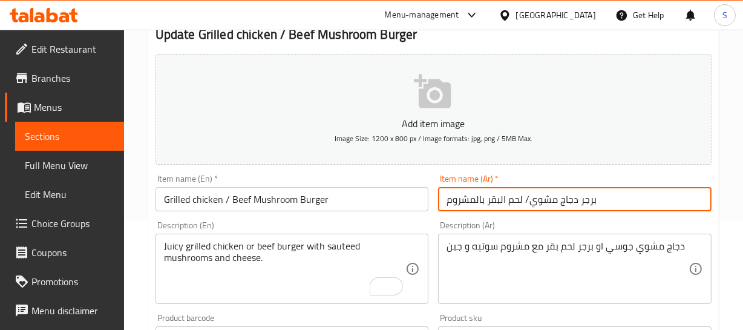
click at [518, 198] on input "برجر دجاج مشوي/ لحم البقر بالمشروم" at bounding box center [575, 199] width 274 height 24
click at [502, 197] on input "برجر دجاج مشوي/ لحم البقر بالمشروم" at bounding box center [575, 199] width 274 height 24
click at [496, 202] on input "برجر دجاج مشوي/ لحم بقري بالمشروم" at bounding box center [575, 199] width 274 height 24
type input "برجر دجاج مشوي/ لحم بقري بالمشروم"
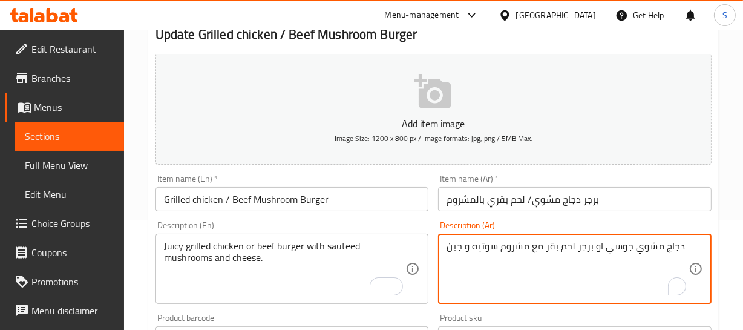
click at [544, 247] on textarea "دجاج مشوي جوسي او برجر لحم بقر مع مشروم سوتيه و جبن" at bounding box center [568, 269] width 242 height 58
click at [551, 246] on textarea "دجاج مشوي جوسي او برجر لحم بقر مع مشروم سوتيه و جبن" at bounding box center [568, 269] width 242 height 58
paste textarea "ي"
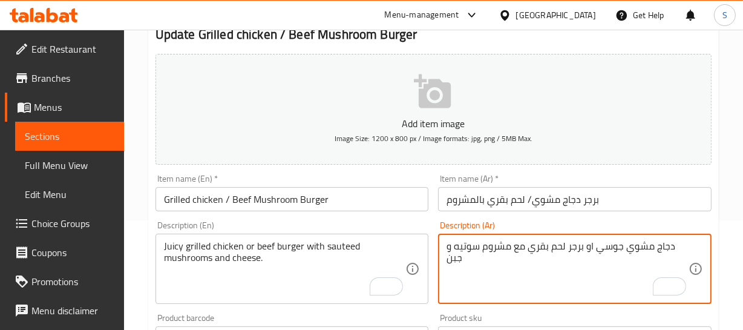
click at [608, 248] on textarea "دجاج مشوي جوسي او برجر لحم بقري مع مشروم سوتيه و جبن" at bounding box center [568, 269] width 242 height 58
click at [625, 248] on textarea "دجاج مشوي جوسي او برجر لحم بقري مع مشروم سوتيه و جبن" at bounding box center [568, 269] width 242 height 58
click at [577, 245] on textarea "دجاج مشوي جوسي او برجر لحم بقري مع مشروم سوتيه و جبن" at bounding box center [568, 269] width 242 height 58
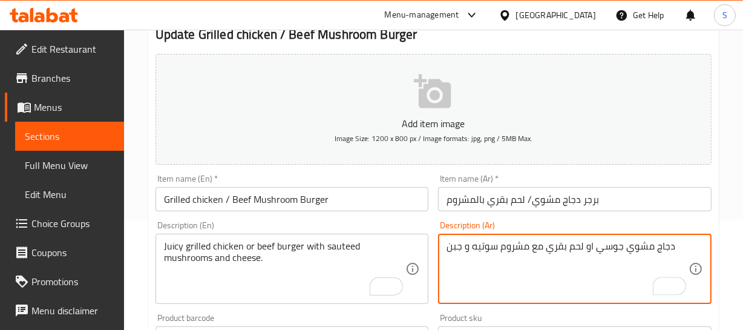
click at [670, 246] on textarea "دجاج مشوي جوسي او لحم بقري مع مشروم سوتيه و جبن" at bounding box center [568, 269] width 242 height 58
click at [674, 245] on textarea "دجاج مشوي جوسي او لحم بقري مع مشروم سوتيه و جبن" at bounding box center [568, 269] width 242 height 58
paste textarea "برجر"
click at [446, 246] on div "دجاج مشوي جوسي او لحم بقري مع مشروم سوتيه و جبن Description (Ar)" at bounding box center [575, 269] width 274 height 70
paste textarea "برجر"
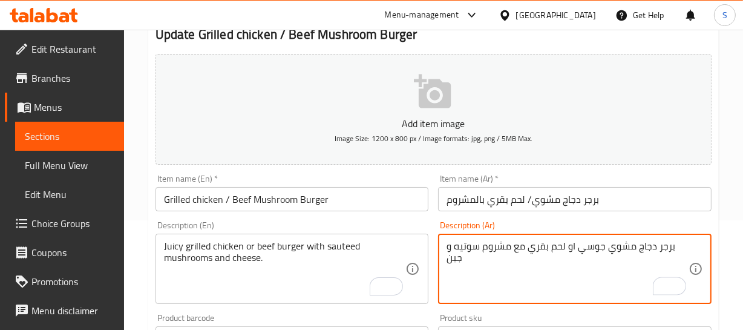
click at [593, 243] on textarea "برجر دجاج مشوي جوسي او لحم بقري مع مشروم سوتيه و جبن" at bounding box center [568, 269] width 242 height 58
click at [544, 244] on textarea "برجر دجاج مشوي او لحم بقري مع مشروم سوتيه و جبن" at bounding box center [568, 269] width 242 height 58
paste textarea "جوسي"
click at [662, 248] on textarea "برجر دجاج مشوي او لحم بقري جوسي مع مشروم سوتيه و جبن" at bounding box center [568, 269] width 242 height 58
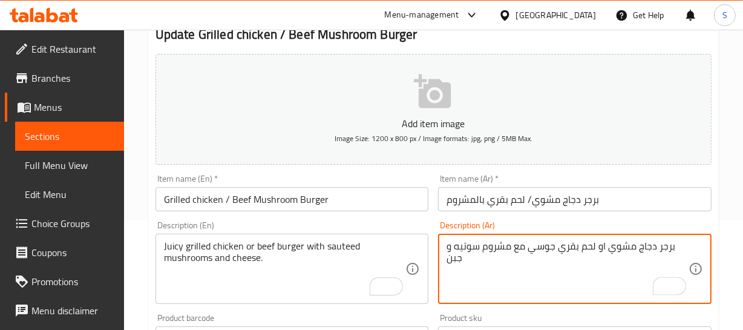
click at [613, 245] on textarea "برجر دجاج مشوي او لحم بقري جوسي مع مشروم سوتيه و جبن" at bounding box center [568, 269] width 242 height 58
click at [574, 243] on textarea "برجر دجاج او لحم بقري جوسي مع مشروم سوتيه و جبن" at bounding box center [568, 269] width 242 height 58
click at [573, 243] on textarea "برجر دجاج او لحم بقري جوسي مع مشروم سوتيه و جبن" at bounding box center [568, 269] width 242 height 58
click at [573, 244] on textarea "برجر دجاج او لحم بقري جوسي مع مشروم سوتيه و جبن" at bounding box center [568, 269] width 242 height 58
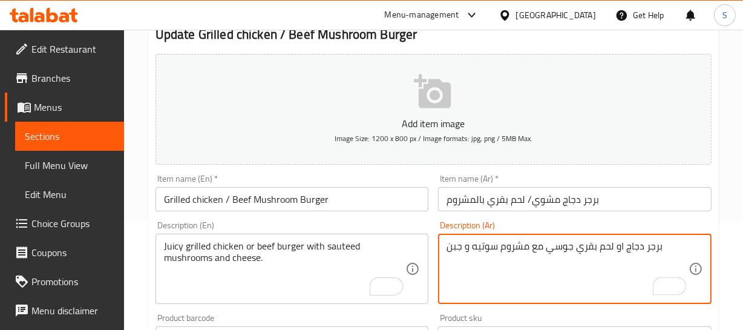
paste textarea "مشوي"
click at [654, 249] on textarea "برجر دجاج او لحم بقري مشوي جوسي مع مشروم سوتيه و جبن" at bounding box center [568, 269] width 242 height 58
click at [666, 245] on textarea "برجر دجاج او لحم بقري مشوي جوسي مع مشروم سوتيه و جبن" at bounding box center [568, 269] width 242 height 58
type textarea "برجر دجاج او لحم بقري مشوي جوسي مع مشروم سوتيه و جبن"
click at [332, 198] on input "Grilled chicken / Beef Mushroom Burger" at bounding box center [293, 199] width 274 height 24
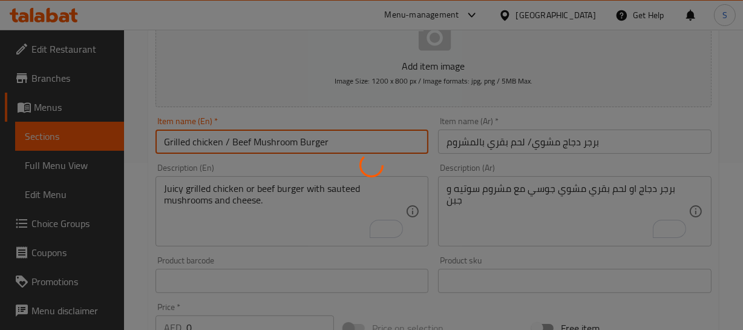
scroll to position [220, 0]
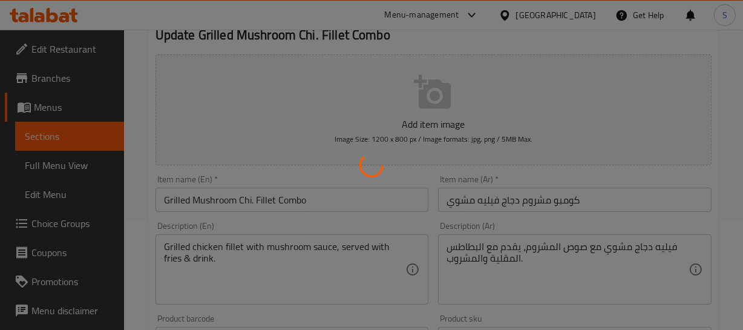
scroll to position [110, 0]
click at [200, 243] on div at bounding box center [371, 165] width 743 height 330
click at [191, 245] on div at bounding box center [371, 165] width 743 height 330
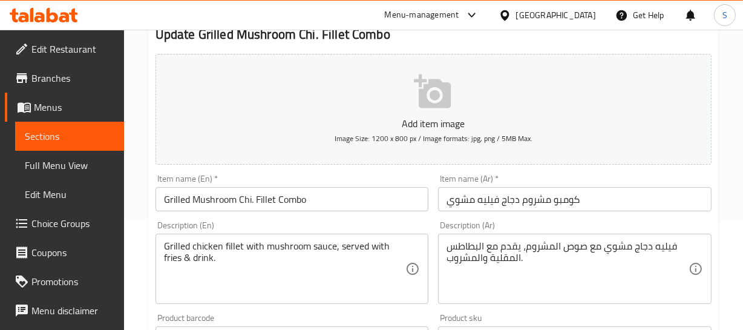
click at [194, 238] on div "Grilled chicken fillet with mushroom sauce, served with fries & drink. Descript…" at bounding box center [293, 269] width 274 height 70
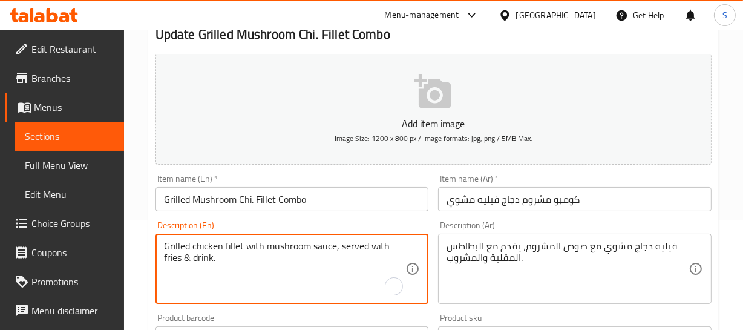
click at [203, 242] on textarea "Grilled chicken fillet with mushroom sauce, served with fries & drink." at bounding box center [285, 269] width 242 height 58
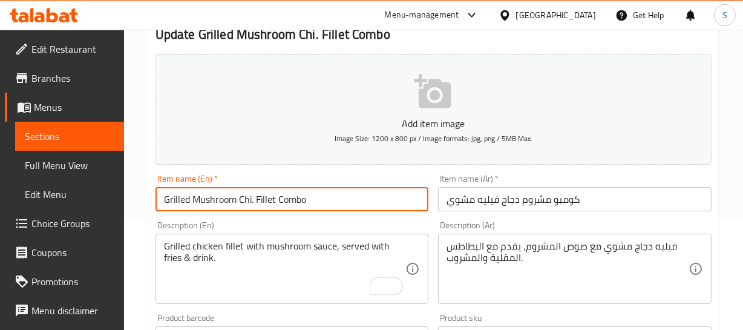
click at [242, 199] on input "Grilled Mushroom Chi. Fillet Combo" at bounding box center [293, 199] width 274 height 24
paste input "chicken"
type input "Grilled Mushroom chicken Fillet Combo"
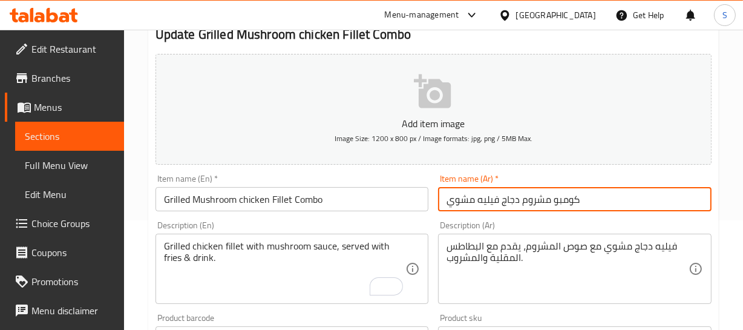
drag, startPoint x: 554, startPoint y: 197, endPoint x: 549, endPoint y: 201, distance: 6.5
click at [554, 198] on input "كومبو مشروم دجاج فيليه مشوي" at bounding box center [575, 199] width 274 height 24
click at [524, 197] on input "كومبو مشروم دجاج فيليه مشوي" at bounding box center [575, 199] width 274 height 24
click at [539, 203] on input "كومبو مشروم دجاج فيليه مشوي" at bounding box center [575, 199] width 274 height 24
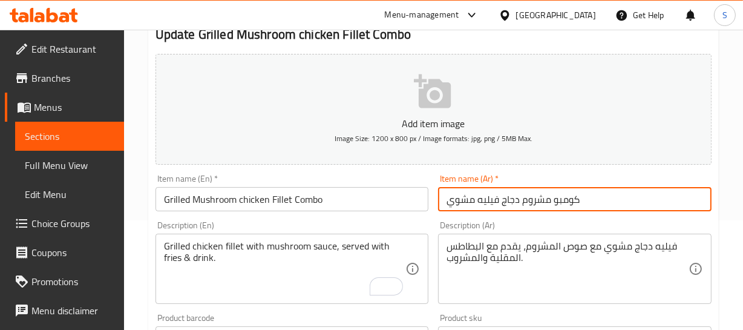
click at [539, 203] on input "كومبو مشروم دجاج فيليه مشوي" at bounding box center [575, 199] width 274 height 24
click at [590, 201] on input "كومبو دجاج فيليه مشوي" at bounding box center [575, 199] width 274 height 24
paste input "مشروم"
click at [580, 204] on input "كومبو دجاج فيليه مشوي مشروم" at bounding box center [575, 199] width 274 height 24
click at [564, 200] on input "كومبو دجاج فيليه مشوي مشروم" at bounding box center [575, 199] width 274 height 24
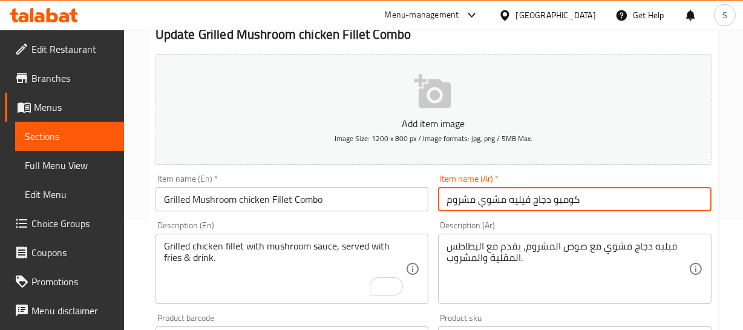
click at [482, 200] on input "كومبو دجاج فيليه مشوي مشروم" at bounding box center [575, 199] width 274 height 24
type input "كومبو دجاج فيليه مشوي مشروم"
click at [486, 195] on input "كومبو دجاج فيليه مشوي مشروم" at bounding box center [575, 199] width 274 height 24
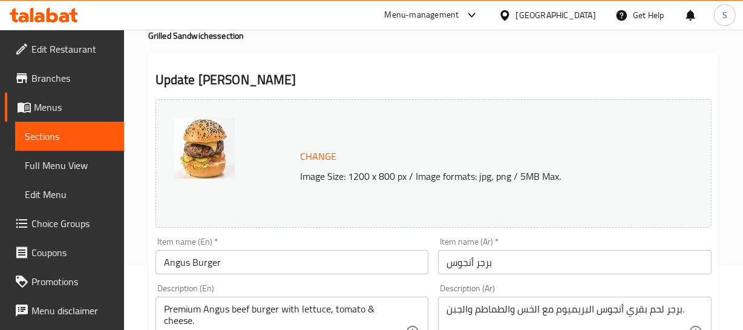
scroll to position [165, 0]
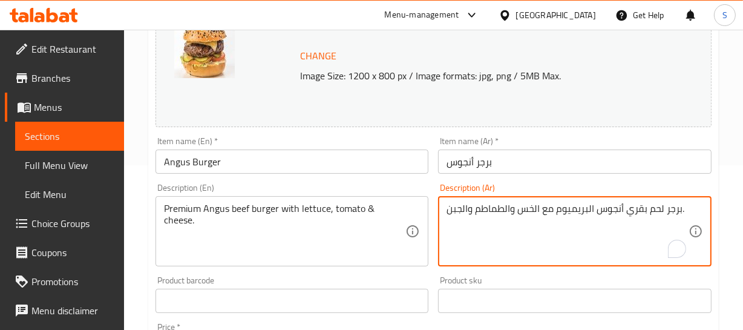
click at [574, 206] on textarea "برجر لحم بقري أنجوس البريميوم مع الخس والطماطم والجبن." at bounding box center [568, 232] width 242 height 58
type textarea "برجر لحم بقري أنجوس فاخر مع الخس والطماطم والجبن."
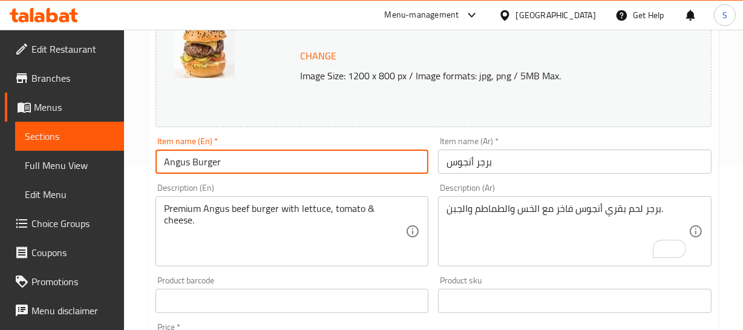
drag, startPoint x: 269, startPoint y: 155, endPoint x: 260, endPoint y: 164, distance: 12.8
click at [266, 156] on input "Angus Burger" at bounding box center [293, 162] width 274 height 24
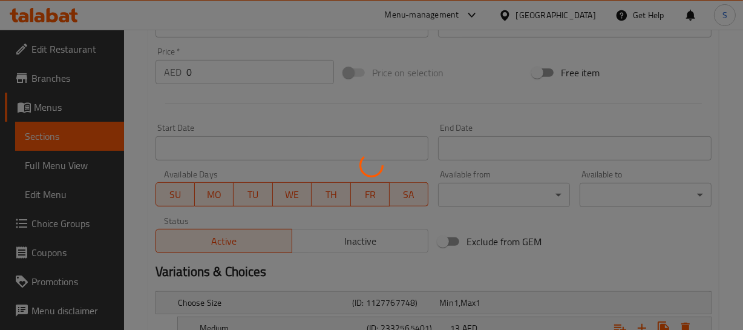
scroll to position [570, 0]
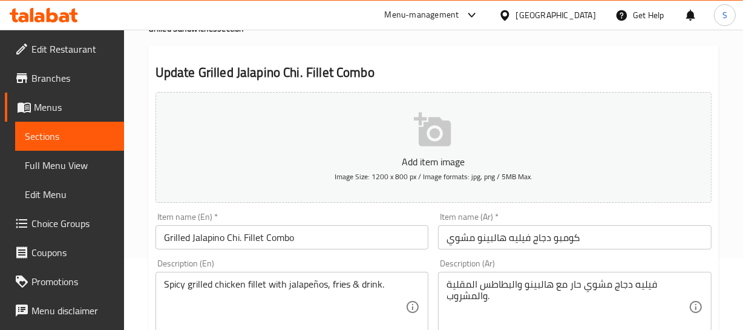
scroll to position [165, 0]
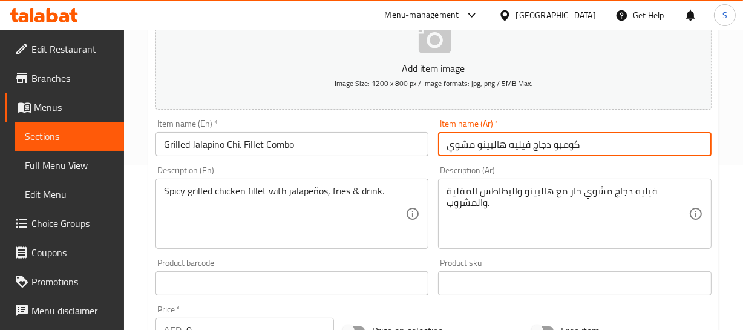
click at [484, 147] on input "كومبو دجاج فيليه هالبينو مشوي" at bounding box center [575, 144] width 274 height 24
click at [558, 145] on input "كومبو دجاج فيليه هالبينو مشوي" at bounding box center [575, 144] width 274 height 24
click at [579, 150] on input "كومبو دجاج فيليه هالبينو مشوي" at bounding box center [575, 144] width 274 height 24
click at [514, 150] on input "كومبو دجاج فيليه هالبينو مشوي" at bounding box center [575, 144] width 274 height 24
click at [215, 190] on textarea "Spicy grilled chicken fillet with jalapeños, fries & drink." at bounding box center [285, 214] width 242 height 58
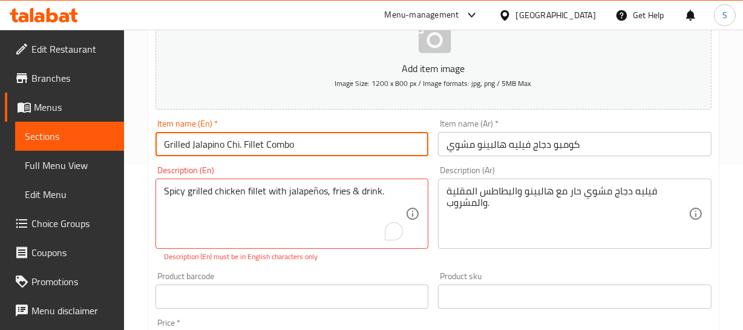
click at [233, 143] on input "Grilled Jalapino Chi. Fillet Combo" at bounding box center [293, 144] width 274 height 24
paste input "chicken"
type input "Grilled Jalapino chicken Fillet Combo"
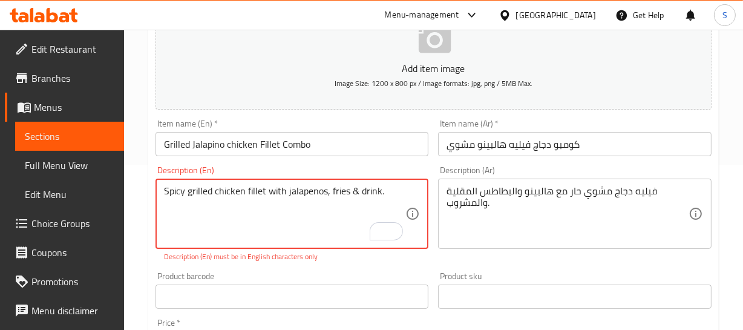
type textarea "Spicy grilled chicken fillet with jalapenos, fries & drink."
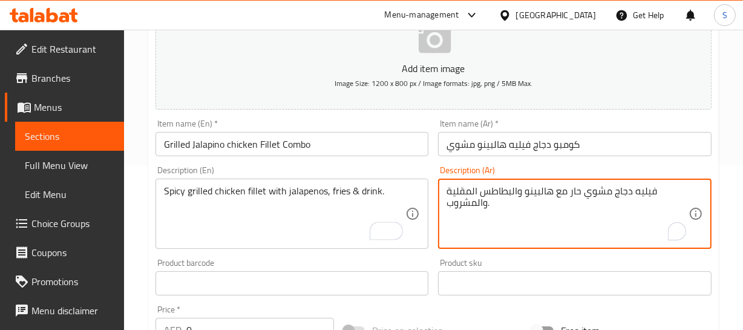
click at [646, 194] on textarea "فيليه دجاج مشوي حار مع هالبينو والبطاطس المقلية والمشروب." at bounding box center [568, 214] width 242 height 58
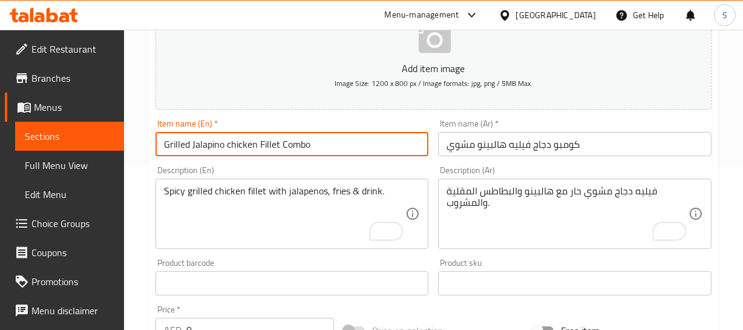
click at [280, 143] on input "Grilled Jalapino chicken Fillet Combo" at bounding box center [293, 144] width 274 height 24
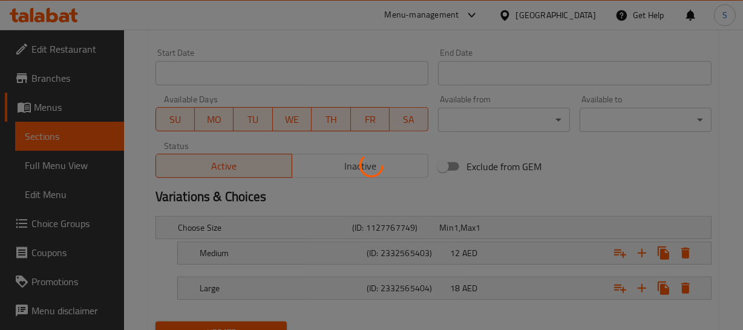
scroll to position [550, 0]
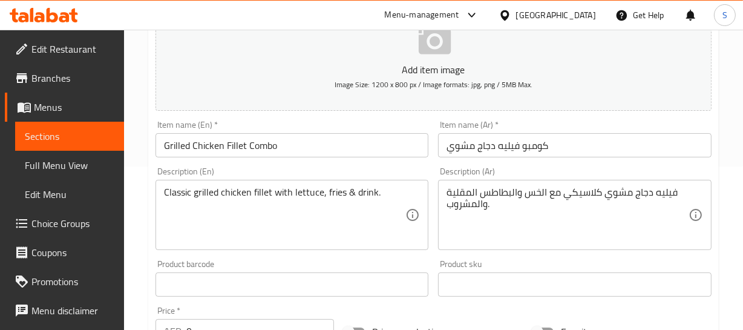
scroll to position [165, 0]
click at [522, 150] on input "كومبو فيليه دجاج مشوي" at bounding box center [575, 144] width 274 height 24
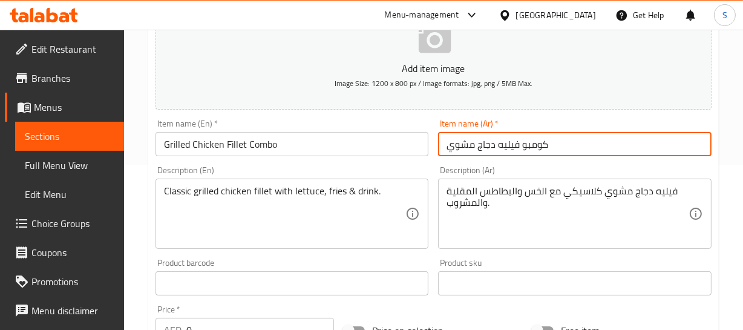
click at [522, 150] on input "كومبو فيليه دجاج مشوي" at bounding box center [575, 144] width 274 height 24
click at [261, 139] on input "Grilled Chicken Fillet Combo" at bounding box center [293, 144] width 274 height 24
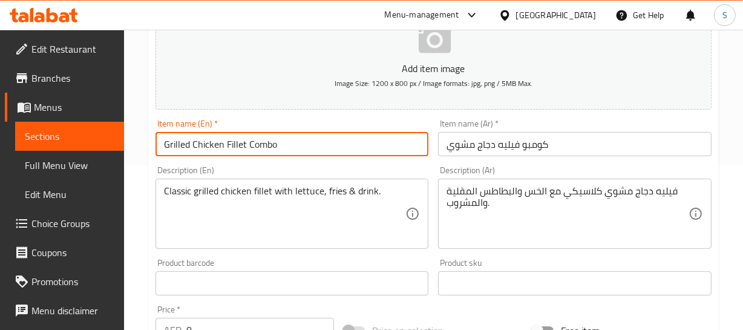
click at [261, 139] on input "Grilled Chicken Fillet Combo" at bounding box center [293, 144] width 274 height 24
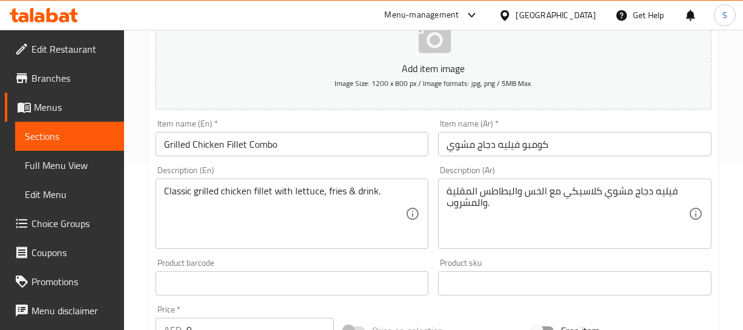
click at [737, 187] on div "Home / Restaurants management / Menus / Sections / item / update Grilled Sandwi…" at bounding box center [433, 291] width 619 height 853
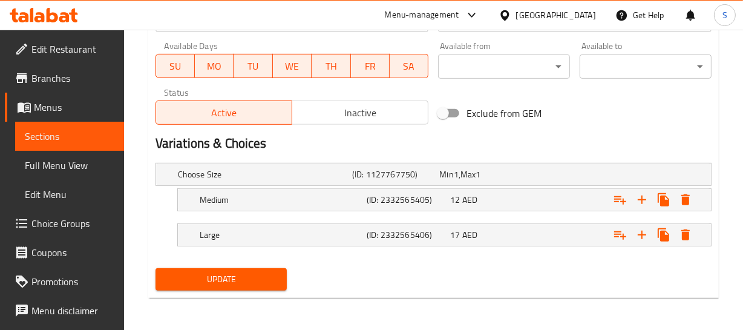
scroll to position [551, 0]
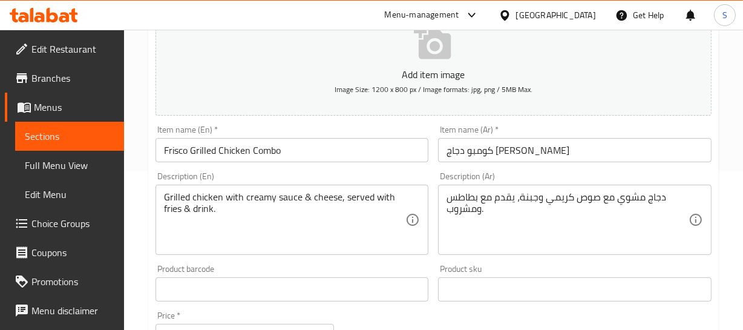
scroll to position [165, 0]
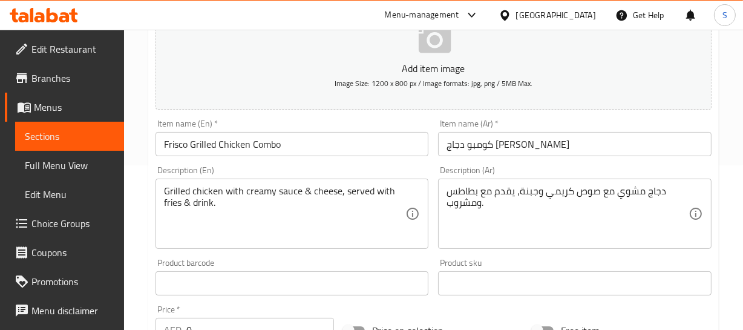
click at [547, 143] on input "كومبو دجاج فريسكو مشوي" at bounding box center [575, 144] width 274 height 24
click at [712, 91] on div "Add item image Image Size: 1200 x 800 px / Image formats: jpg, png / 5MB Max." at bounding box center [434, 54] width 566 height 120
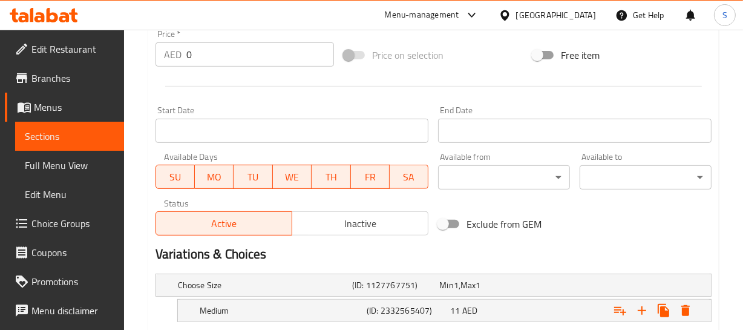
scroll to position [551, 0]
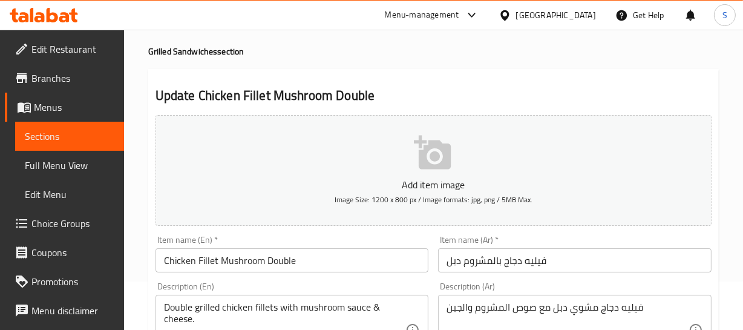
scroll to position [165, 0]
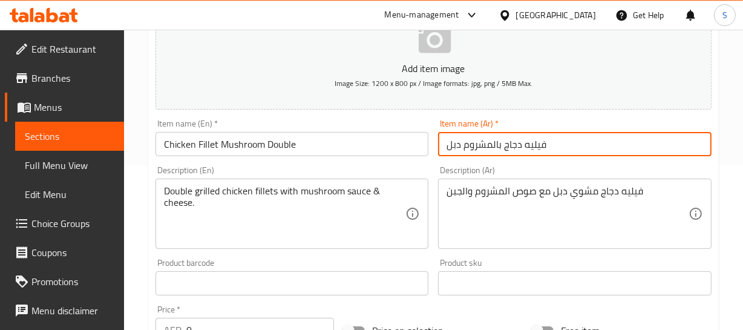
click at [524, 137] on input "فيليه دجاج بالمشروم دبل" at bounding box center [575, 144] width 274 height 24
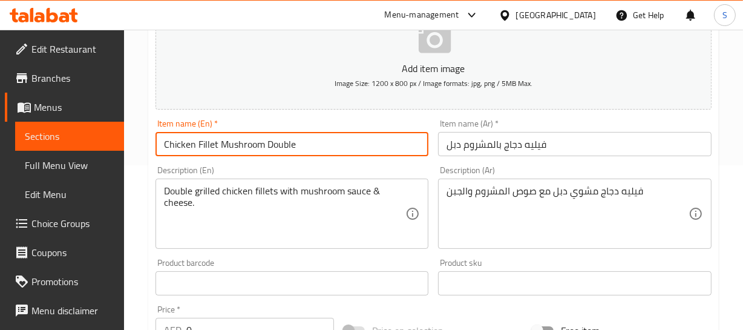
drag, startPoint x: 179, startPoint y: 145, endPoint x: 258, endPoint y: 144, distance: 79.3
click at [255, 145] on input "Chicken Fillet Mushroom Double" at bounding box center [293, 144] width 274 height 24
click at [258, 144] on input "Chicken Fillet Mushroom Double" at bounding box center [293, 144] width 274 height 24
click at [718, 141] on div "Update Chicken Fillet Mushroom Double Add item image Image Size: 1200 x 800 px …" at bounding box center [433, 318] width 571 height 731
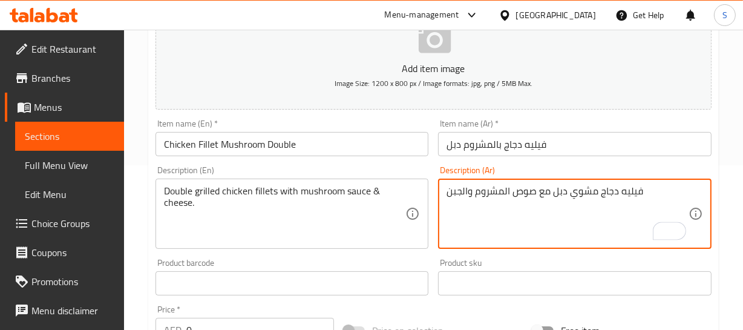
click at [623, 185] on textarea "فيليه دجاج مشوي دبل مع صوص المشروم والجبن" at bounding box center [568, 214] width 242 height 58
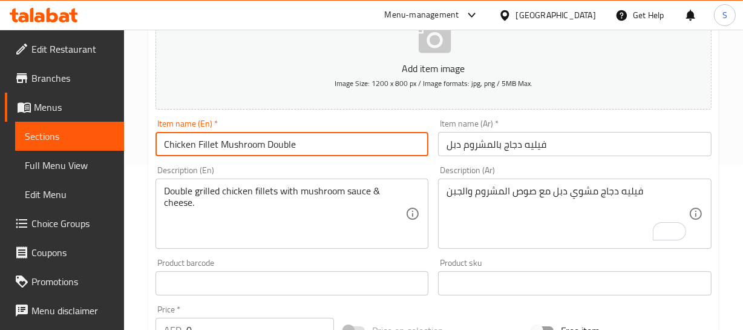
click at [301, 145] on input "Chicken Fillet Mushroom Double" at bounding box center [293, 144] width 274 height 24
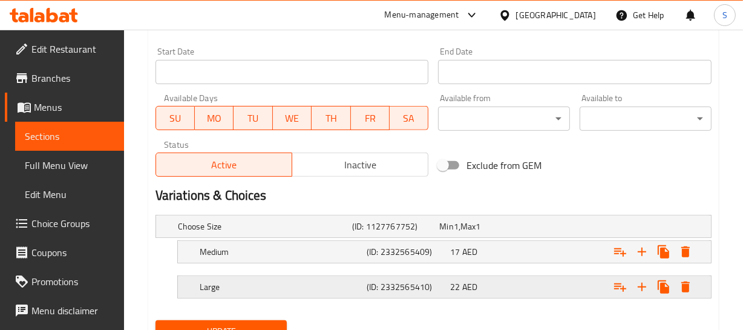
scroll to position [551, 0]
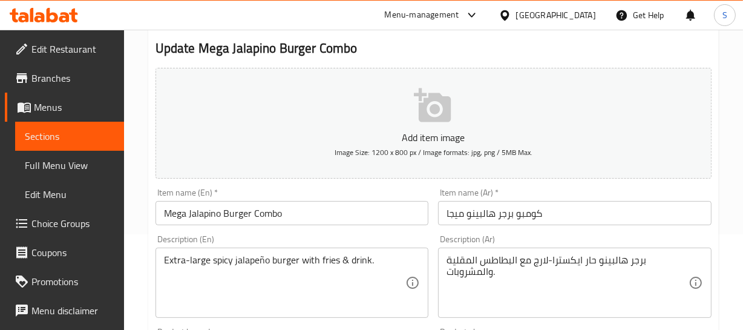
scroll to position [165, 0]
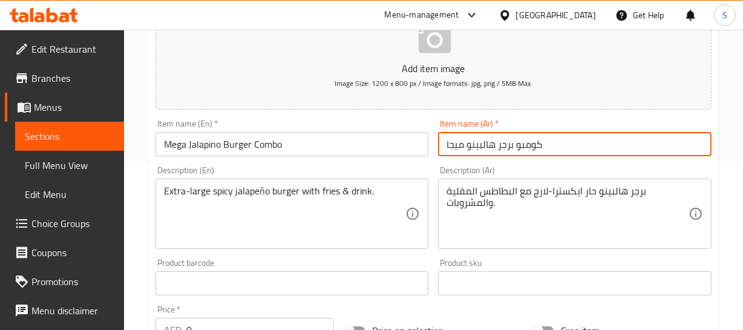
click at [520, 137] on input "كومبو برجر هالبينو ميجا" at bounding box center [575, 144] width 274 height 24
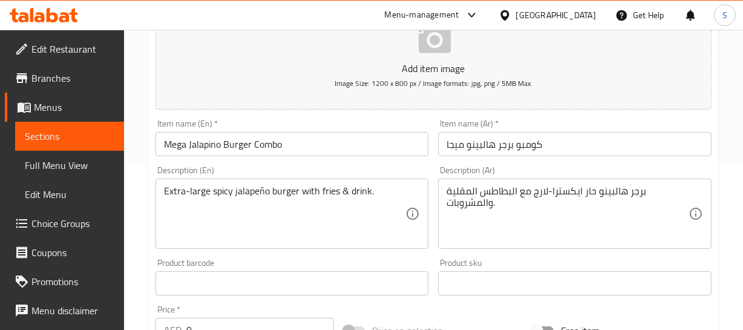
click at [727, 169] on div "Home / Restaurants management / Menus / Sections / item / update Grilled Sandwi…" at bounding box center [433, 291] width 619 height 853
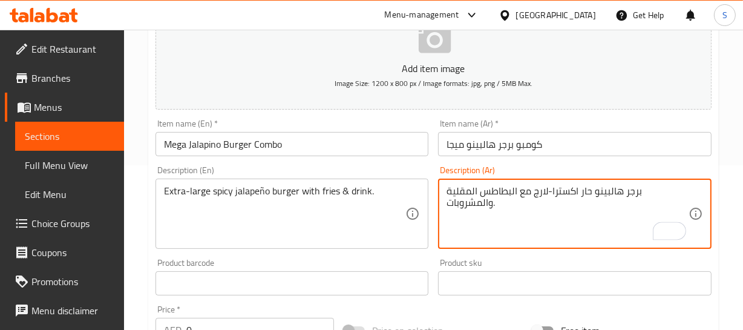
click at [567, 191] on textarea "برجر هالبينو حار اكسترا-لارج مع البطاطس المقلية والمشروبات." at bounding box center [568, 214] width 242 height 58
click at [553, 194] on textarea "برجر هالبينو حار اكسترا-لارج مع البطاطس المقلية والمشروبات." at bounding box center [568, 214] width 242 height 58
type textarea "برجر هالبينو حار اكسترا-لارج مع البطاطس المقلية والمشروبات."
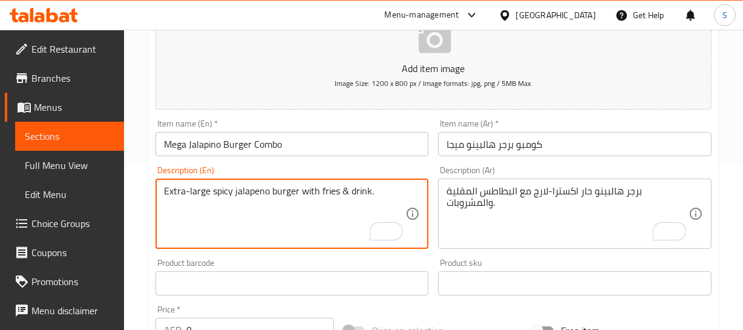
type textarea "Extra-large spicy jalapeno burger with fries & drink."
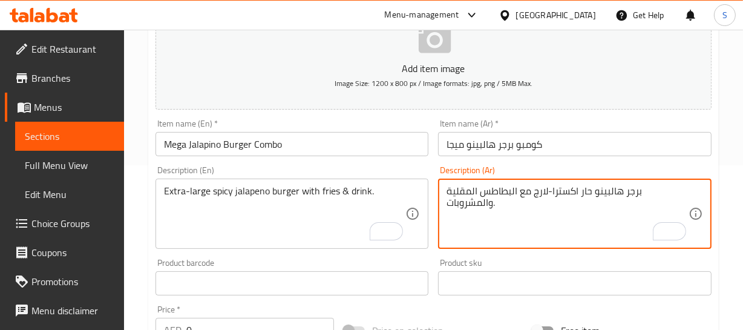
click at [579, 192] on textarea "برجر هالبينو حار اكسترا-لارج مع البطاطس المقلية والمشروبات." at bounding box center [568, 214] width 242 height 58
click at [493, 148] on input "كومبو برجر هالبينو ميجا" at bounding box center [575, 144] width 274 height 24
click at [532, 209] on textarea "برجر هالبينو حار اكسترا-لارج مع البطاطس المقلية والمشروبات." at bounding box center [568, 214] width 242 height 58
type textarea "برجر هالبينو حار اكسترا-لارج مع البطاطس المقلية والمشروب"
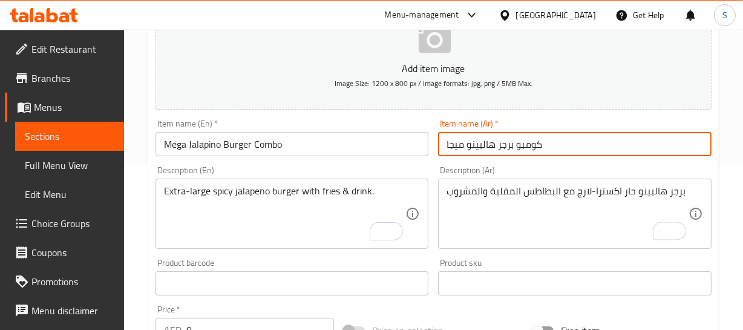
click at [502, 149] on input "كومبو برجر هالبينو ميجا" at bounding box center [575, 144] width 274 height 24
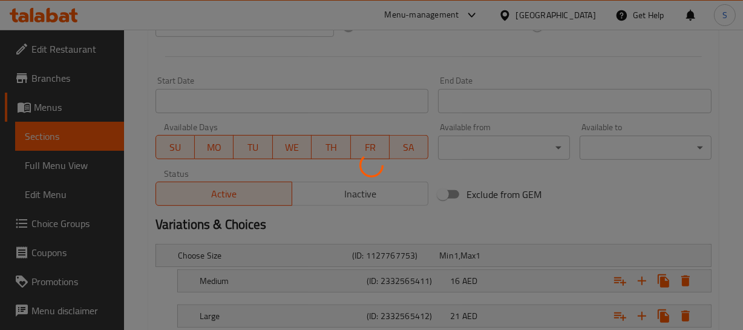
scroll to position [550, 0]
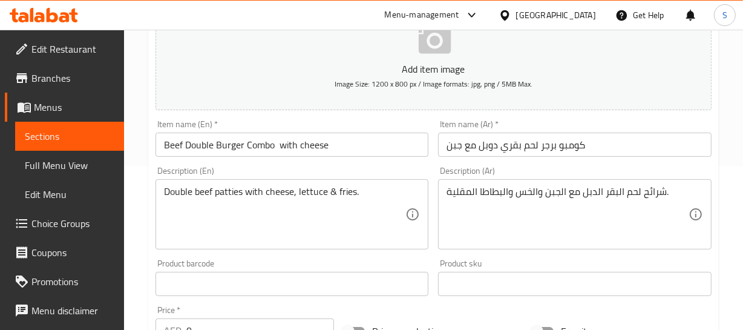
scroll to position [165, 0]
click at [570, 139] on input "كومبو برجر لحم بقري دوبل مع جبن" at bounding box center [575, 144] width 274 height 24
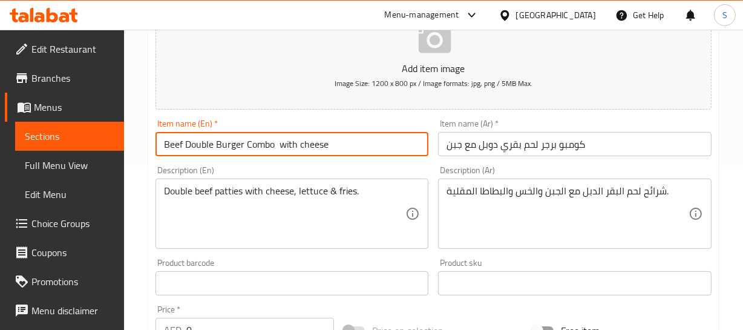
click at [281, 141] on input "Beef Double Burger Combo with cheese" at bounding box center [293, 144] width 274 height 24
type input "Beef Double Burger Combo with cheese"
click at [573, 148] on input "كومبو برجر لحم بقري دوبل مع جبن" at bounding box center [575, 144] width 274 height 24
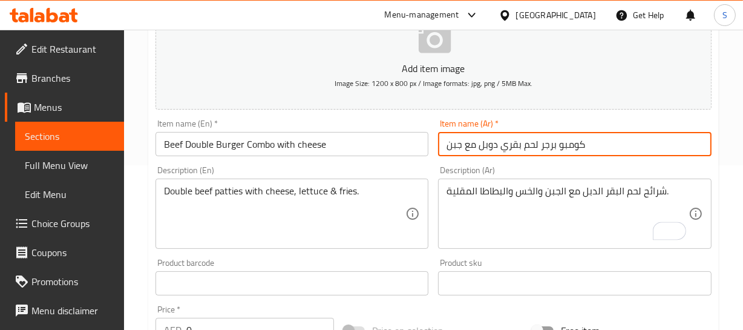
click at [515, 145] on input "كومبو برجر لحم بقري دوبل مع جبن" at bounding box center [575, 144] width 274 height 24
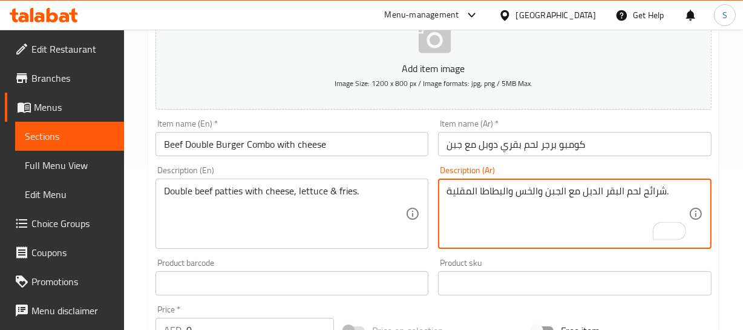
click at [617, 191] on textarea "شرائح لحم البقر الدبل مع الجبن والخس والبطاطا المقلية." at bounding box center [568, 214] width 242 height 58
paste textarea "قري"
click at [660, 191] on textarea "شرائح لحم بقري دبل مع الجبن والخس والبطاطا المقلية." at bounding box center [568, 214] width 242 height 58
click at [593, 188] on textarea "شرائح لحم بقري دبل مع الجبن والخس والبطاطا المقلية." at bounding box center [568, 214] width 242 height 58
click at [654, 196] on textarea "شرائح لحم بقري دوبل مع الجبن والخس والبطاطا المقلية." at bounding box center [568, 214] width 242 height 58
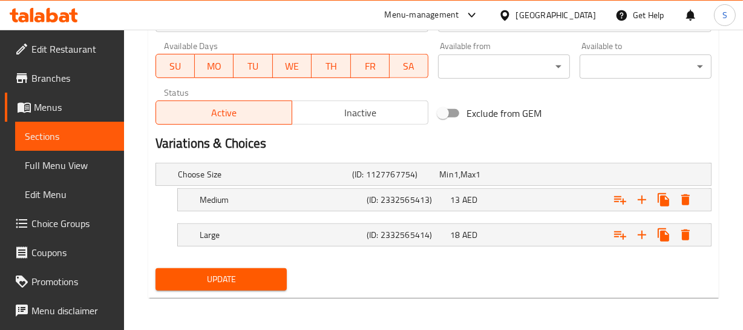
scroll to position [551, 0]
type textarea "شرائح لحم بقري دوبل مع الجبن والخس والبطاطا المقلية."
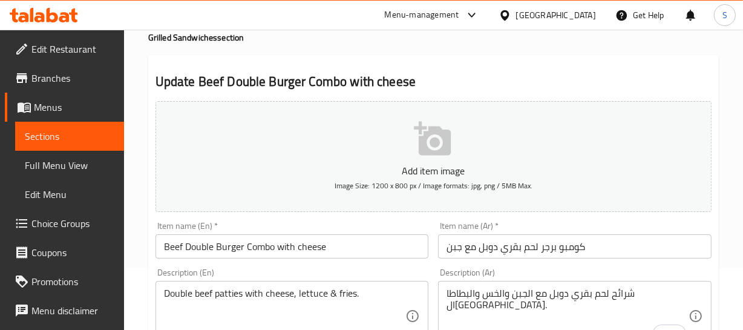
scroll to position [56, 0]
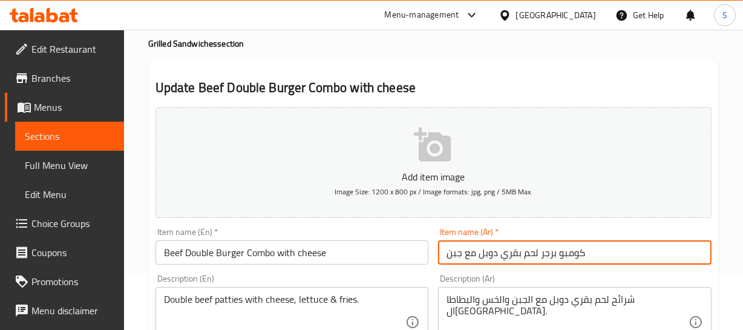
click at [512, 254] on input "كومبو برجر لحم بقري دوبل مع جبن" at bounding box center [575, 252] width 274 height 24
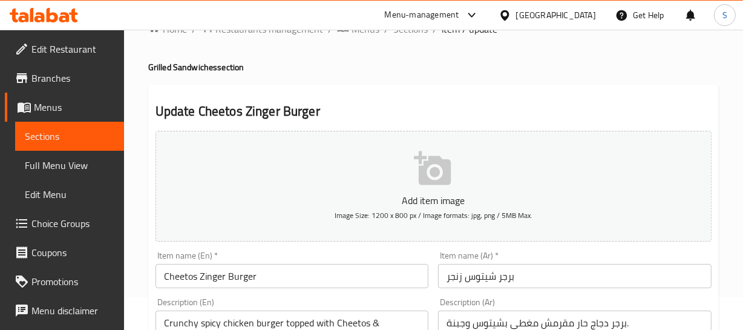
scroll to position [165, 0]
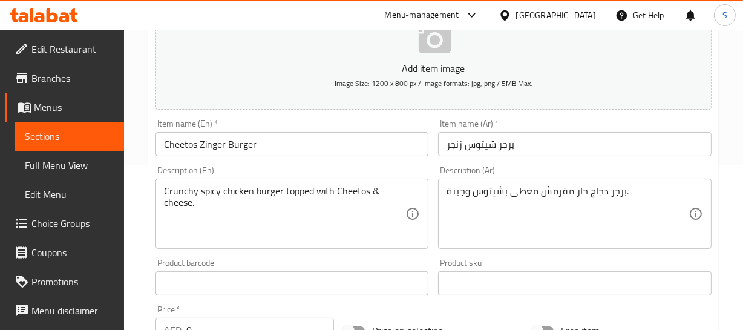
click at [511, 133] on input "برجر شيتوس زنجر" at bounding box center [575, 144] width 274 height 24
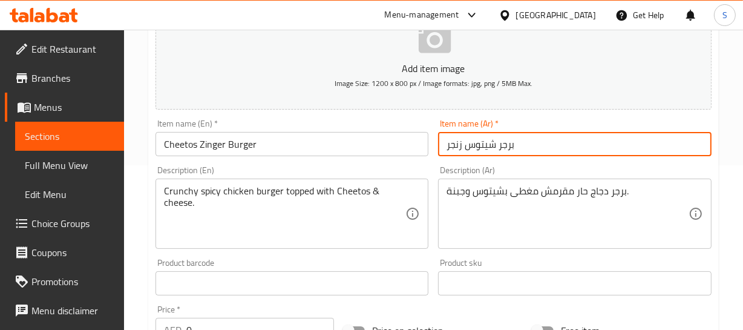
click at [511, 133] on input "برجر شيتوس زنجر" at bounding box center [575, 144] width 274 height 24
click at [265, 154] on input "Cheetos Zinger Burger" at bounding box center [293, 144] width 274 height 24
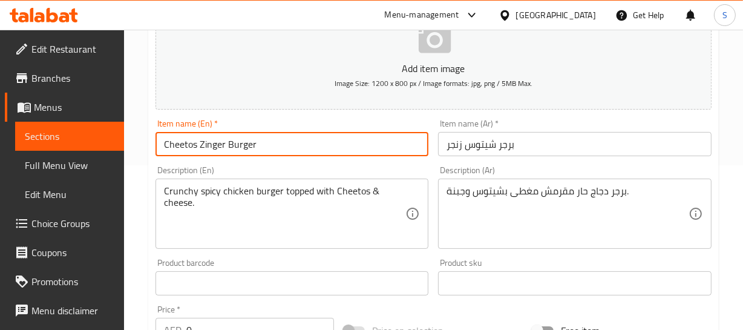
click at [265, 154] on input "Cheetos Zinger Burger" at bounding box center [293, 144] width 274 height 24
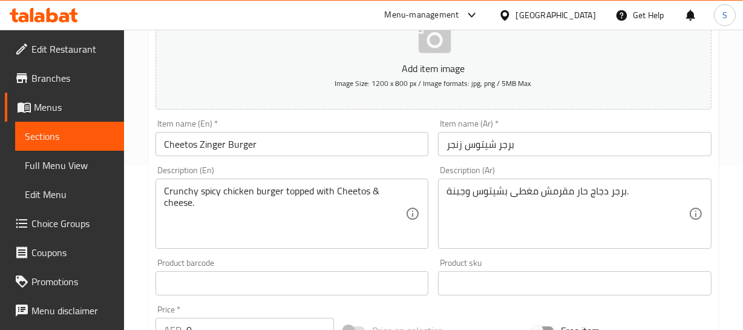
click at [710, 129] on div "Item name (Ar)   * برجر شيتوس زنجر Item name (Ar) *" at bounding box center [575, 137] width 274 height 37
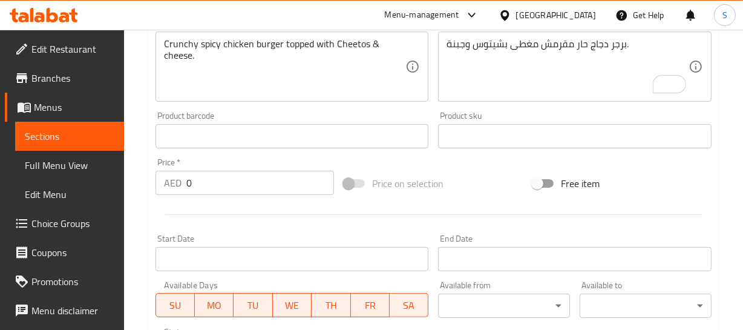
scroll to position [222, 0]
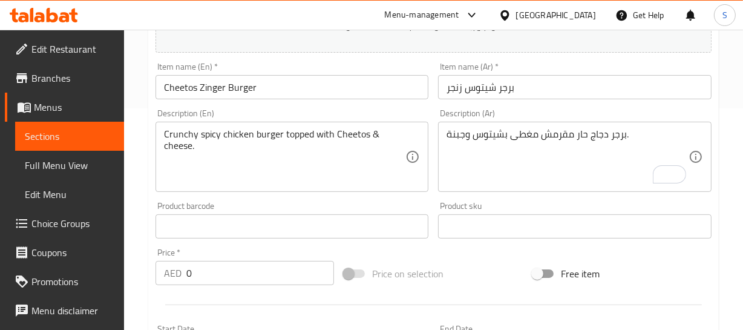
click at [500, 81] on input "برجر شيتوس زنجر" at bounding box center [575, 87] width 274 height 24
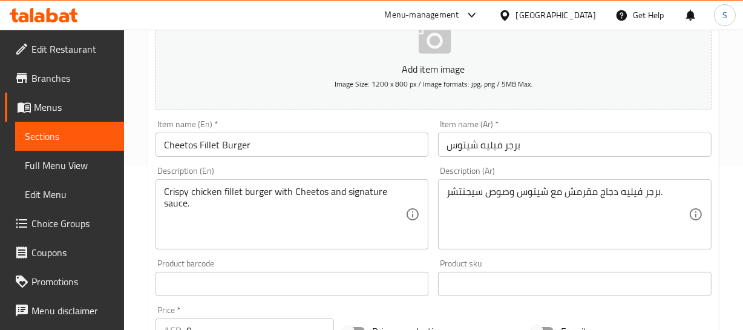
scroll to position [165, 0]
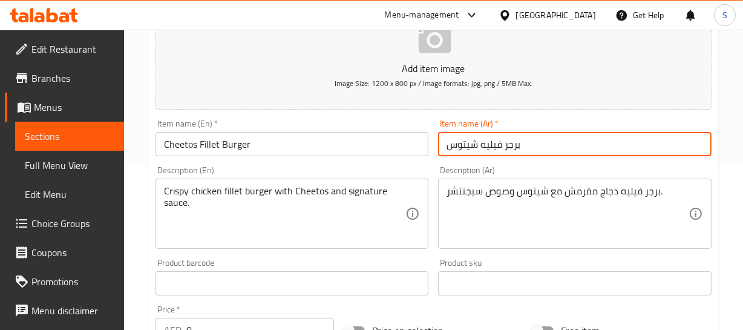
click at [508, 139] on input "برجر فيليه شيتوس" at bounding box center [575, 144] width 274 height 24
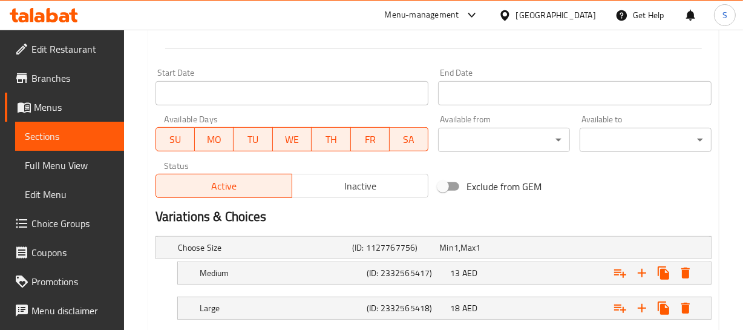
scroll to position [387, 0]
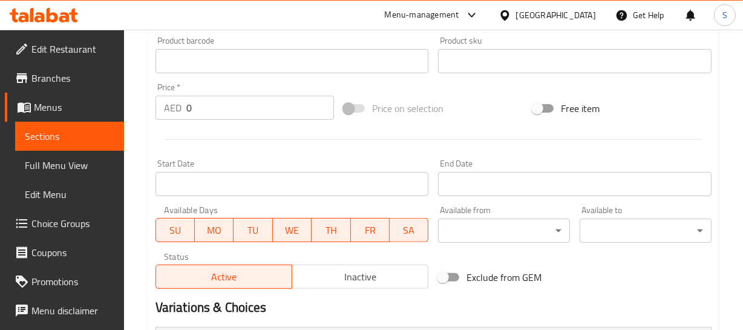
click at [740, 124] on div "Home / Restaurants management / Menus / Sections / item / update Grilled Sandwi…" at bounding box center [433, 69] width 619 height 853
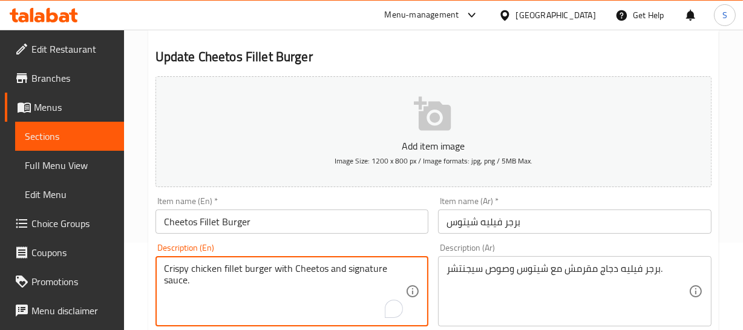
scroll to position [197, 0]
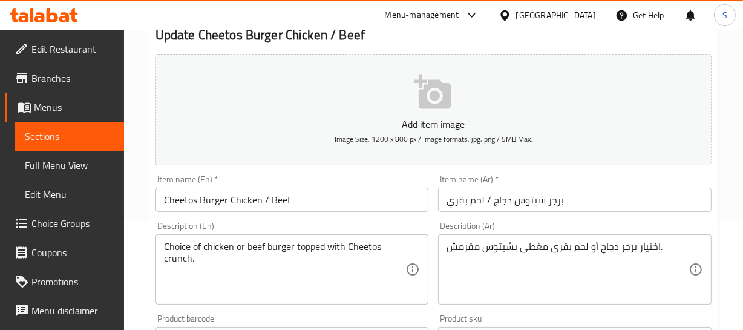
scroll to position [110, 0]
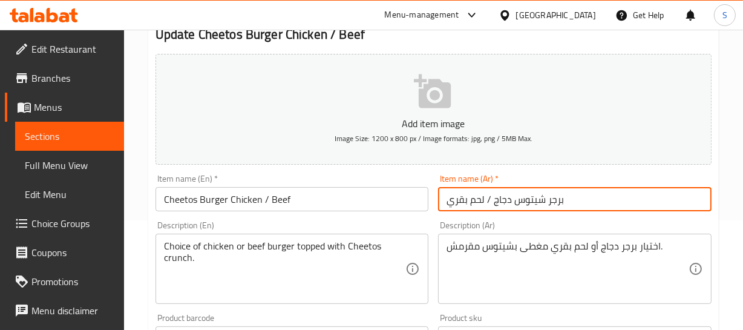
click at [542, 209] on input "برجر شيتوس دجاج / لحم بقري" at bounding box center [575, 199] width 274 height 24
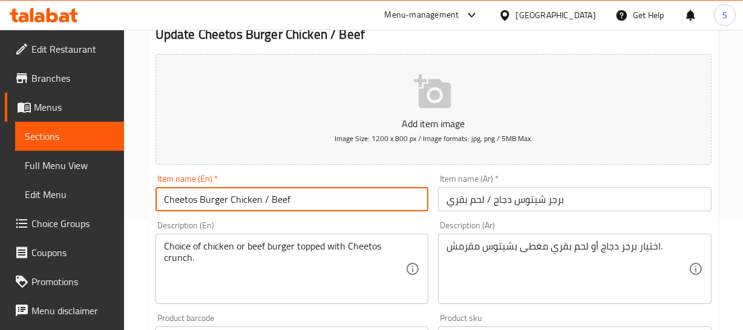
drag, startPoint x: 173, startPoint y: 200, endPoint x: 261, endPoint y: 201, distance: 87.8
click at [254, 201] on input "Cheetos Burger Chicken / Beef" at bounding box center [293, 199] width 274 height 24
click at [261, 201] on input "Cheetos Burger Chicken / Beef" at bounding box center [293, 199] width 274 height 24
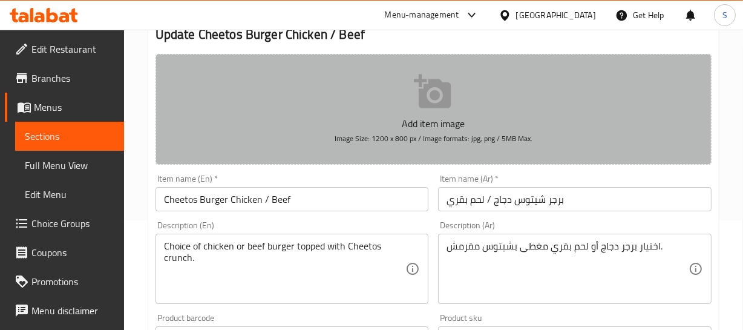
click at [710, 153] on button "Add item image Image Size: 1200 x 800 px / Image formats: jpg, png / 5MB Max." at bounding box center [434, 109] width 556 height 111
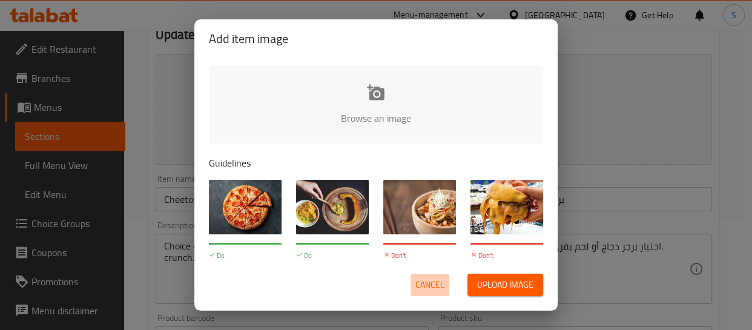
click at [429, 282] on span "Cancel" at bounding box center [429, 284] width 29 height 15
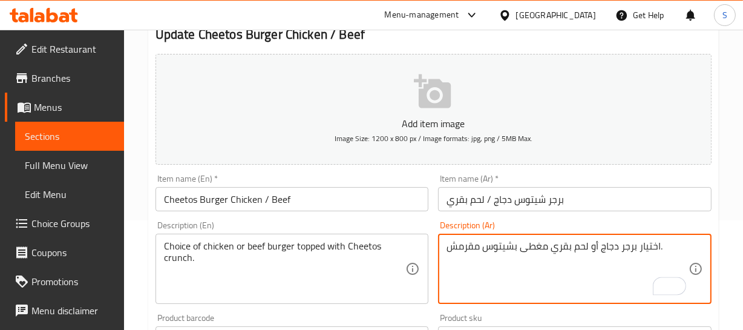
click at [631, 249] on textarea "اختيار برجر دجاج أو لحم بقري مغطى بشيتوس مقرمش." at bounding box center [568, 269] width 242 height 58
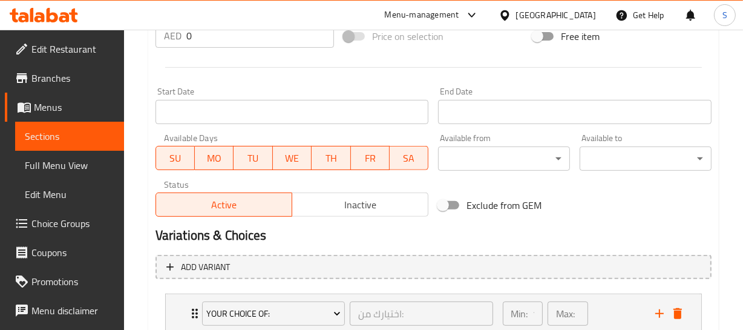
scroll to position [594, 0]
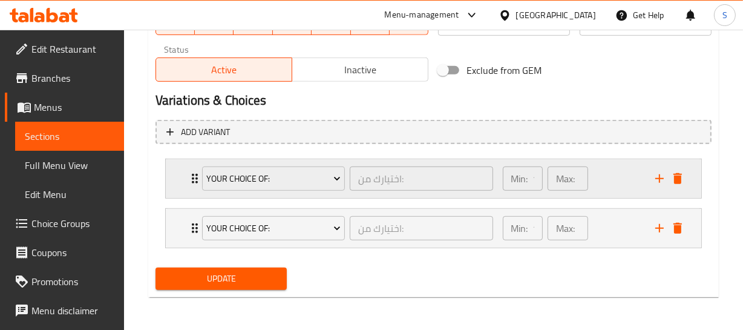
click at [168, 177] on div "Your Choice Of: اختيارك من: ​ Min: 1 ​ Max: 1 ​" at bounding box center [434, 178] width 536 height 39
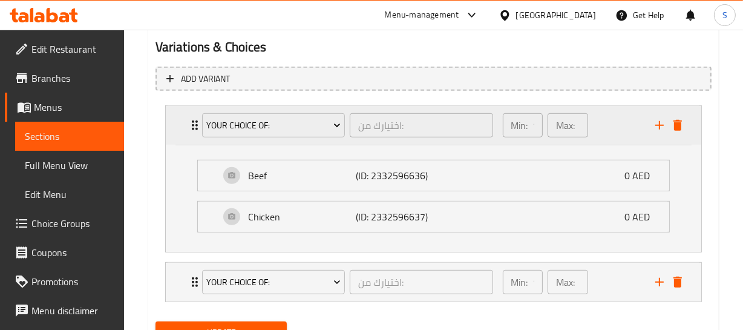
scroll to position [711, 0]
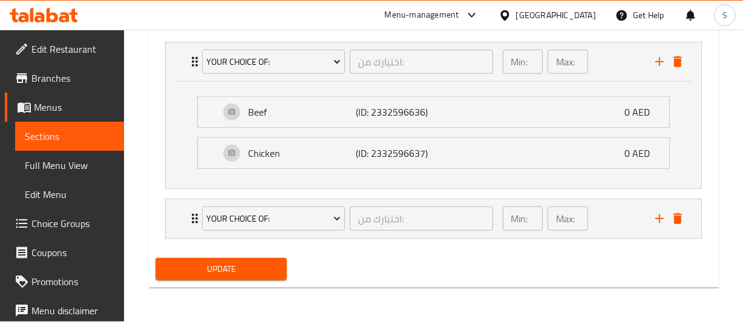
click at [165, 228] on div "Your Choice Of: اختيارك من: ​ Min: 1 ​ Max: 1 ​ Medium (ID: 2332596759) 12 AED …" at bounding box center [433, 219] width 537 height 40
click at [174, 218] on div "Your Choice Of: اختيارك من: ​ Min: 1 ​ Max: 1 ​" at bounding box center [434, 218] width 536 height 39
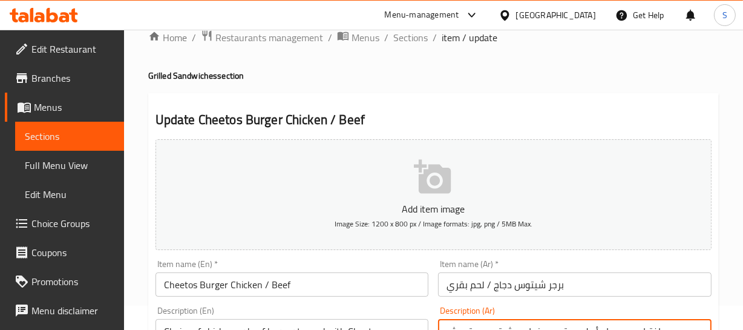
scroll to position [0, 0]
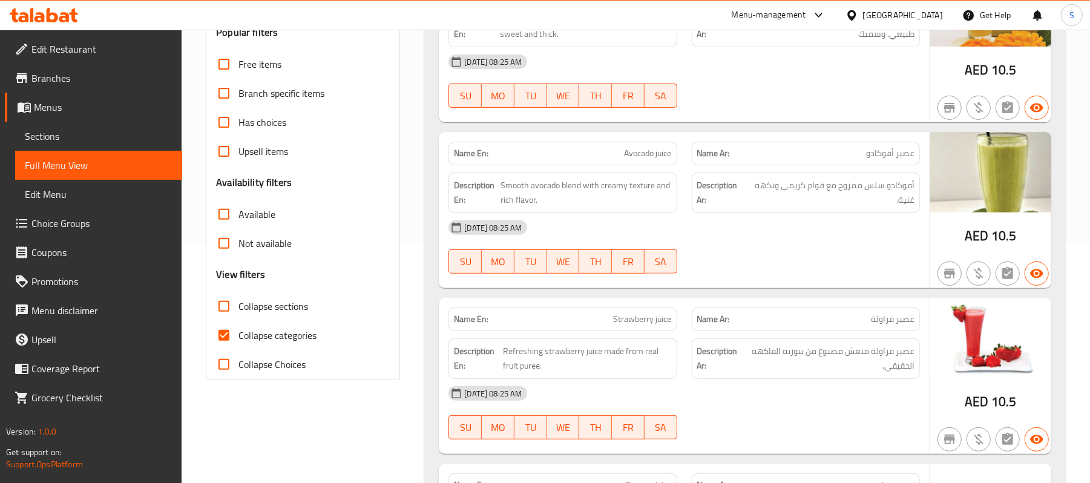
scroll to position [242, 0]
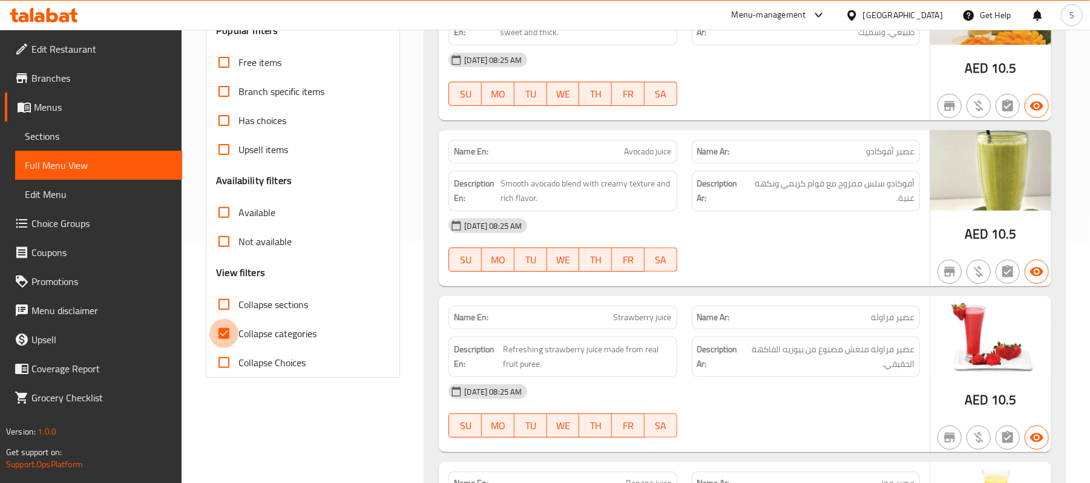
click at [238, 328] on input "Collapse categories" at bounding box center [223, 333] width 29 height 29
checkbox input "false"
click at [250, 303] on span "Collapse sections" at bounding box center [273, 304] width 70 height 15
click at [238, 303] on input "Collapse sections" at bounding box center [223, 304] width 29 height 29
checkbox input "true"
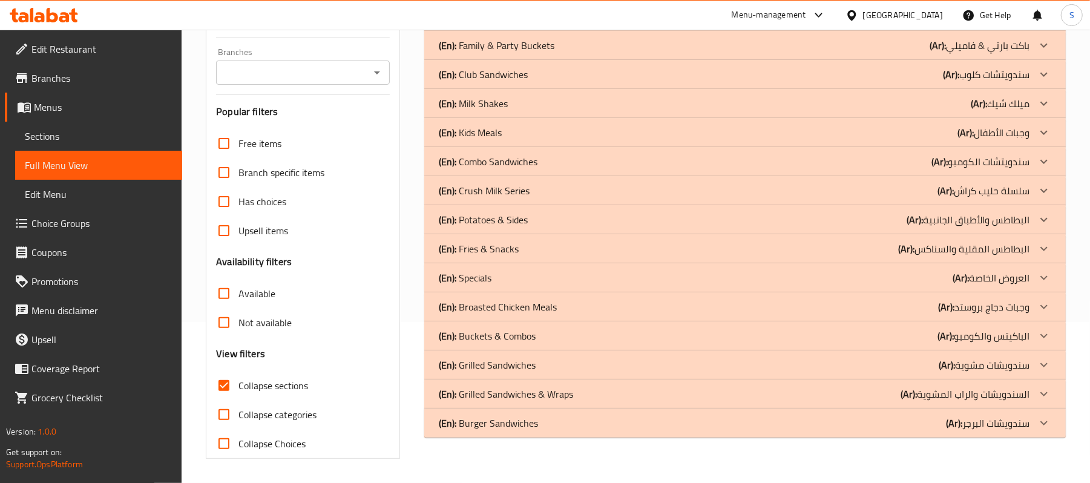
scroll to position [162, 0]
click at [546, 329] on div "(En): Grilled Sandwiches (Ar): سندويشات مشوية" at bounding box center [734, 365] width 591 height 15
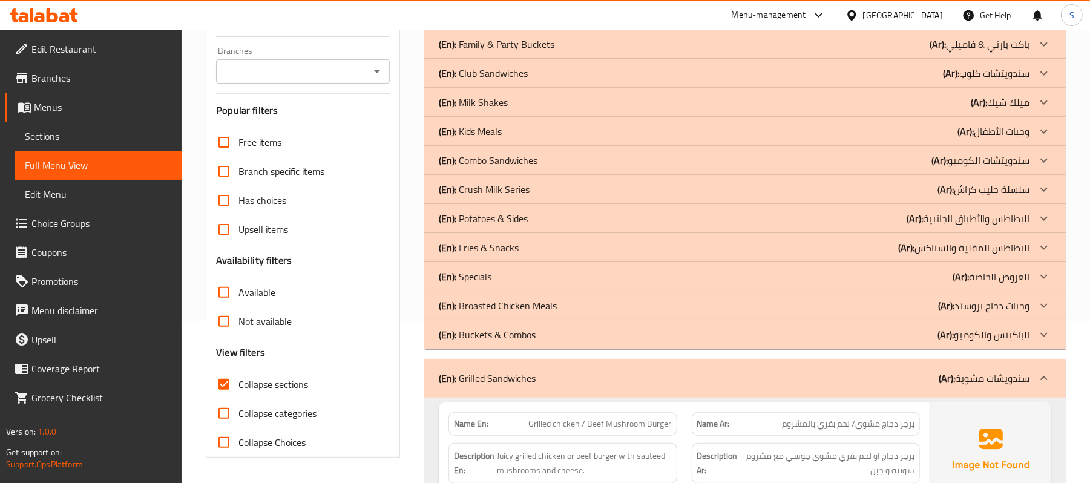
click at [545, 329] on div "(En): Buckets & Combos (Ar): الباكيتس والكومبو" at bounding box center [734, 334] width 591 height 15
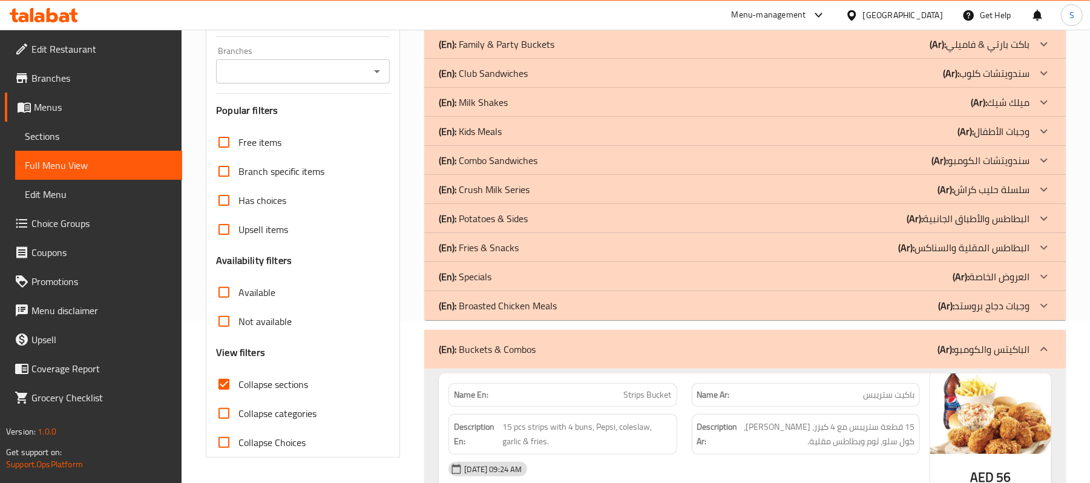
click at [545, 311] on p "(En): Broasted Chicken Meals" at bounding box center [498, 305] width 118 height 15
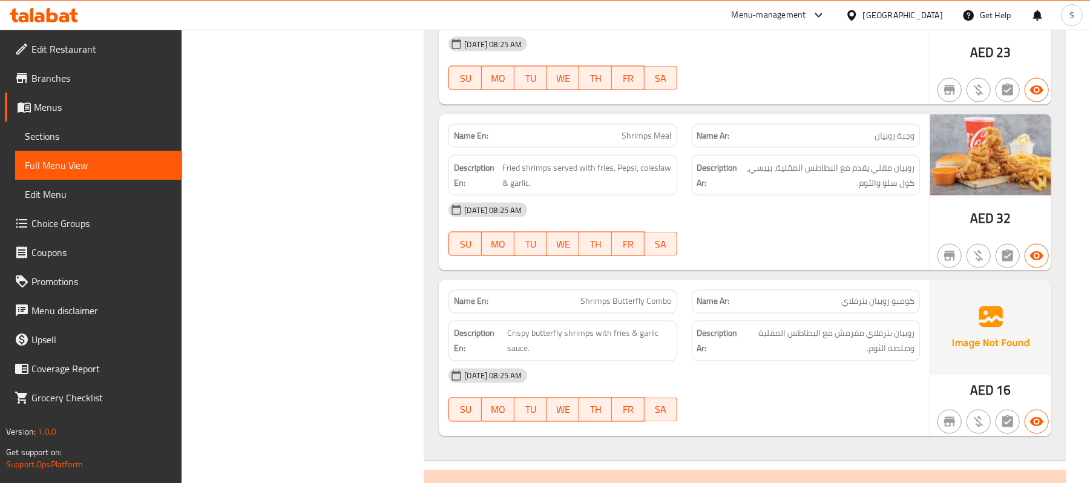
scroll to position [1938, 0]
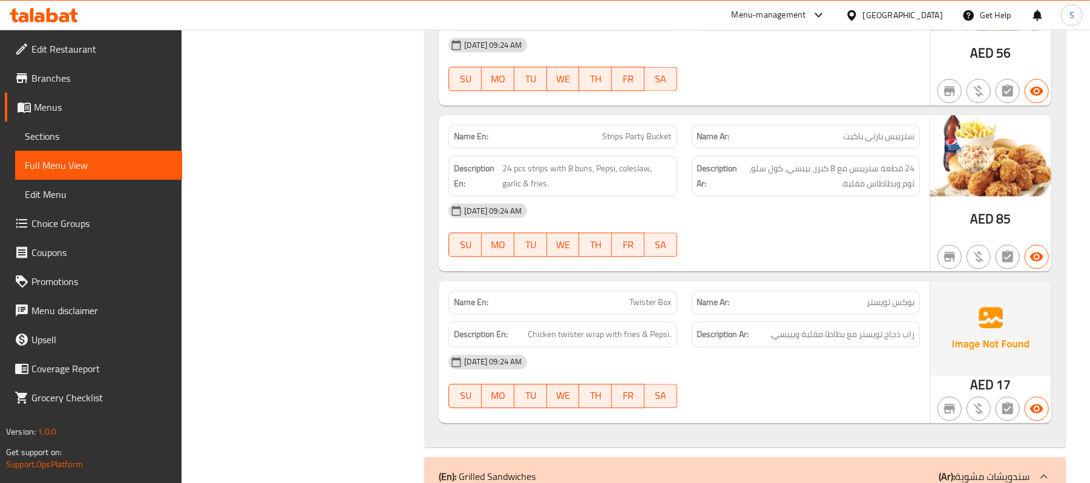
click at [706, 329] on strong "Description Ar:" at bounding box center [723, 334] width 52 height 15
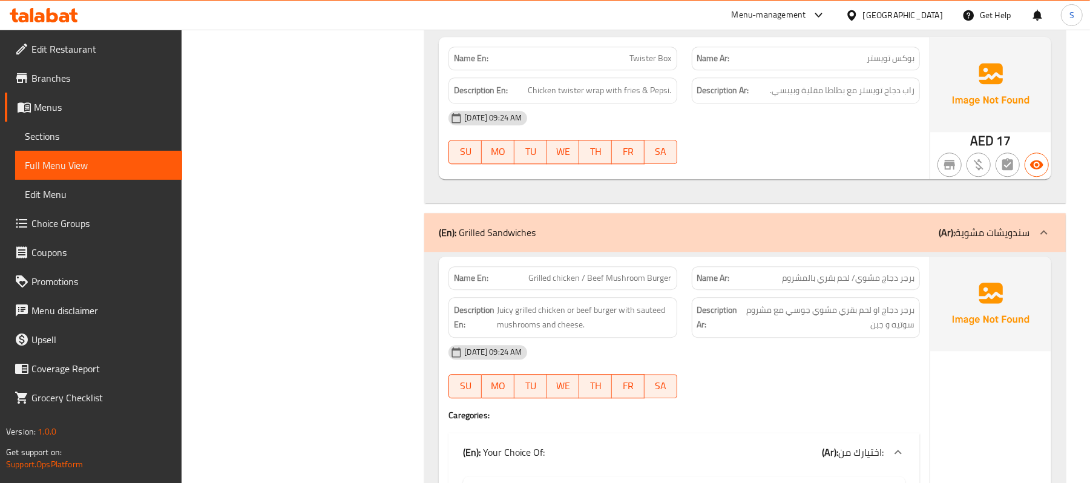
scroll to position [2190, 0]
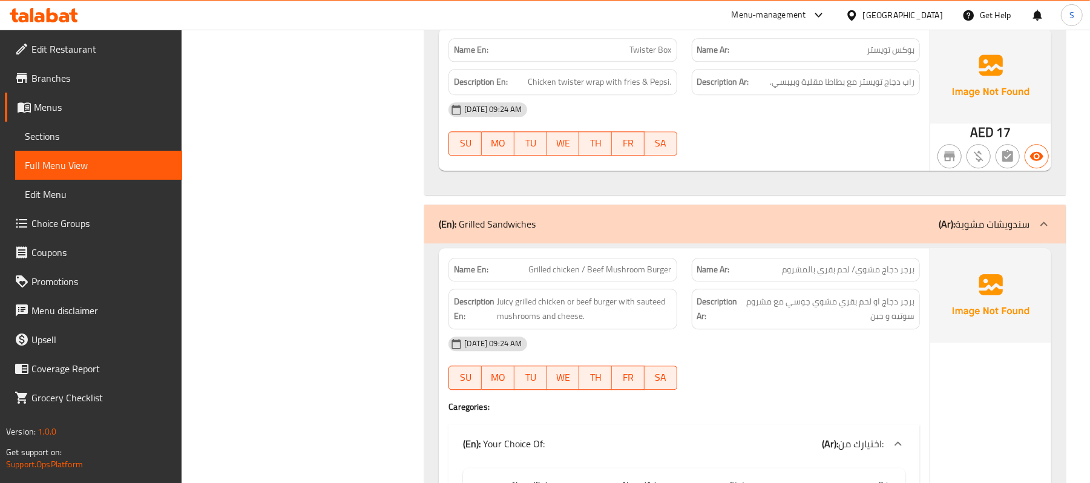
click at [574, 329] on div "09-10-2025 09:24 AM" at bounding box center [684, 343] width 486 height 29
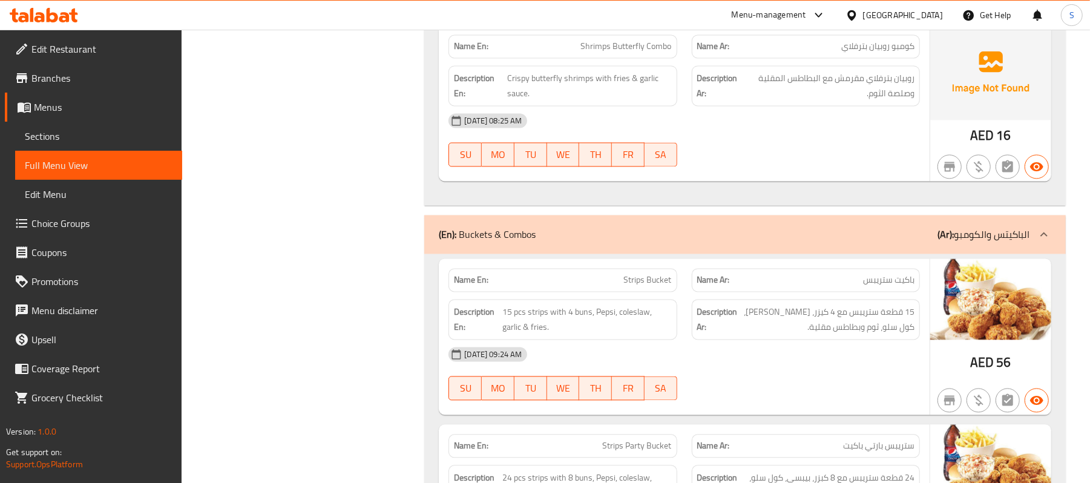
click at [686, 120] on div "09-10-2025 08:25 AM" at bounding box center [684, 121] width 486 height 29
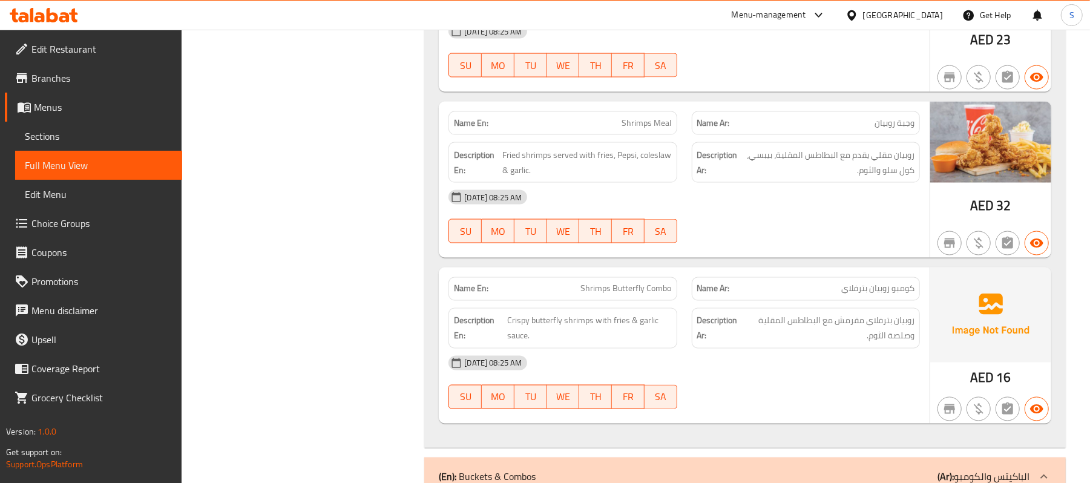
scroll to position [241, 0]
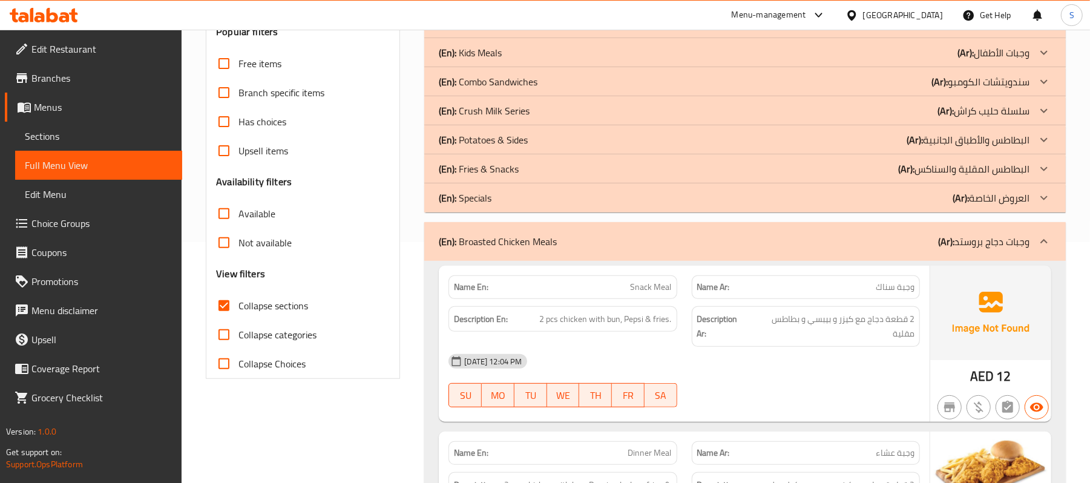
click at [689, 329] on div "09-10-2025 12:04 PM" at bounding box center [684, 361] width 486 height 29
click at [561, 172] on div "(En): Fries & Snacks (Ar): البطاطس المقلية والسناكس" at bounding box center [734, 169] width 591 height 15
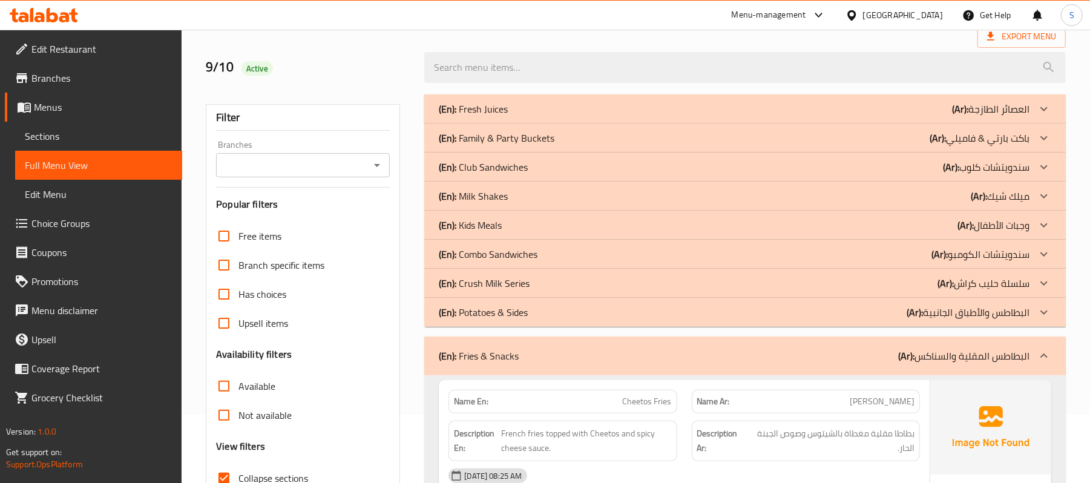
scroll to position [63, 0]
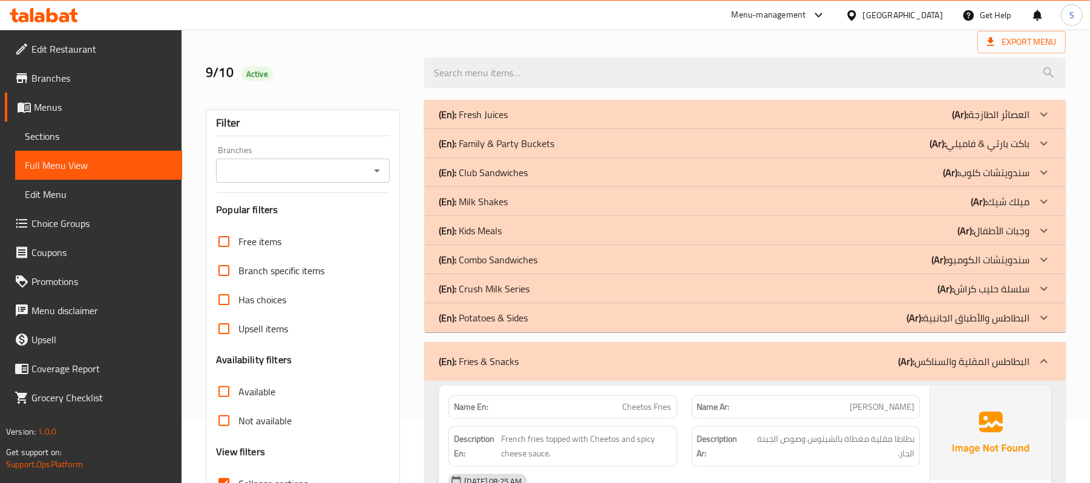
click at [603, 329] on div "Description En: French fries topped with Cheetos and spicy cheese sauce." at bounding box center [562, 446] width 243 height 55
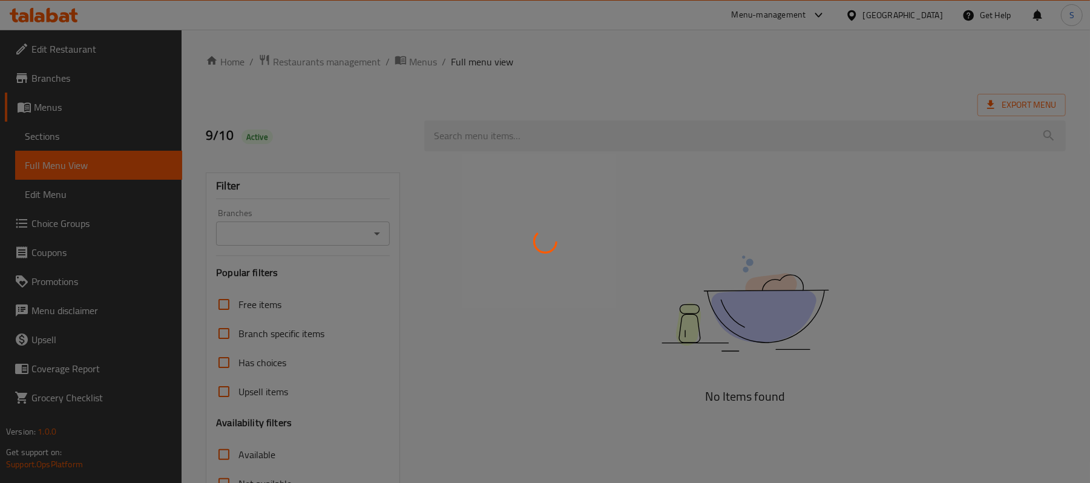
click at [68, 133] on div at bounding box center [545, 241] width 1090 height 483
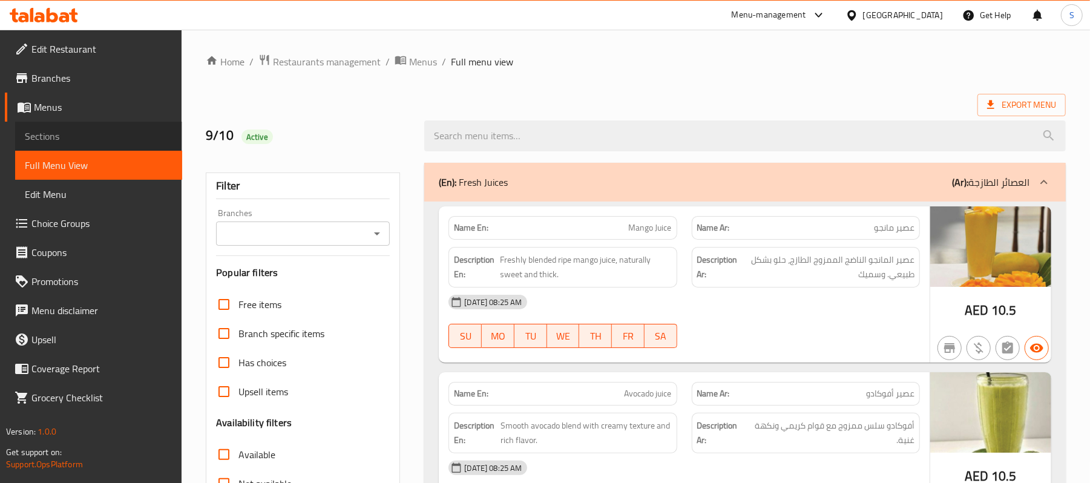
click at [68, 133] on span "Sections" at bounding box center [99, 136] width 148 height 15
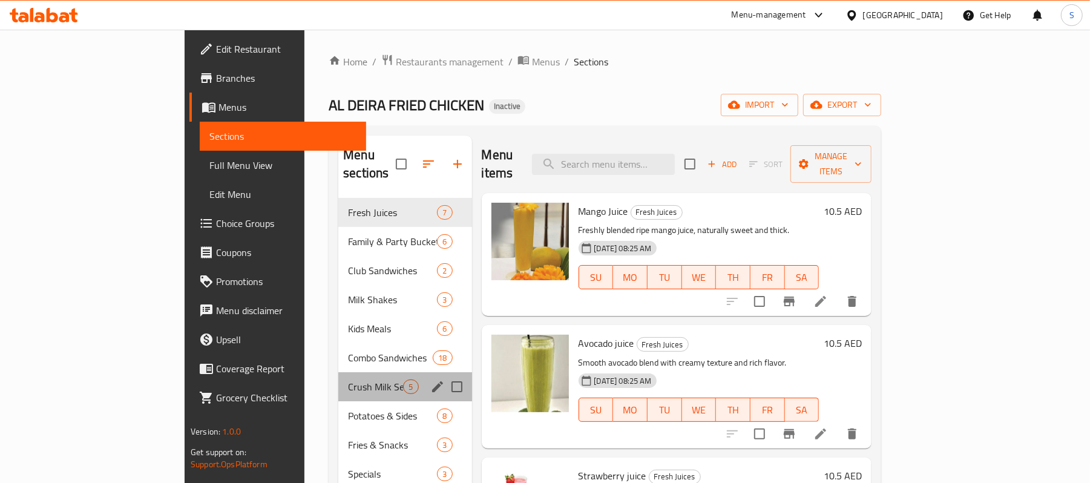
click at [343, 372] on div "Crush Milk Series 5" at bounding box center [404, 386] width 133 height 29
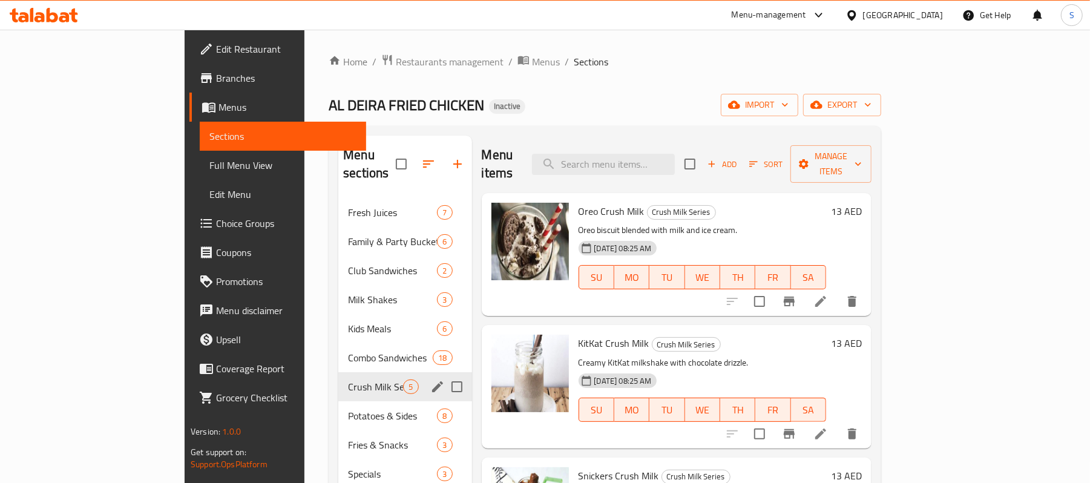
scroll to position [172, 0]
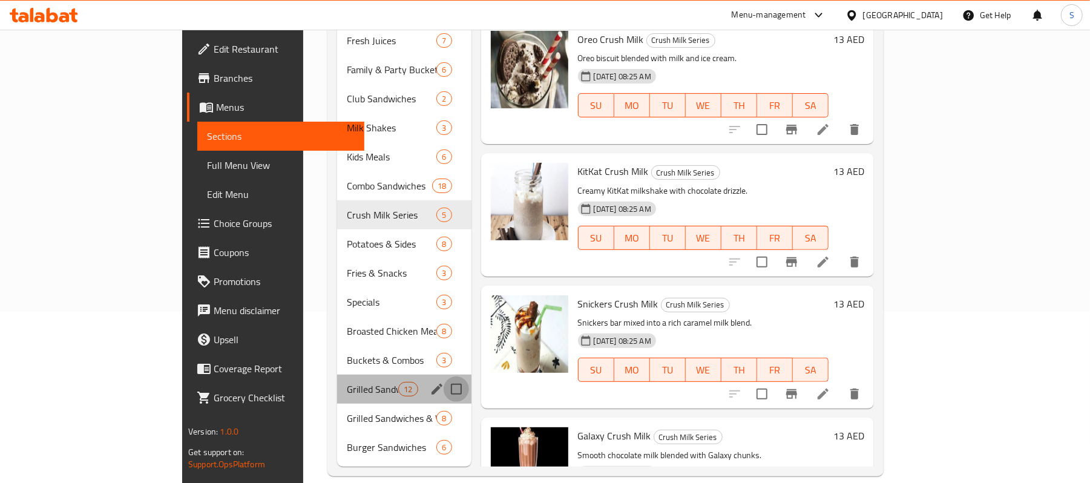
click at [444, 377] on input "Menu sections" at bounding box center [456, 389] width 25 height 25
checkbox input "true"
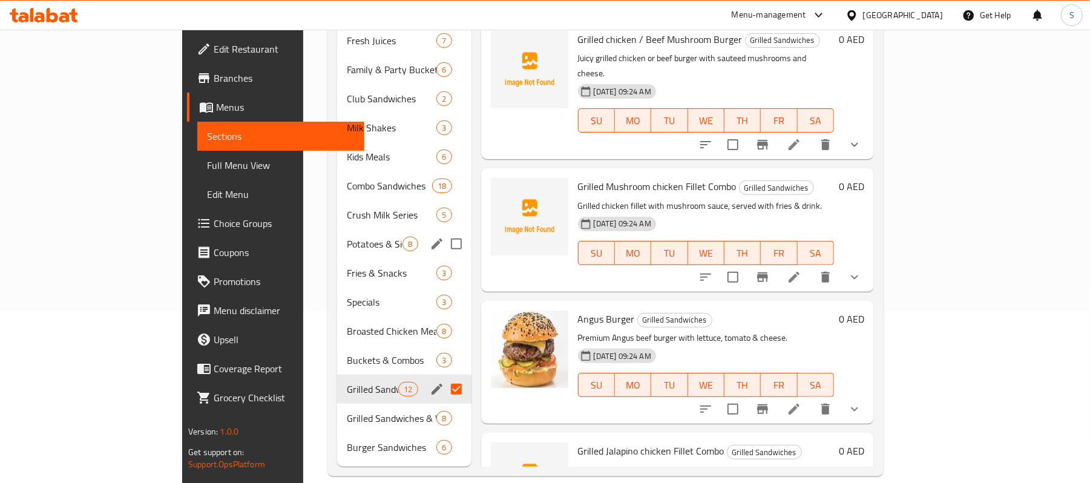
click at [337, 234] on div "Potatoes & Sides 8" at bounding box center [404, 243] width 134 height 29
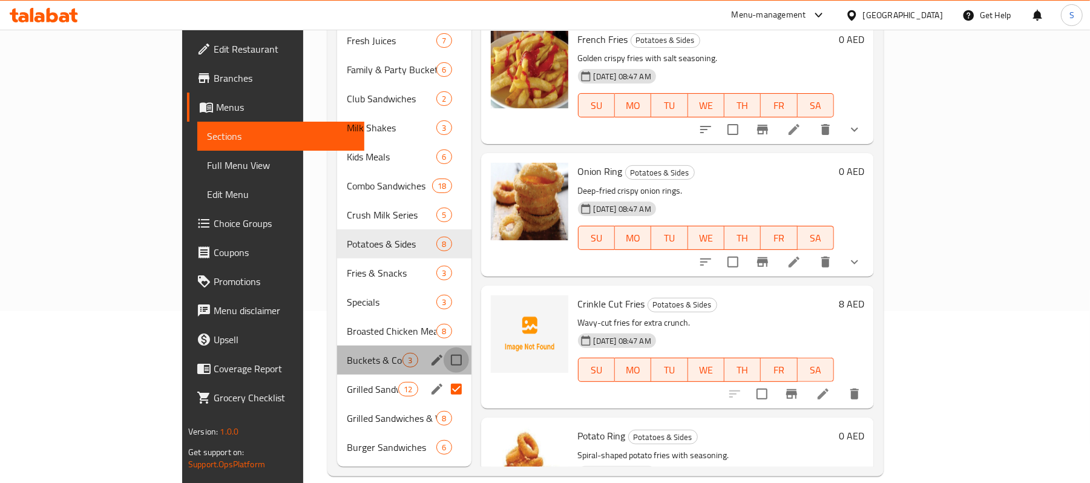
click at [444, 347] on input "Menu sections" at bounding box center [456, 359] width 25 height 25
checkbox input "true"
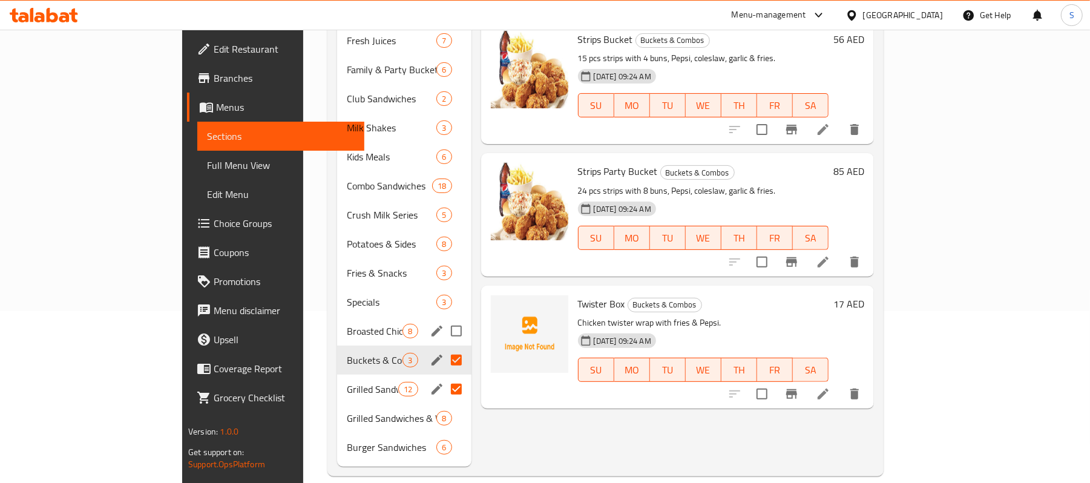
click at [444, 318] on input "Menu sections" at bounding box center [456, 330] width 25 height 25
checkbox input "true"
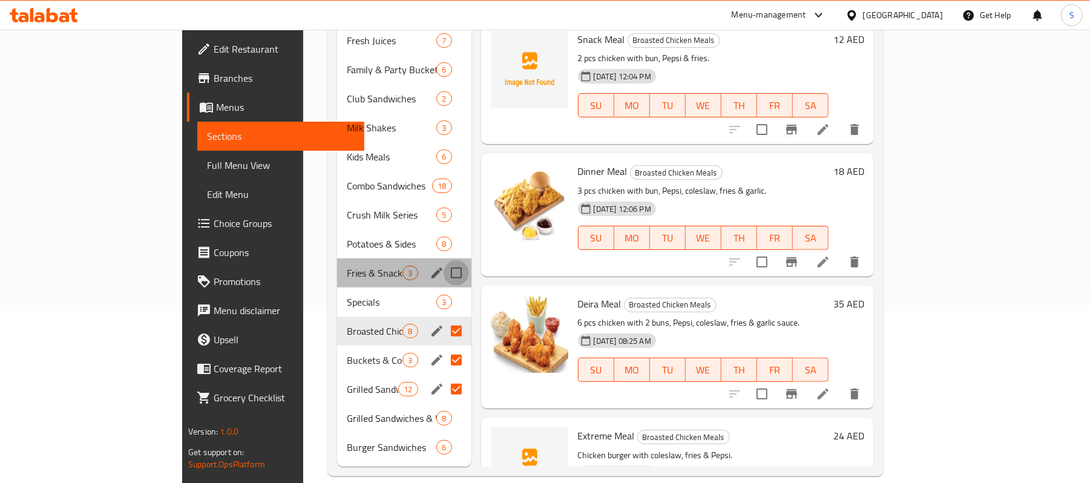
click at [444, 260] on input "Menu sections" at bounding box center [456, 272] width 25 height 25
checkbox input "true"
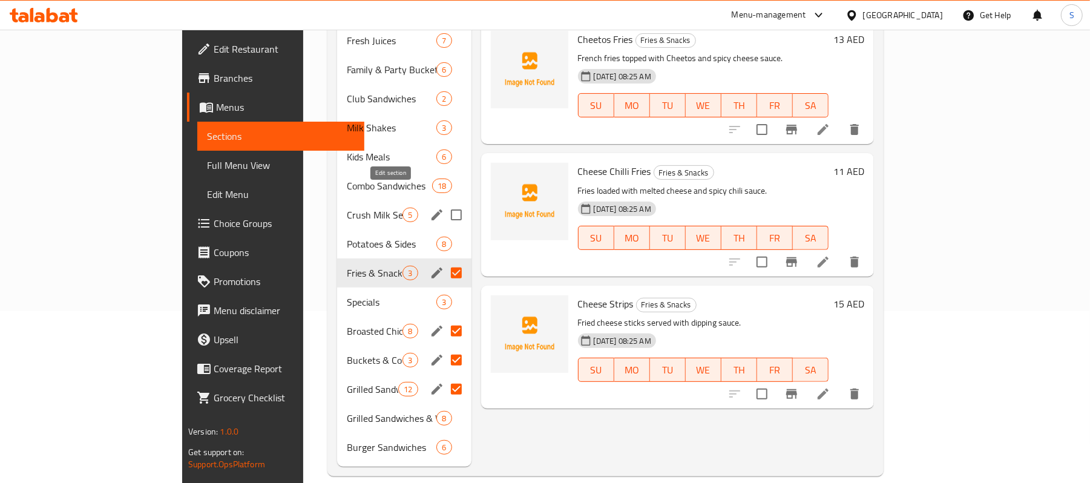
click at [430, 208] on icon "edit" at bounding box center [437, 215] width 15 height 15
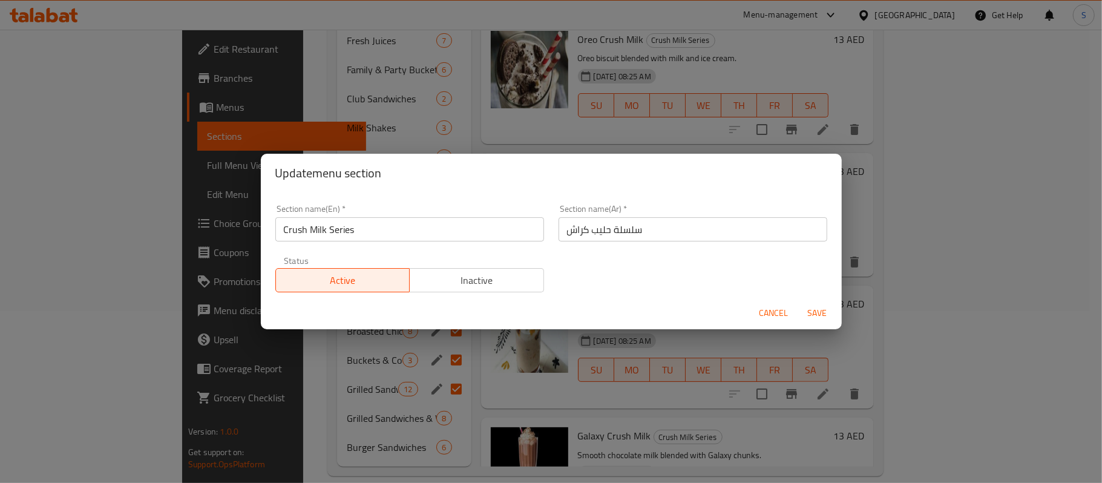
click at [637, 233] on input "سلسلة حليب كراش" at bounding box center [693, 229] width 269 height 24
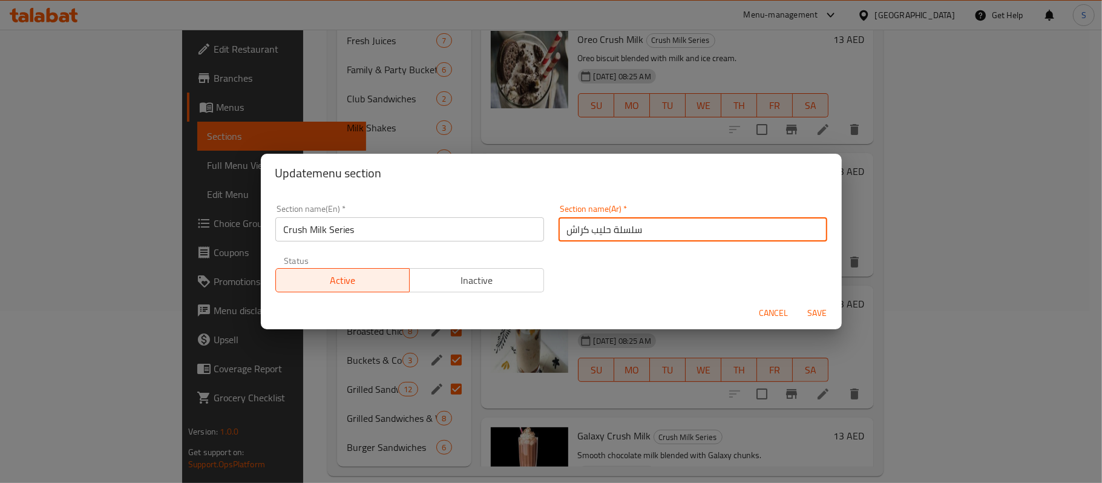
click at [638, 231] on input "سلسلة حليب كراش" at bounding box center [693, 229] width 269 height 24
click at [639, 231] on input "سلسلة حليب كراش" at bounding box center [693, 229] width 269 height 24
type input "كراش ميلك سيرياس"
click at [798, 302] on button "Save" at bounding box center [817, 313] width 39 height 22
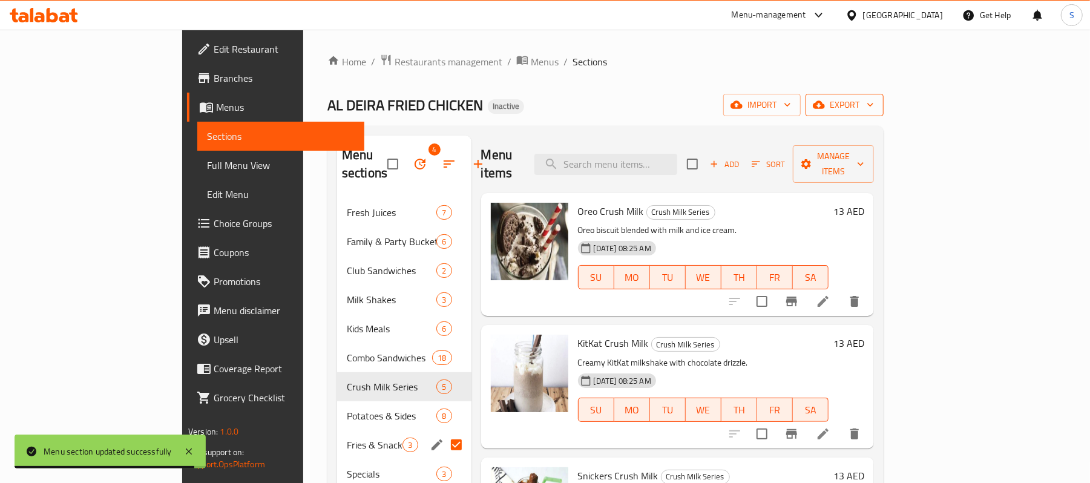
click at [874, 97] on span "export" at bounding box center [844, 104] width 59 height 15
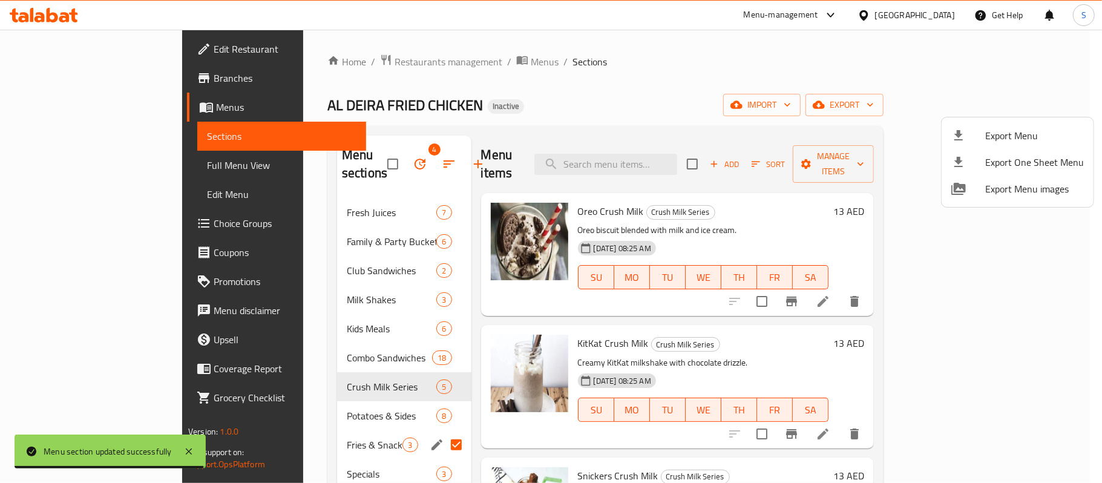
click at [976, 129] on div at bounding box center [969, 135] width 34 height 15
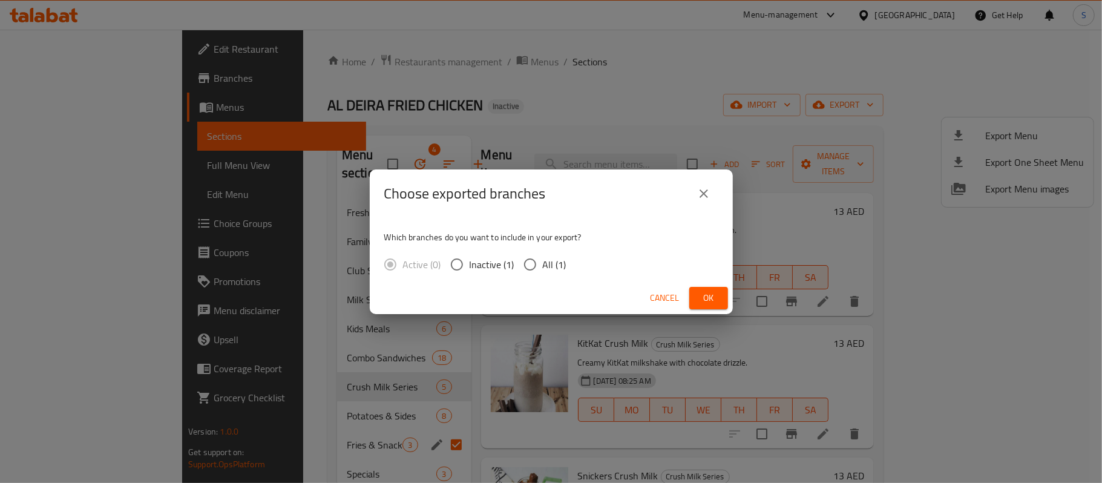
click at [538, 255] on input "All (1)" at bounding box center [530, 264] width 25 height 25
radio input "true"
drag, startPoint x: 712, startPoint y: 295, endPoint x: 708, endPoint y: 287, distance: 9.8
click at [710, 295] on span "Ok" at bounding box center [708, 298] width 19 height 15
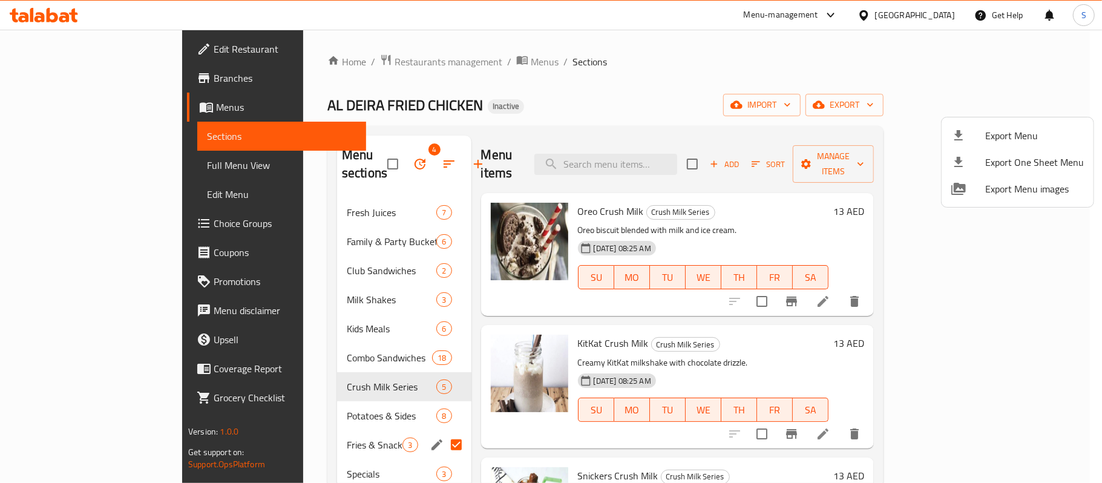
click at [259, 398] on div at bounding box center [551, 241] width 1102 height 483
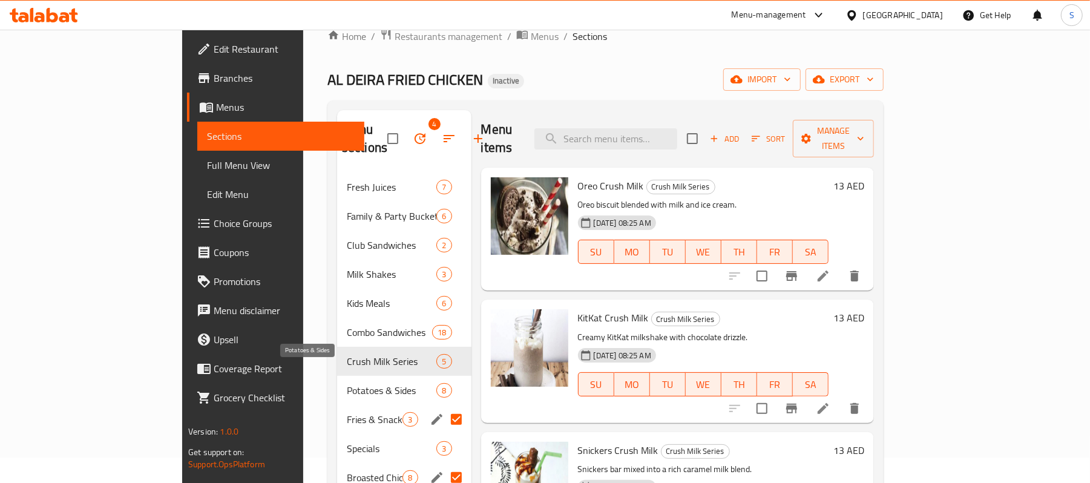
scroll to position [172, 0]
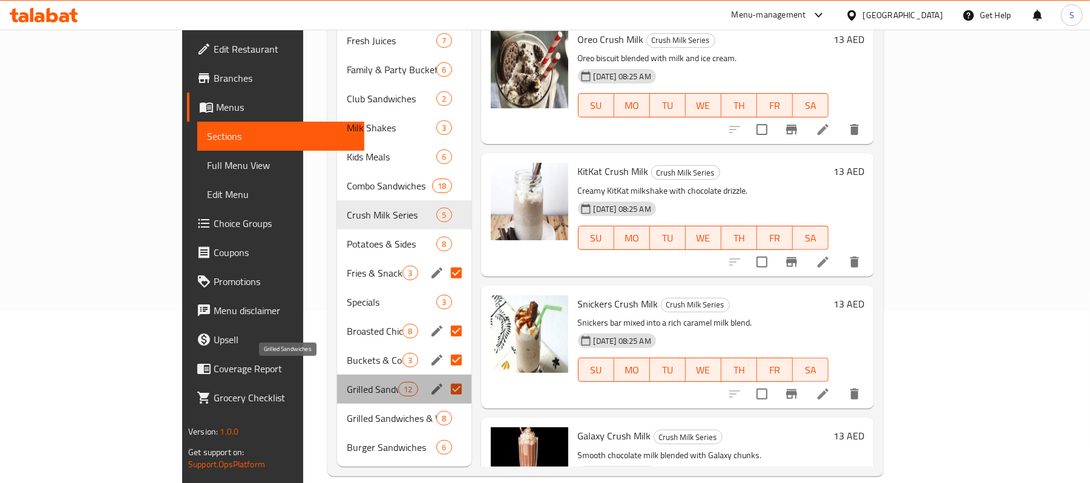
click at [347, 382] on span "Grilled Sandwiches" at bounding box center [372, 389] width 51 height 15
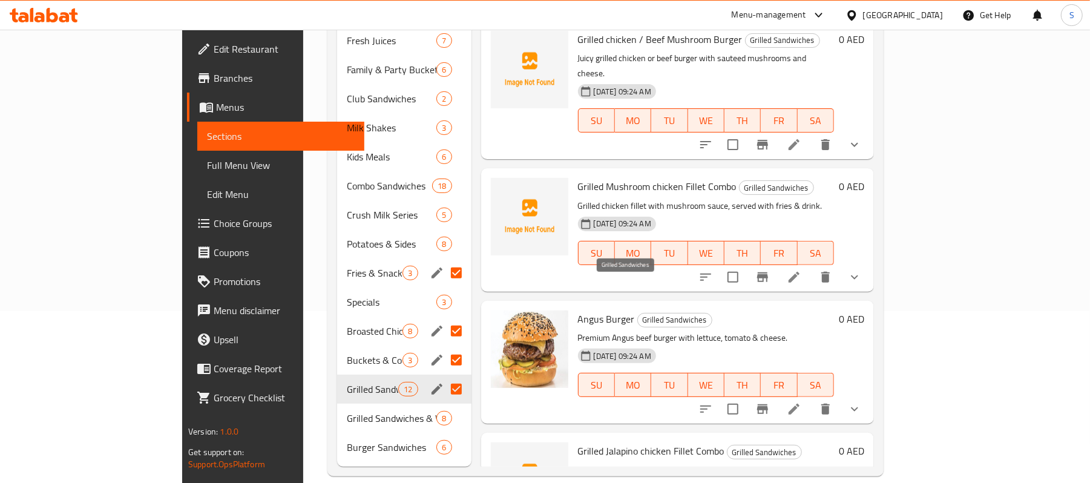
click at [638, 313] on span "Grilled Sandwiches" at bounding box center [675, 320] width 74 height 14
copy span "Grilled Sandwiches"
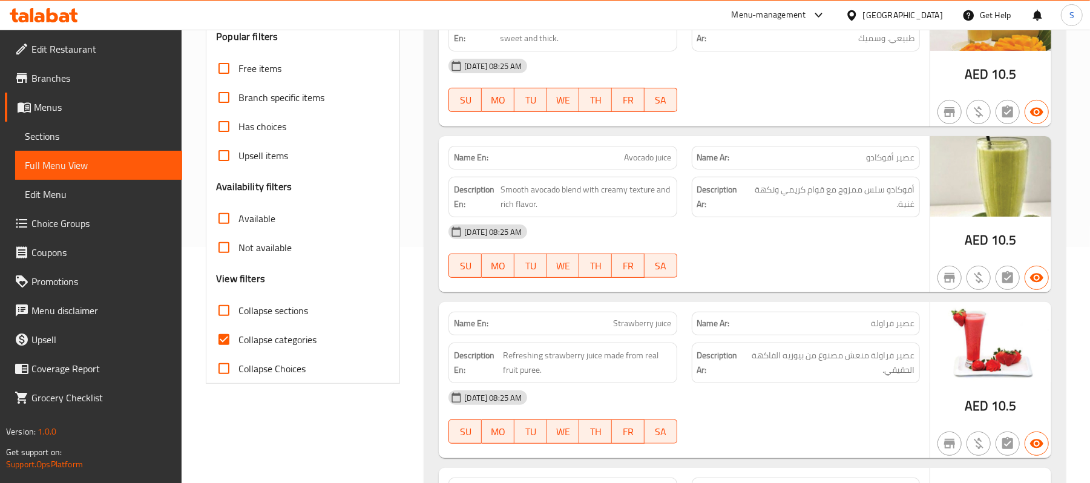
scroll to position [242, 0]
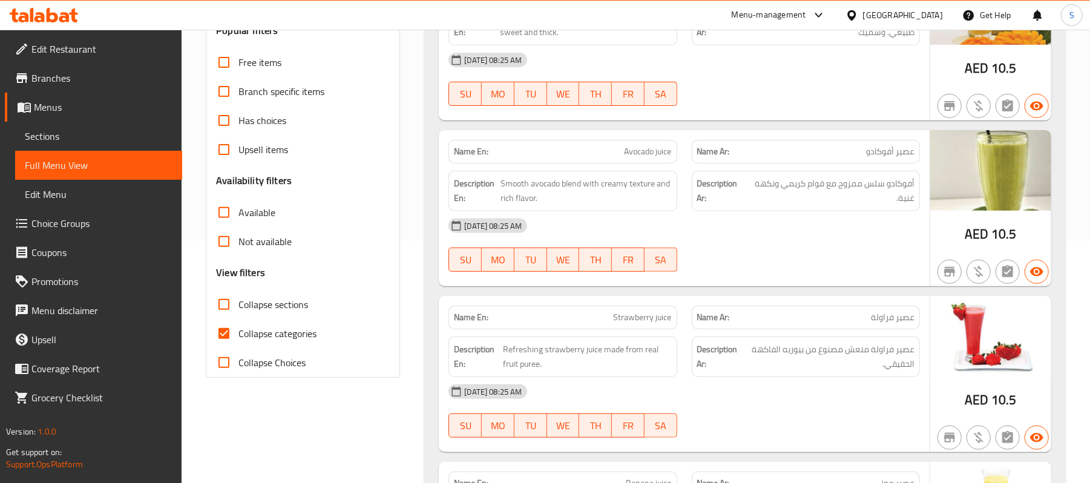
click at [268, 295] on label "Collapse sections" at bounding box center [258, 304] width 99 height 29
click at [238, 295] on input "Collapse sections" at bounding box center [223, 304] width 29 height 29
checkbox input "true"
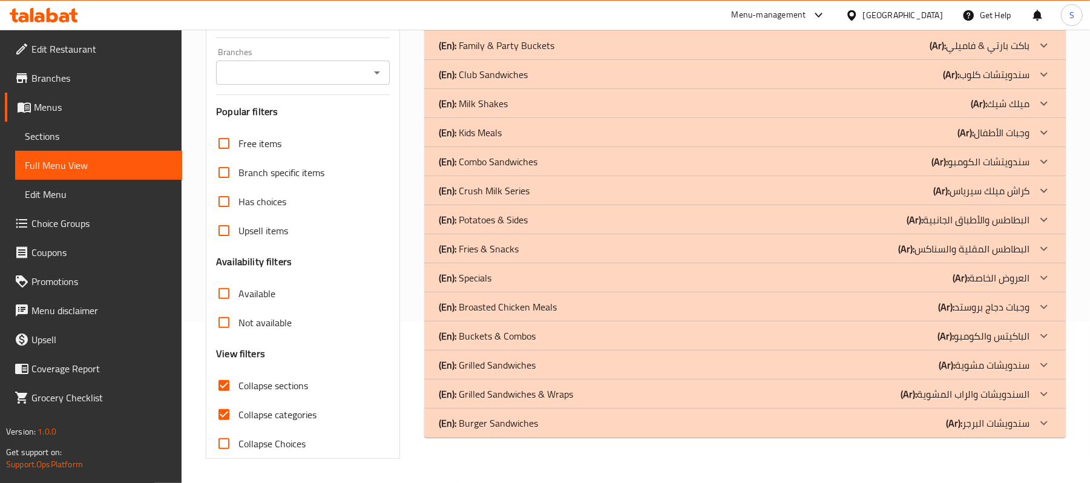
scroll to position [162, 0]
click at [257, 332] on label "Not available" at bounding box center [250, 322] width 82 height 29
click at [238, 332] on input "Not available" at bounding box center [223, 322] width 29 height 29
checkbox input "true"
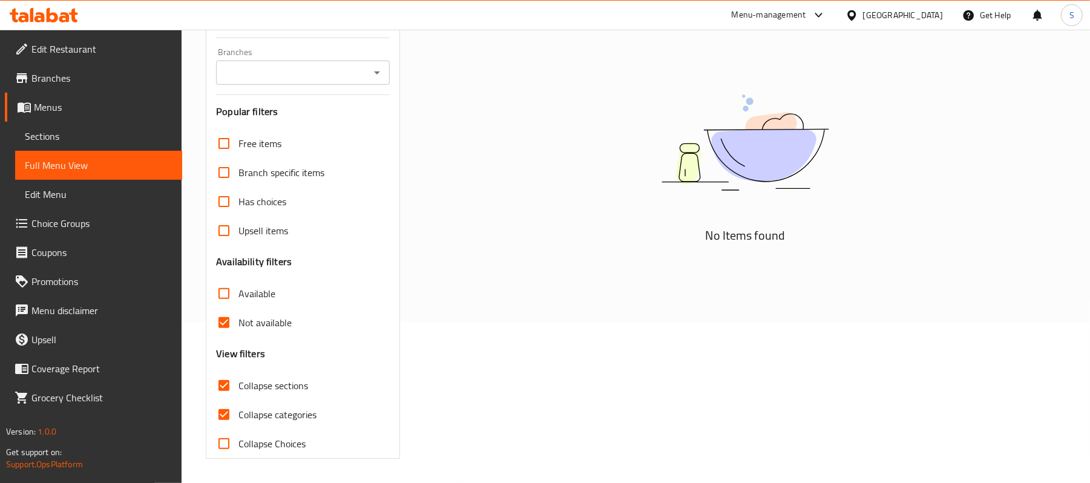
click at [240, 413] on span "Collapse categories" at bounding box center [277, 414] width 78 height 15
click at [238, 413] on input "Collapse categories" at bounding box center [223, 414] width 29 height 29
checkbox input "false"
click at [260, 303] on label "Available" at bounding box center [242, 293] width 66 height 29
click at [238, 303] on input "Available" at bounding box center [223, 293] width 29 height 29
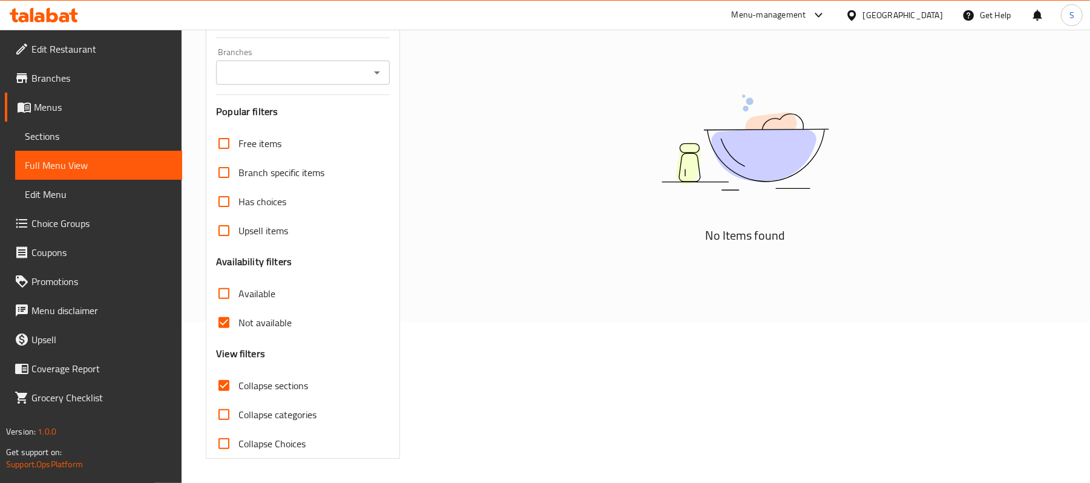
checkbox input "true"
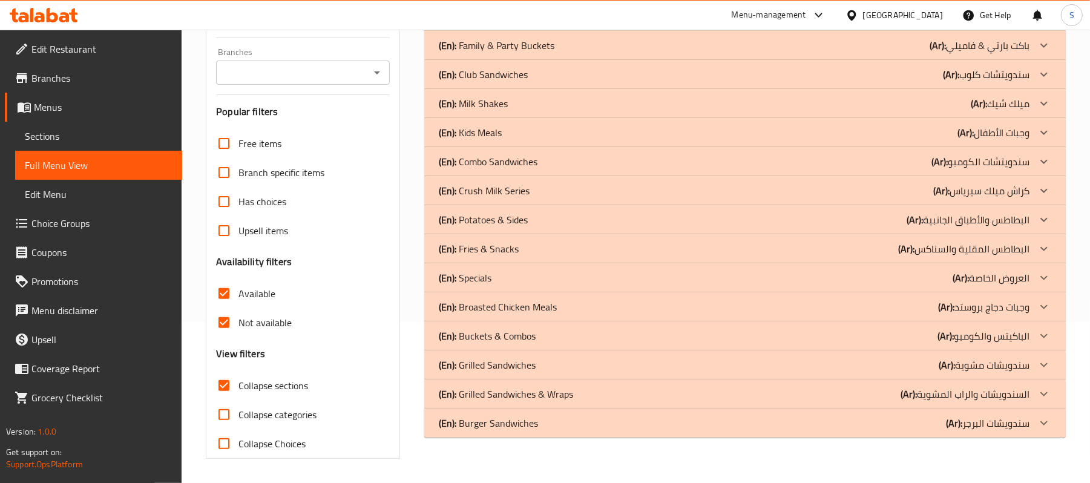
click at [252, 318] on span "Not available" at bounding box center [264, 322] width 53 height 15
click at [238, 318] on input "Not available" at bounding box center [223, 322] width 29 height 29
checkbox input "false"
click at [249, 279] on label "Available" at bounding box center [242, 293] width 66 height 29
click at [238, 279] on input "Available" at bounding box center [223, 293] width 29 height 29
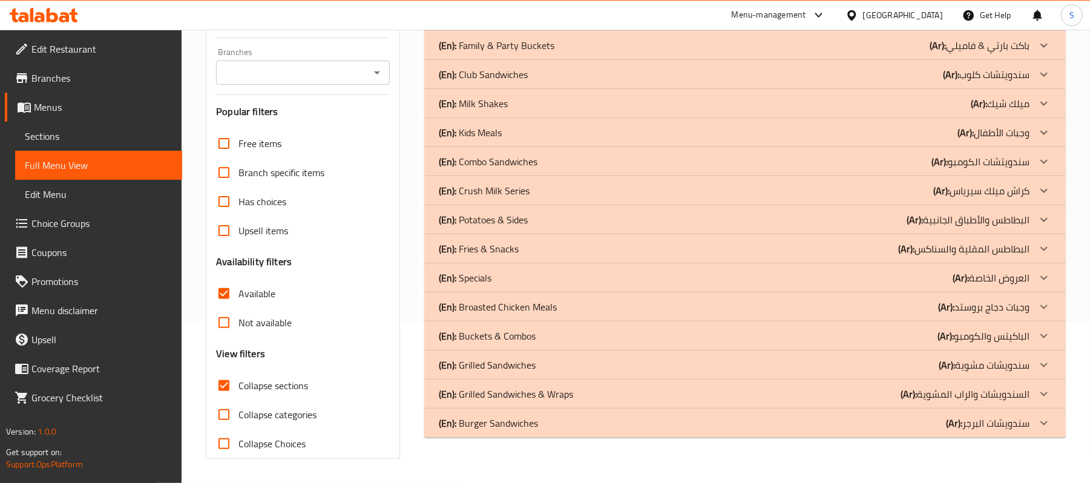
checkbox input "false"
click at [524, 360] on p "(En): Grilled Sandwiches" at bounding box center [487, 365] width 97 height 15
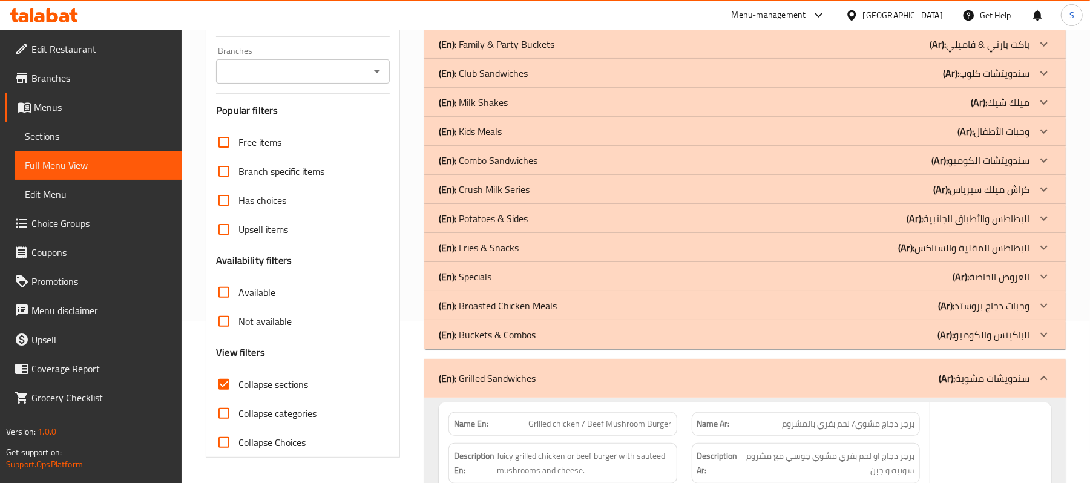
click at [524, 341] on p "(En): Buckets & Combos" at bounding box center [487, 334] width 97 height 15
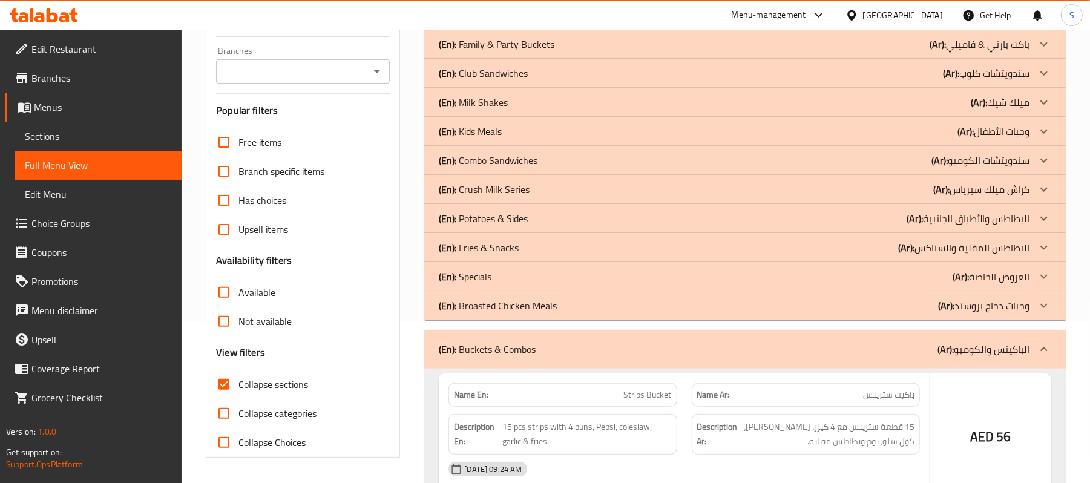
click at [543, 306] on p "(En): Broasted Chicken Meals" at bounding box center [498, 305] width 118 height 15
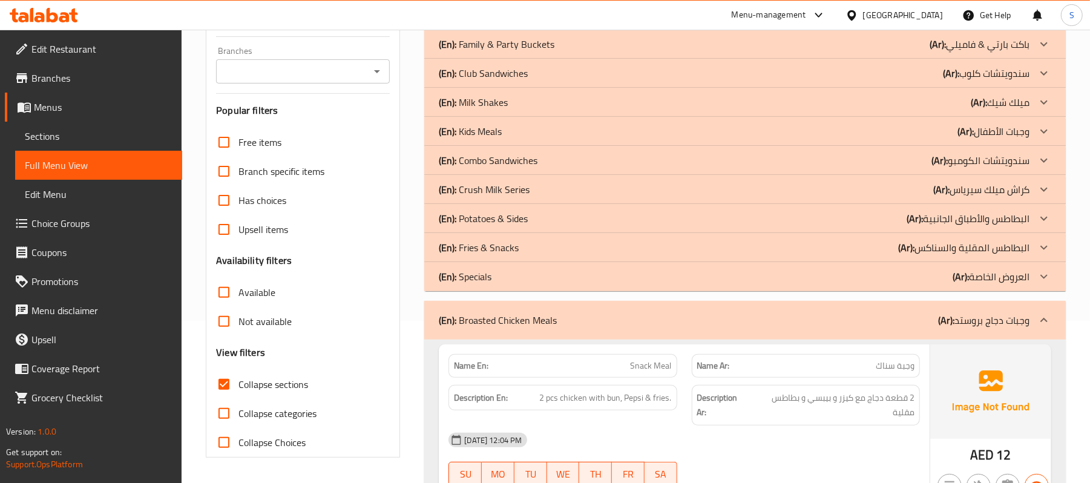
drag, startPoint x: 519, startPoint y: 246, endPoint x: 531, endPoint y: 206, distance: 41.7
click at [519, 246] on div "(En): [PERSON_NAME] & Snacks (Ar): البطاطس المقلية والسناكس" at bounding box center [734, 247] width 591 height 15
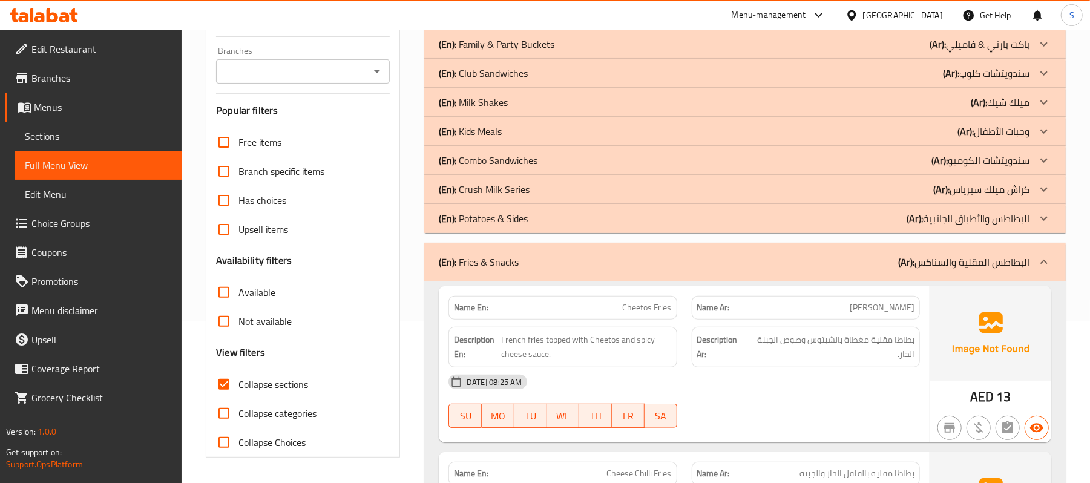
click at [541, 182] on div "(En): Crush Milk Series (Ar): كراش ميلك سيرياس" at bounding box center [745, 189] width 642 height 29
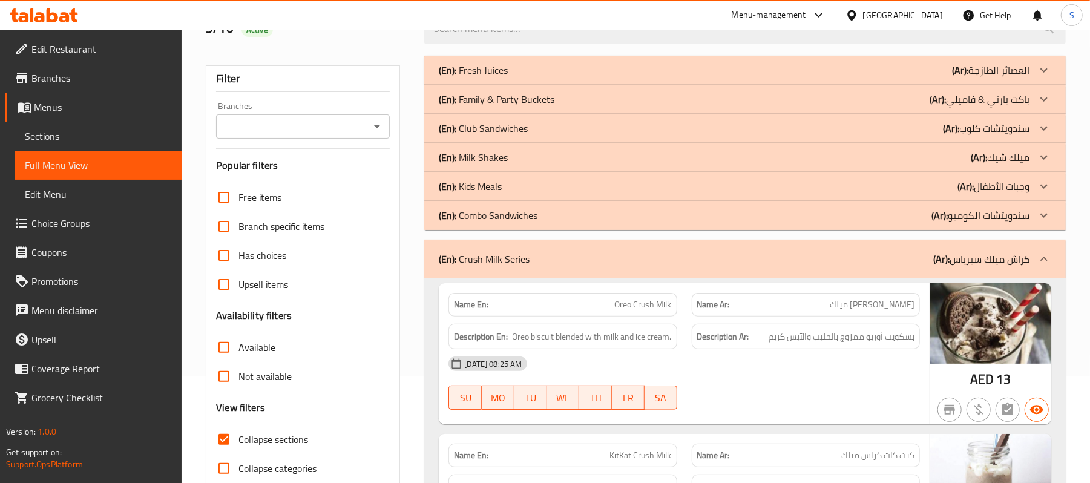
scroll to position [81, 0]
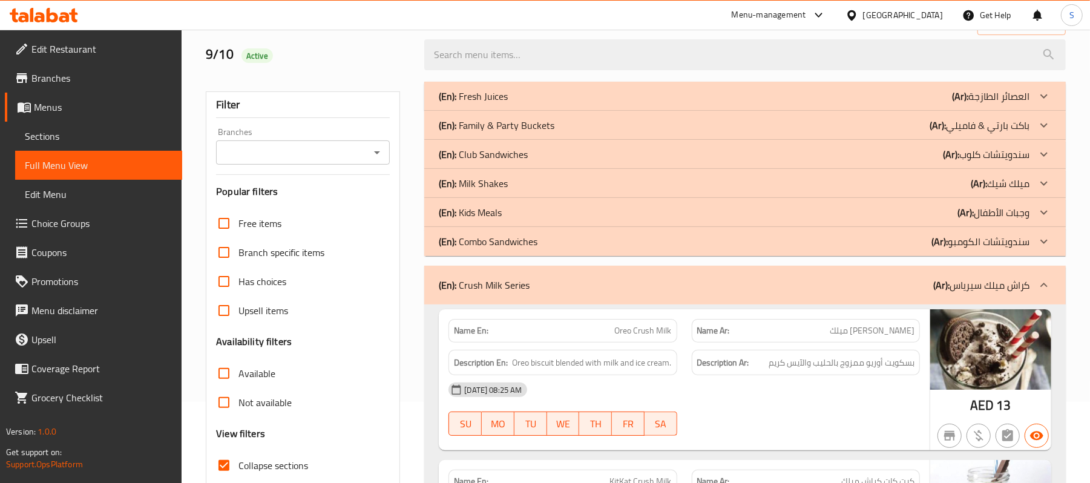
click at [527, 177] on div "(En): Milk Shakes (Ar): ميلك شيك" at bounding box center [734, 183] width 591 height 15
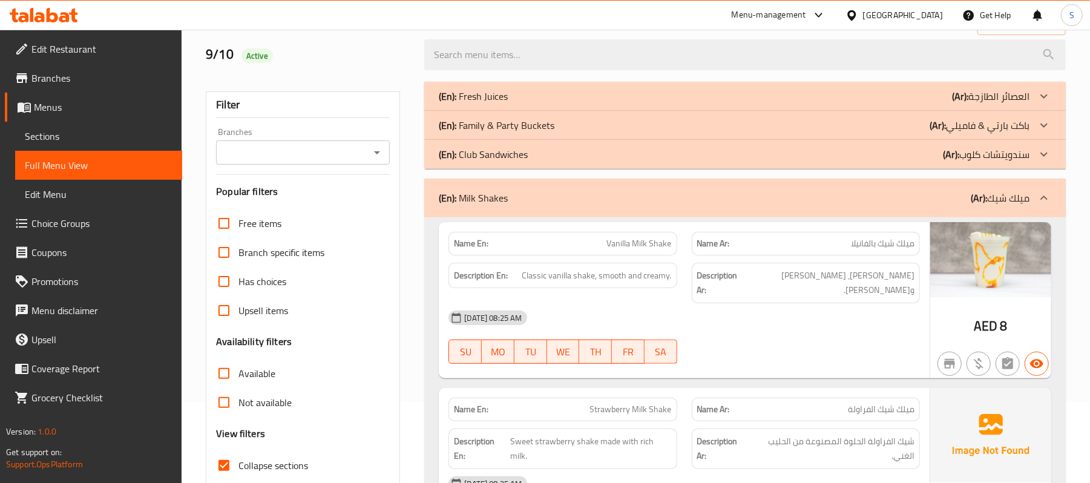
click at [531, 97] on div "(En): Fresh Juices (Ar): العصائر الطازجة" at bounding box center [734, 96] width 591 height 15
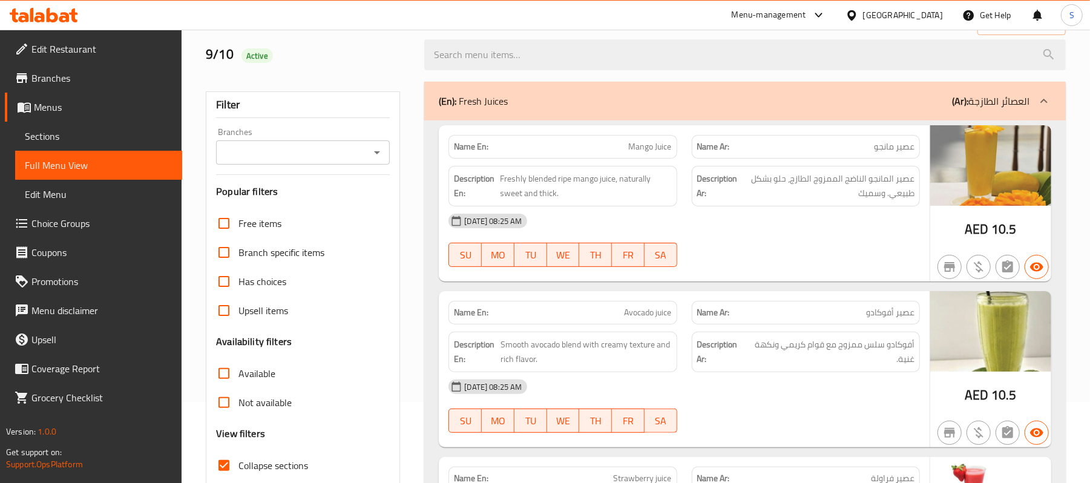
click at [627, 339] on span "Smooth avocado blend with creamy texture and rich flavor." at bounding box center [586, 352] width 171 height 30
click at [628, 358] on span "Smooth avocado blend with creamy texture and rich flavor." at bounding box center [586, 352] width 171 height 30
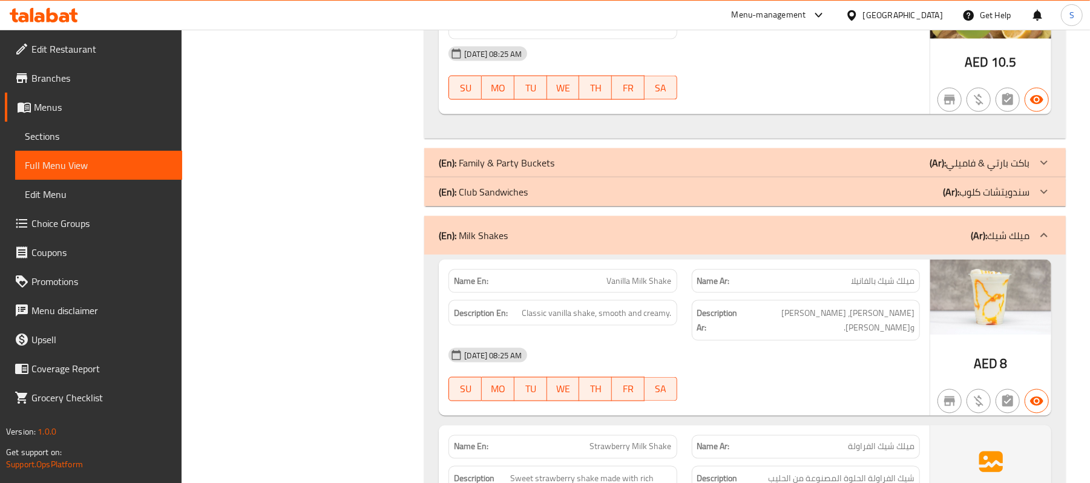
click at [679, 375] on div "SU MO TU WE TH FR SA" at bounding box center [562, 389] width 243 height 39
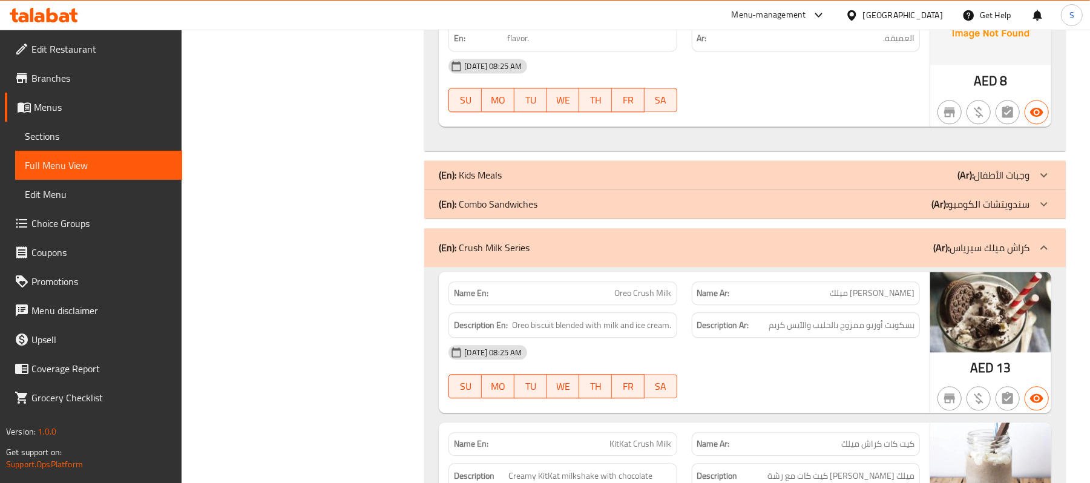
type button "6"
click at [661, 378] on span "SA" at bounding box center [661, 387] width 23 height 18
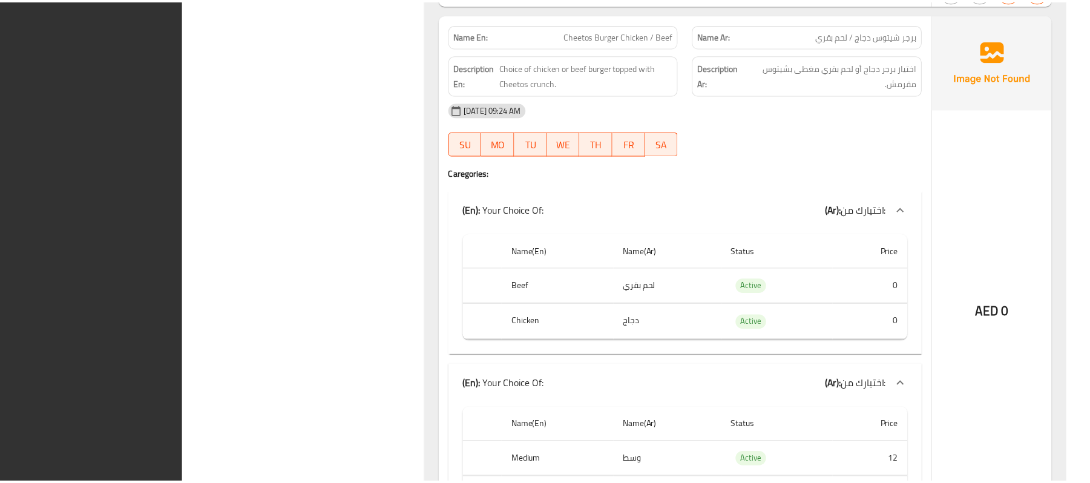
scroll to position [9954, 0]
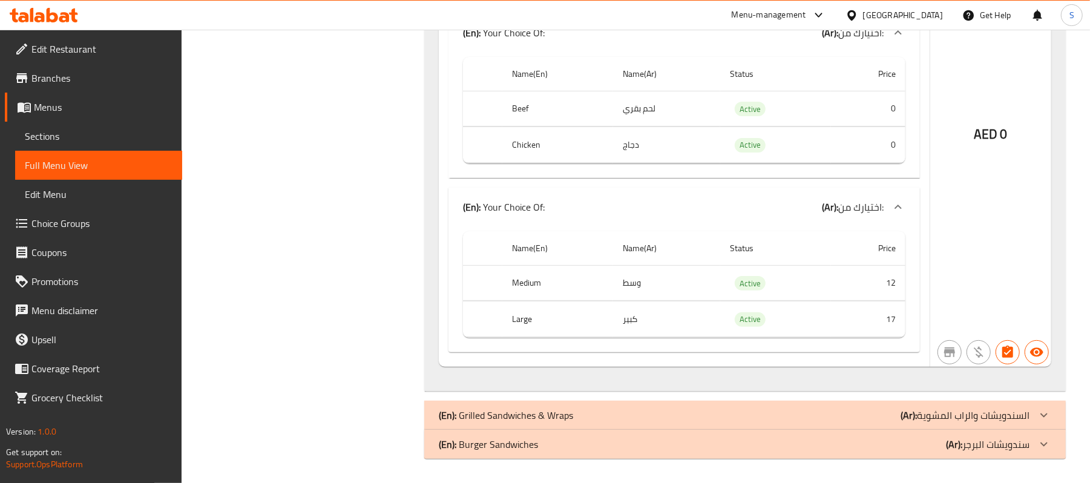
drag, startPoint x: 381, startPoint y: 251, endPoint x: 321, endPoint y: 103, distance: 159.6
